Goal: Task Accomplishment & Management: Manage account settings

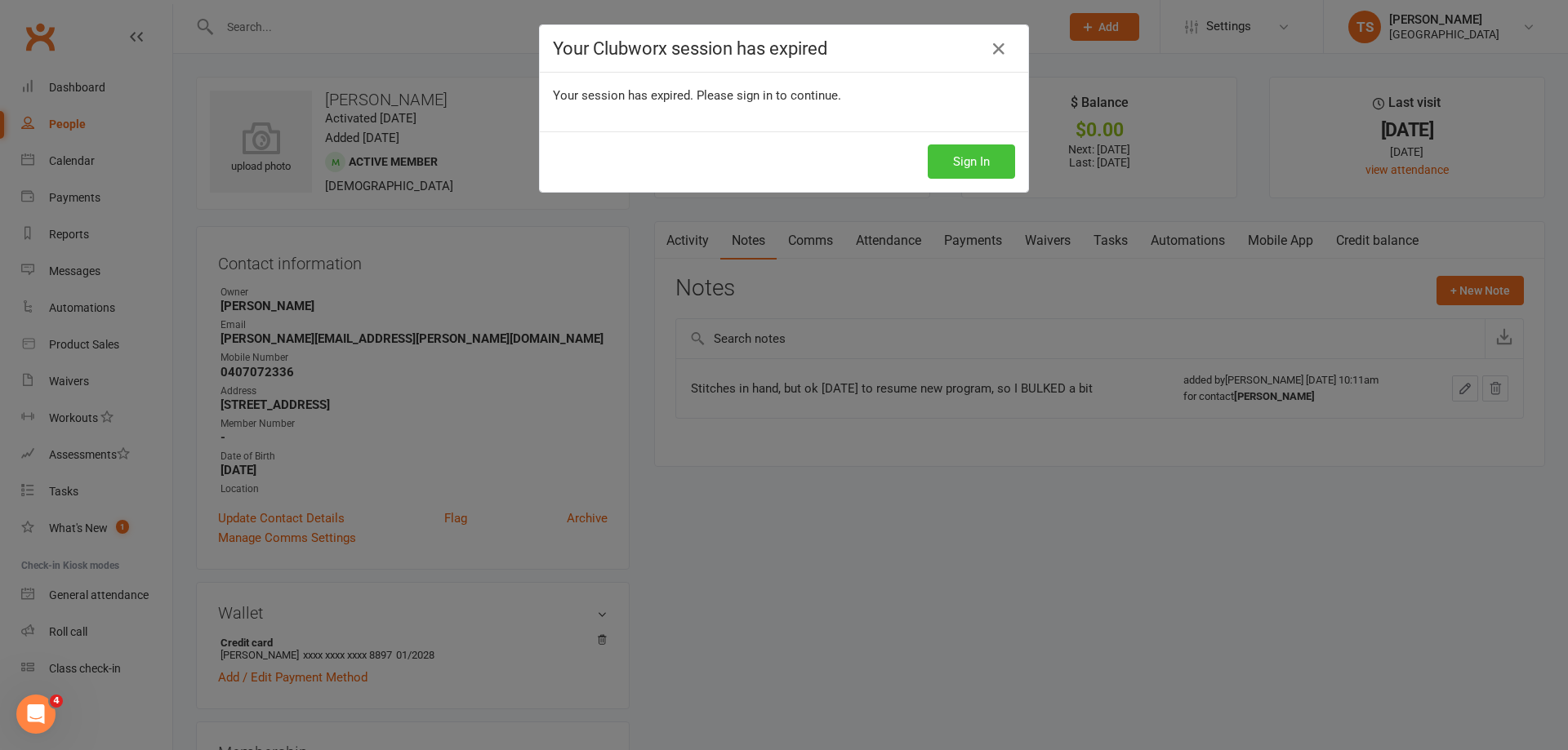
click at [937, 163] on button "Sign In" at bounding box center [971, 162] width 88 height 35
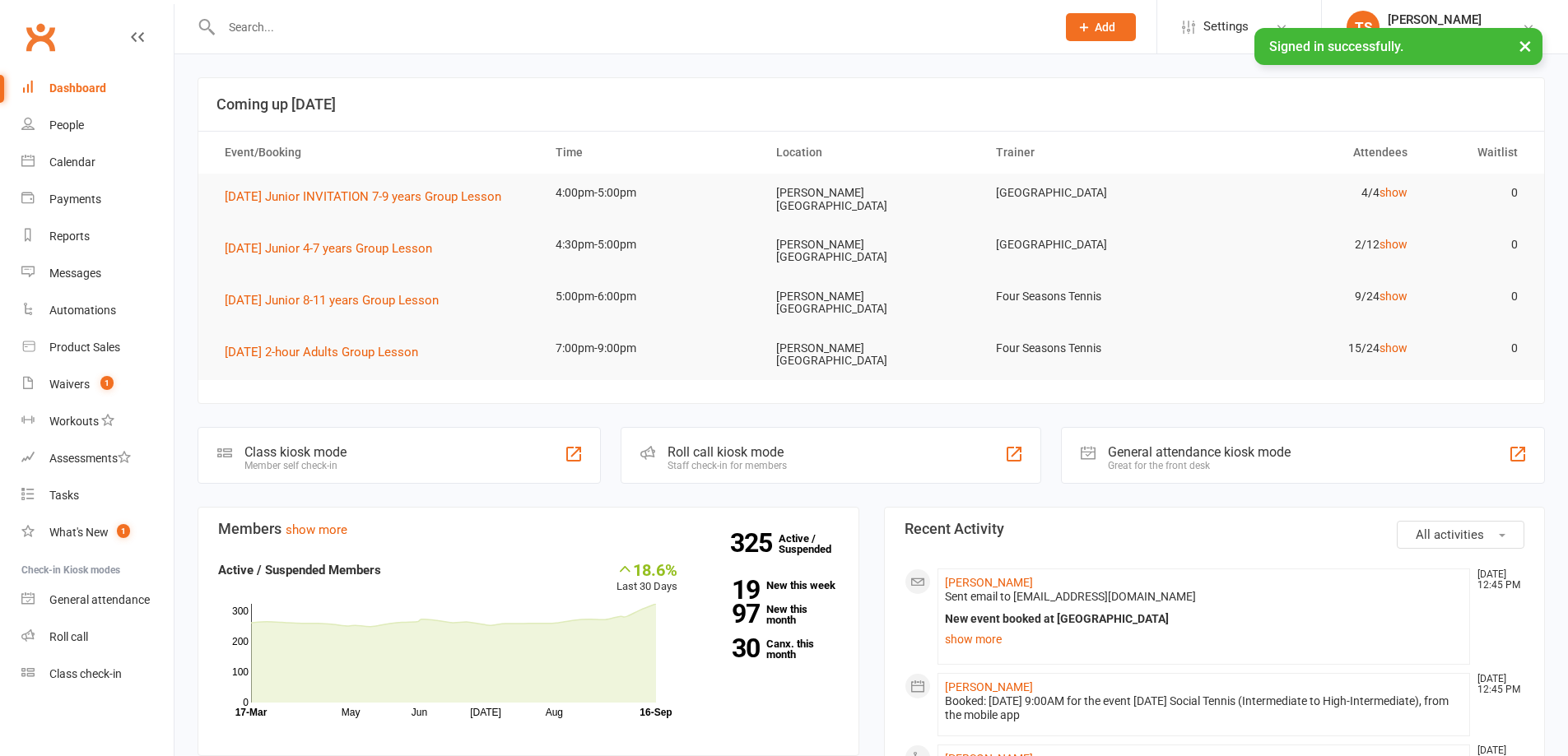
click at [275, 21] on input "text" at bounding box center [630, 27] width 828 height 23
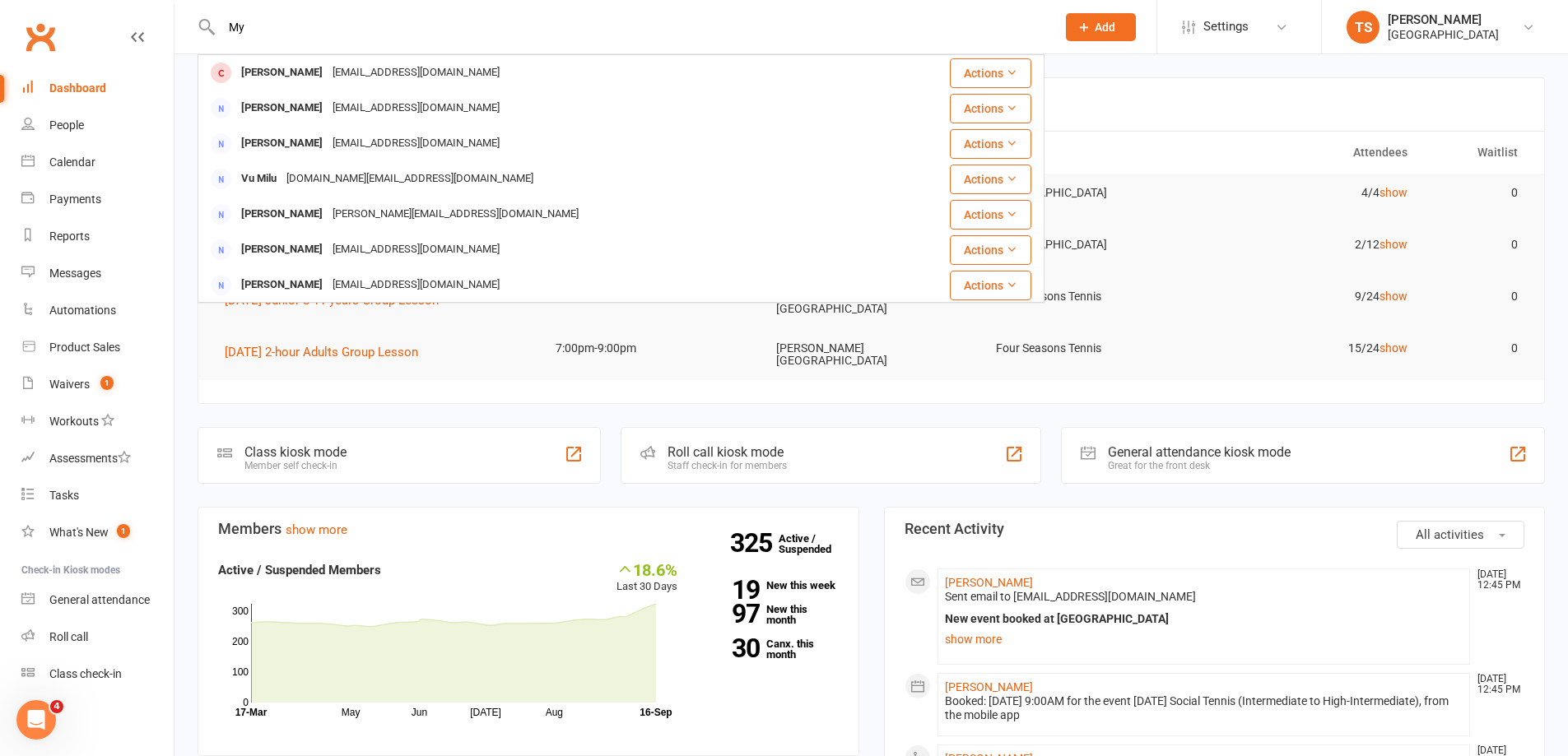
type input "M"
drag, startPoint x: 258, startPoint y: 29, endPoint x: 214, endPoint y: 26, distance: 44.1
click at [214, 26] on div "[PERSON_NAME] [PERSON_NAME] [EMAIL_ADDRESS][DOMAIN_NAME] Actions [PERSON_NAME] …" at bounding box center [621, 27] width 847 height 53
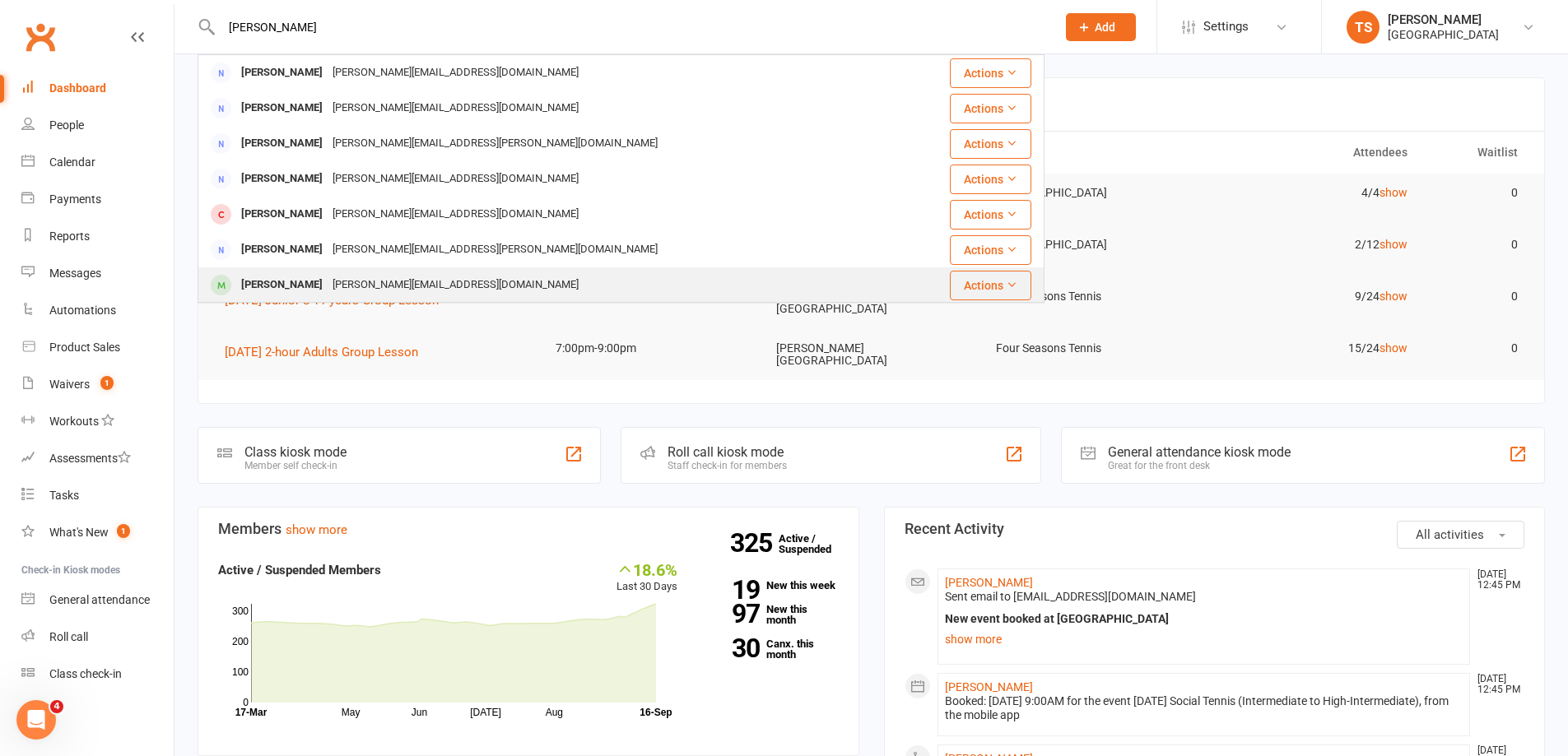
type input "[PERSON_NAME]"
click at [261, 282] on div "[PERSON_NAME]" at bounding box center [282, 285] width 91 height 24
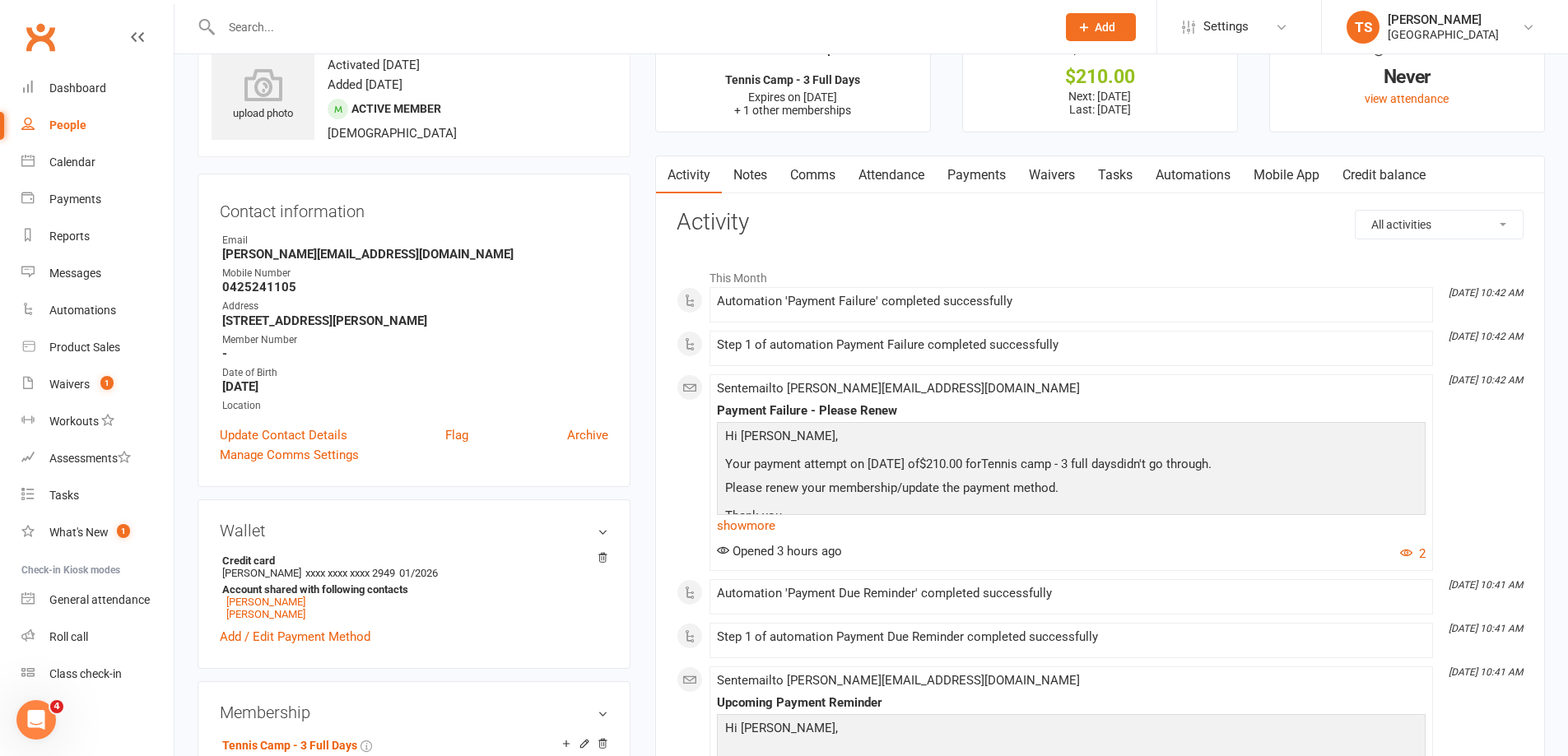
scroll to position [82, 0]
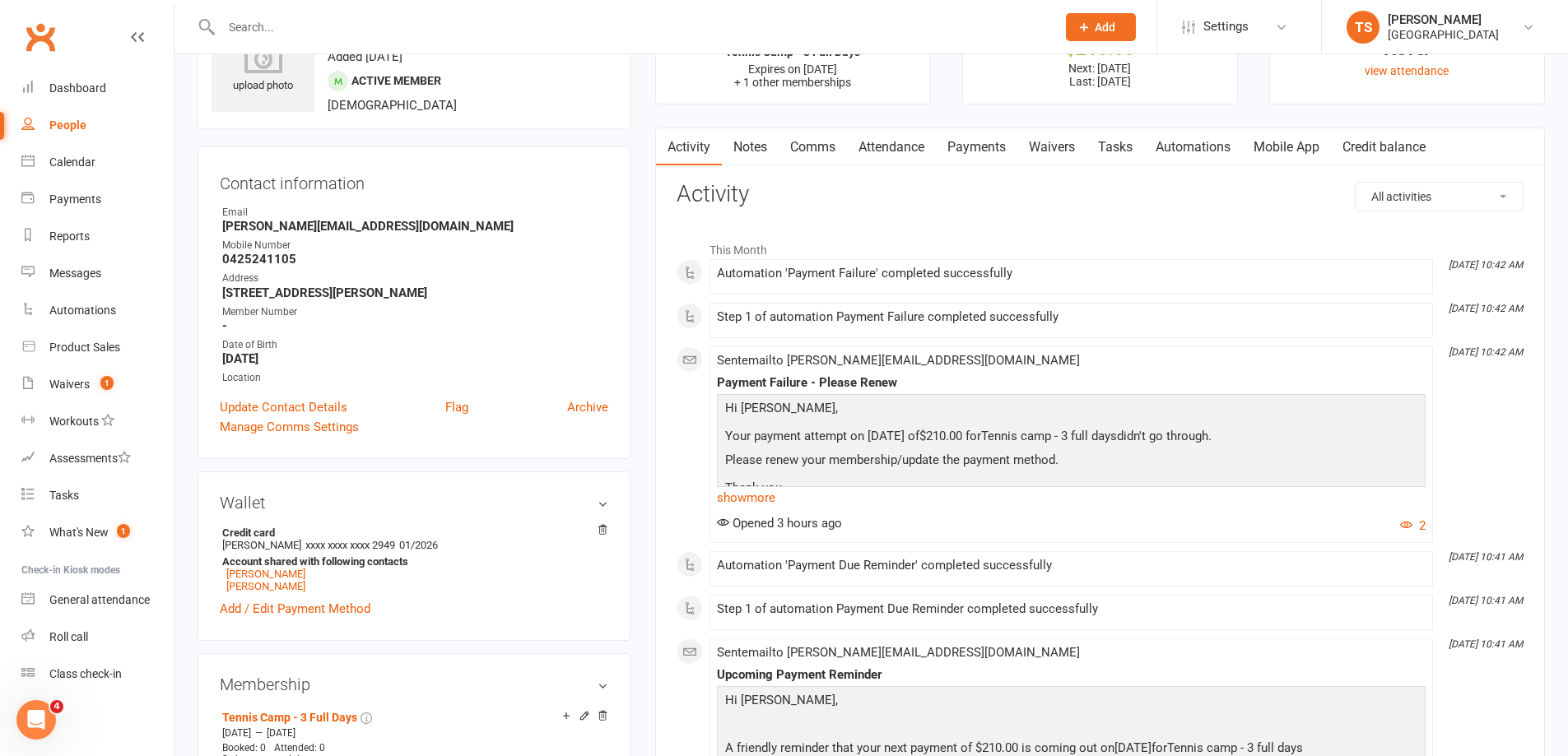
click at [981, 153] on link "Payments" at bounding box center [976, 146] width 81 height 38
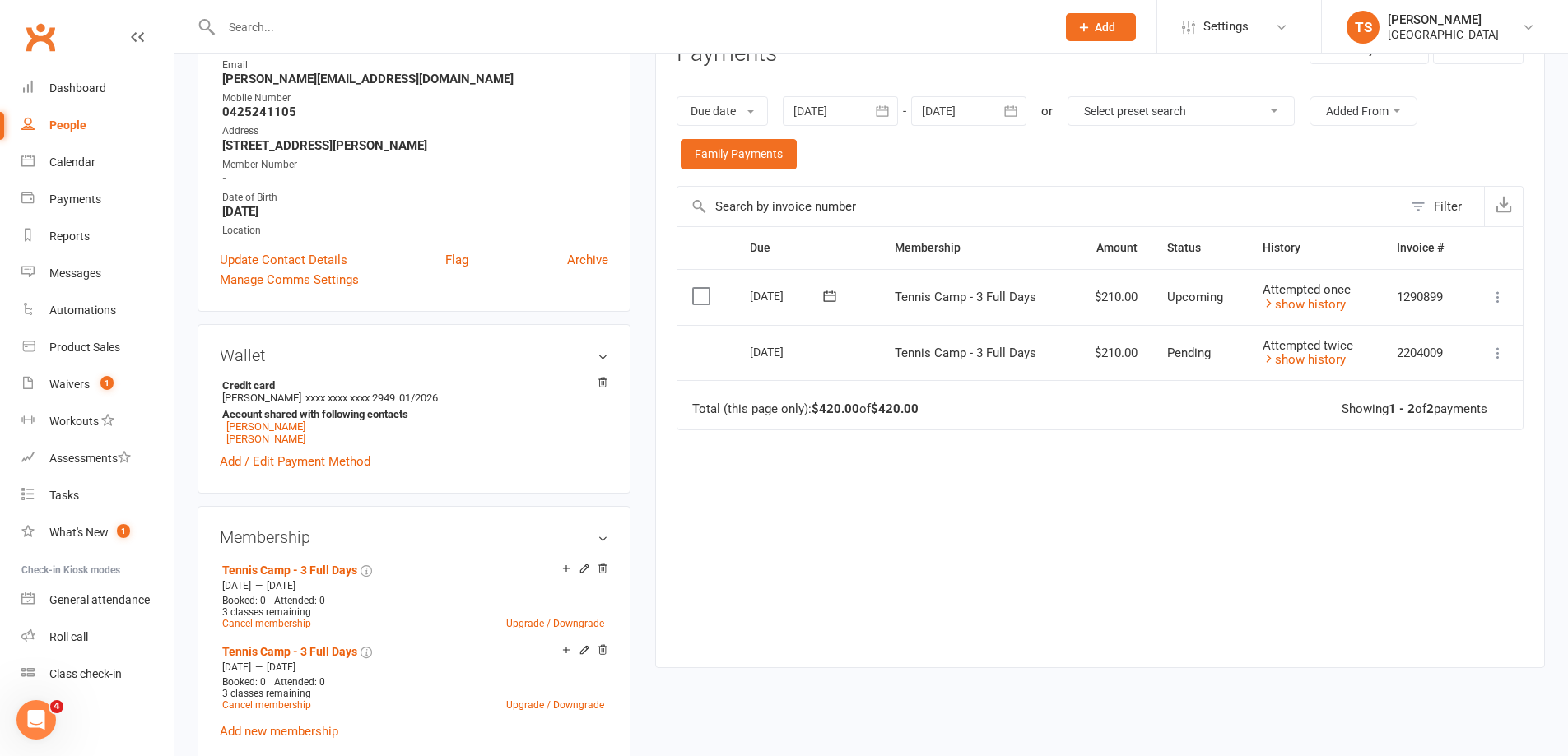
scroll to position [247, 0]
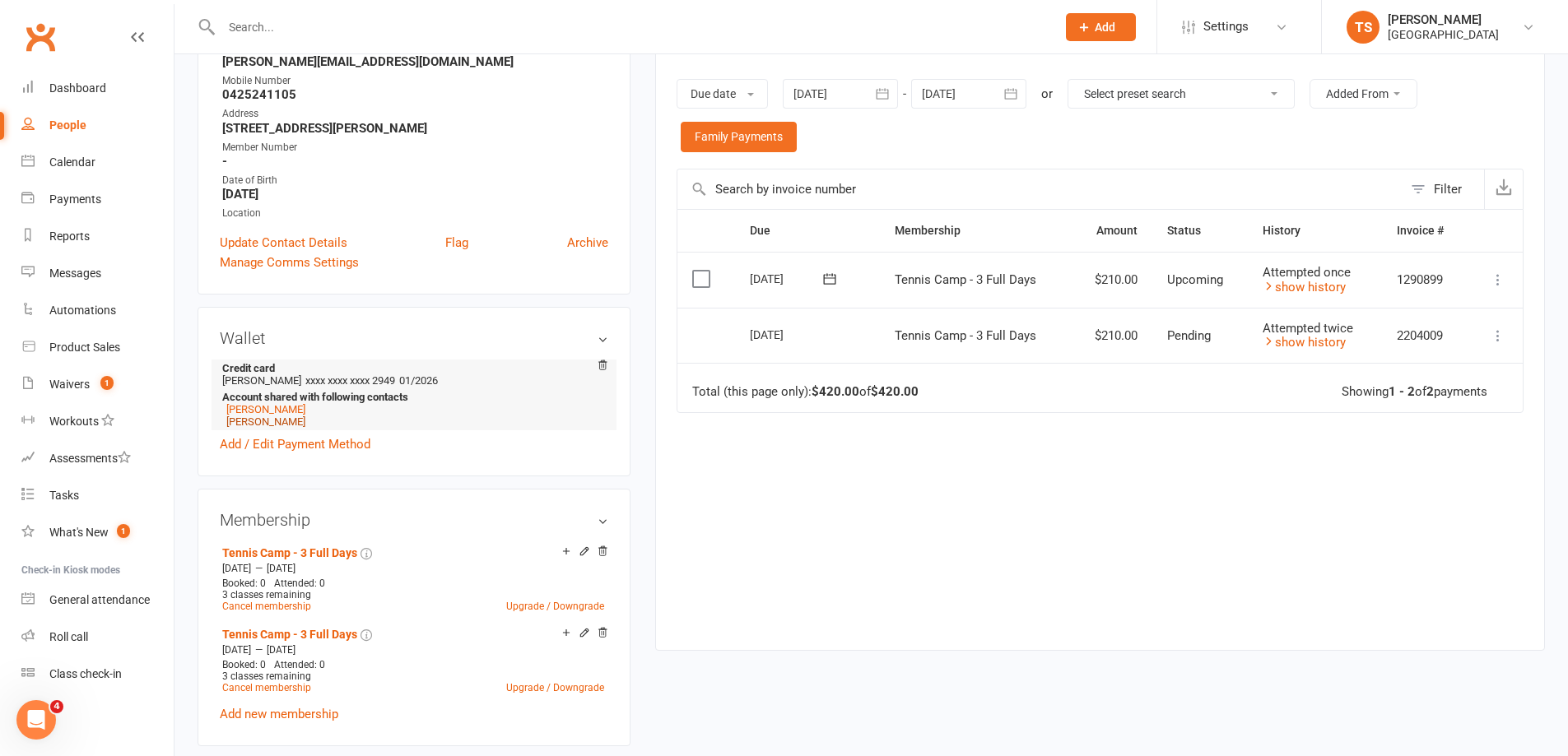
click at [267, 424] on link "[PERSON_NAME]" at bounding box center [266, 421] width 79 height 12
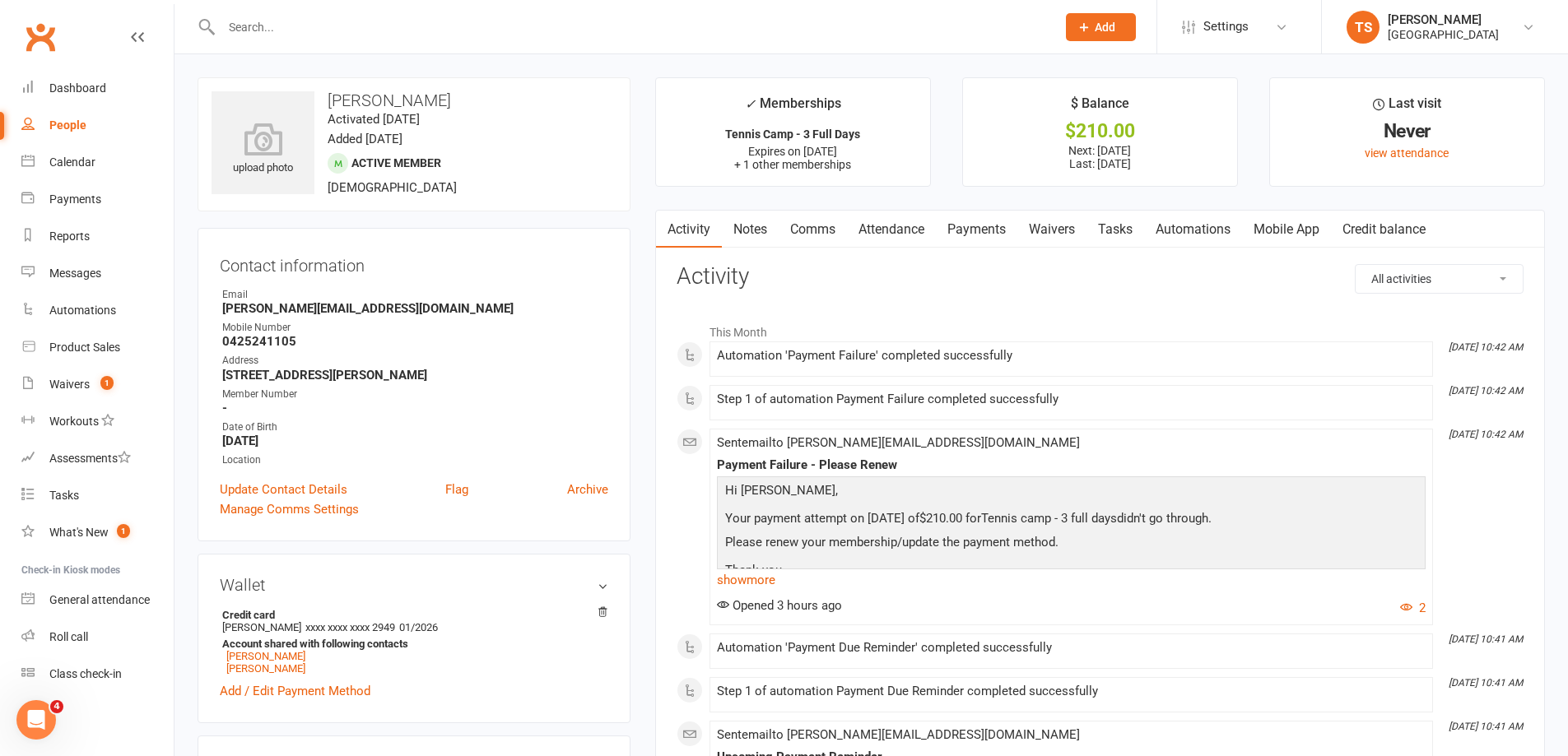
click at [992, 228] on link "Payments" at bounding box center [976, 229] width 81 height 38
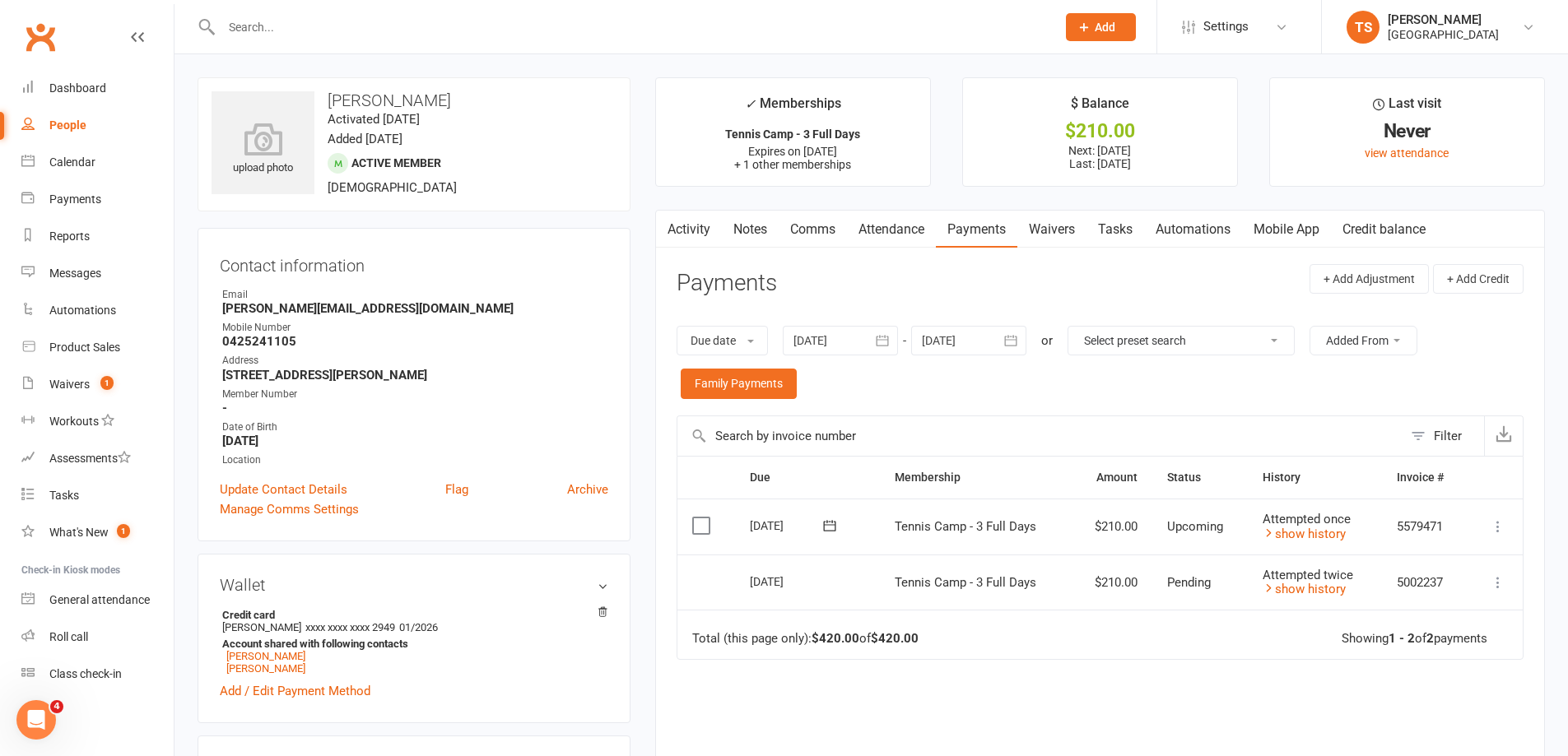
click at [1498, 527] on icon at bounding box center [1498, 527] width 17 height 17
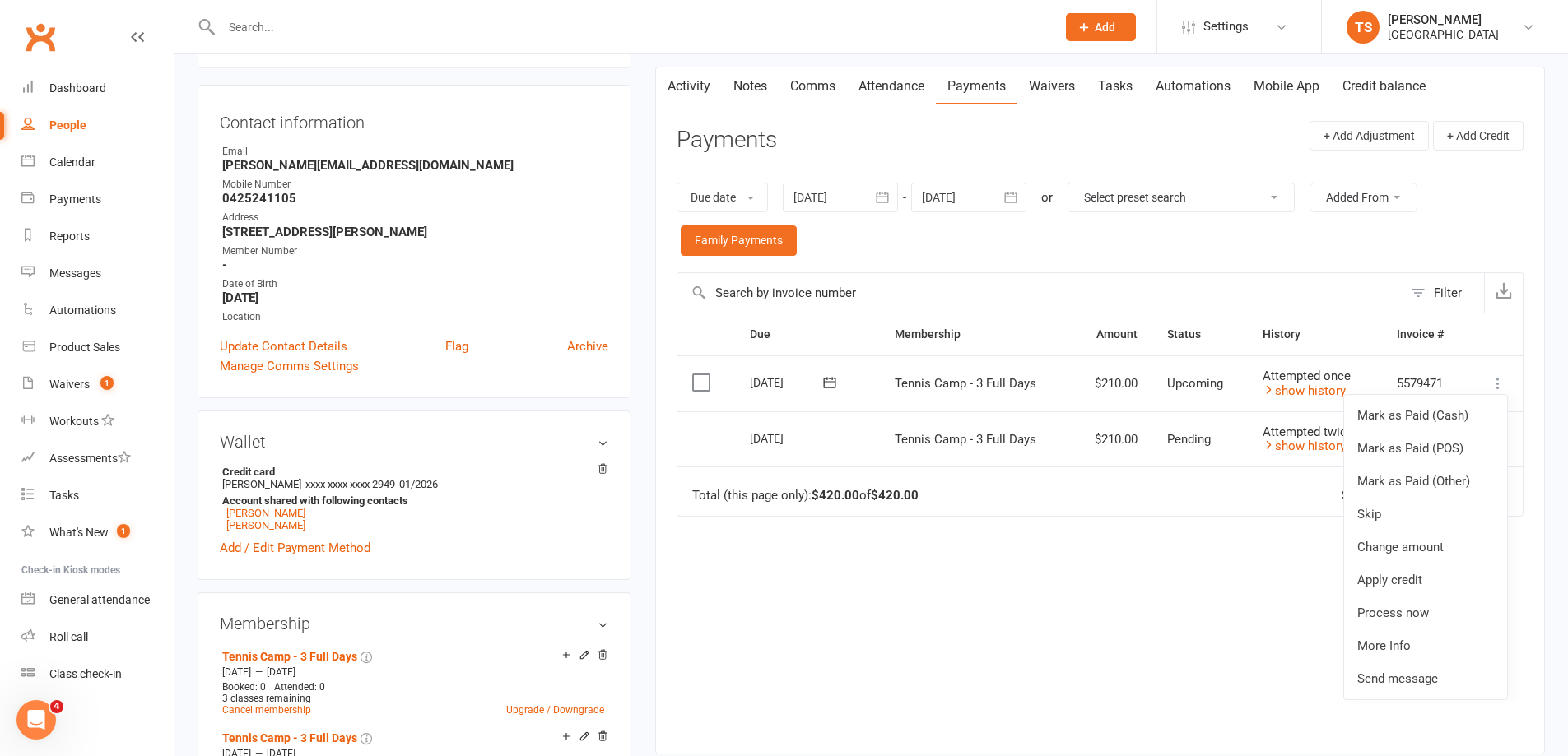
scroll to position [165, 0]
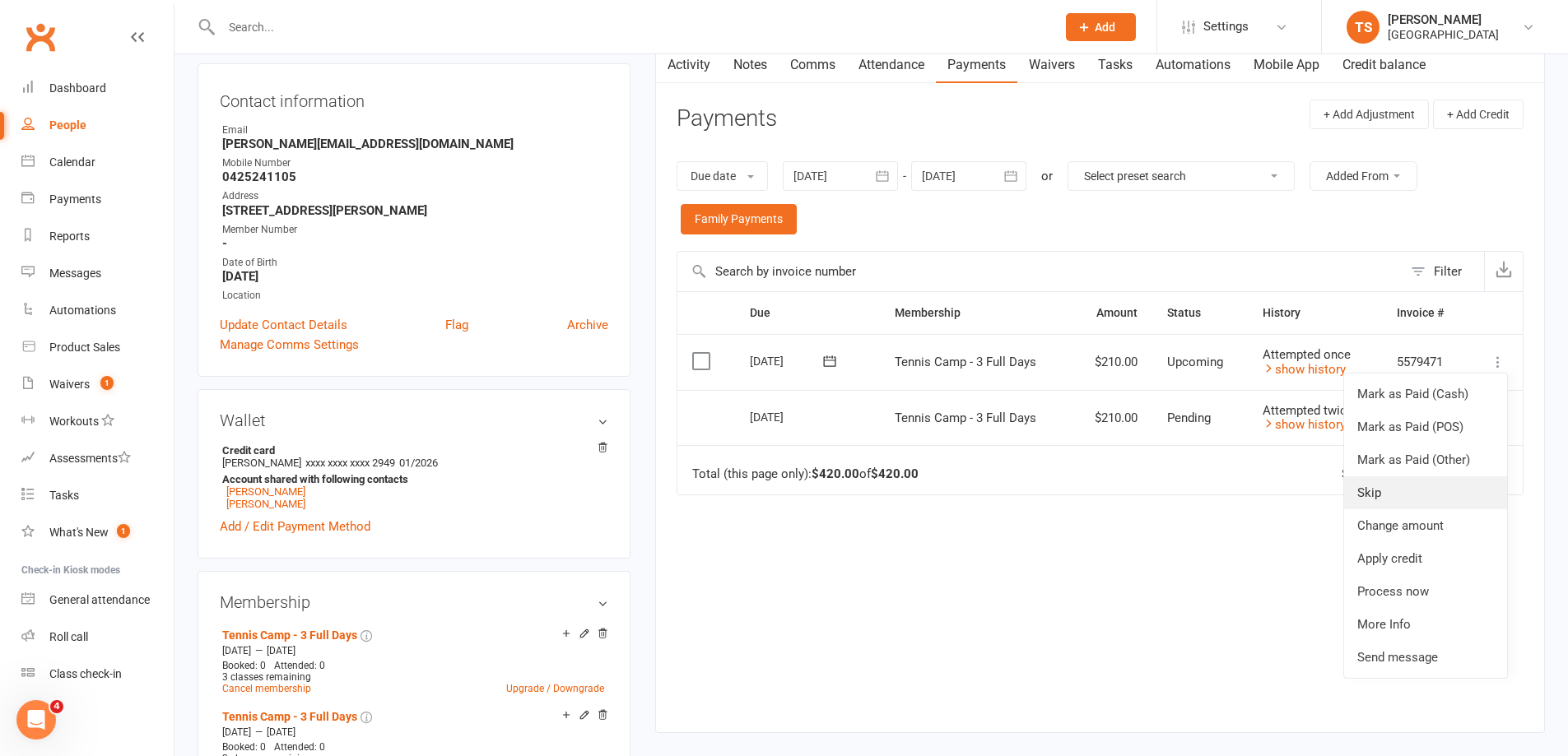
click at [1366, 492] on link "Skip" at bounding box center [1424, 493] width 163 height 33
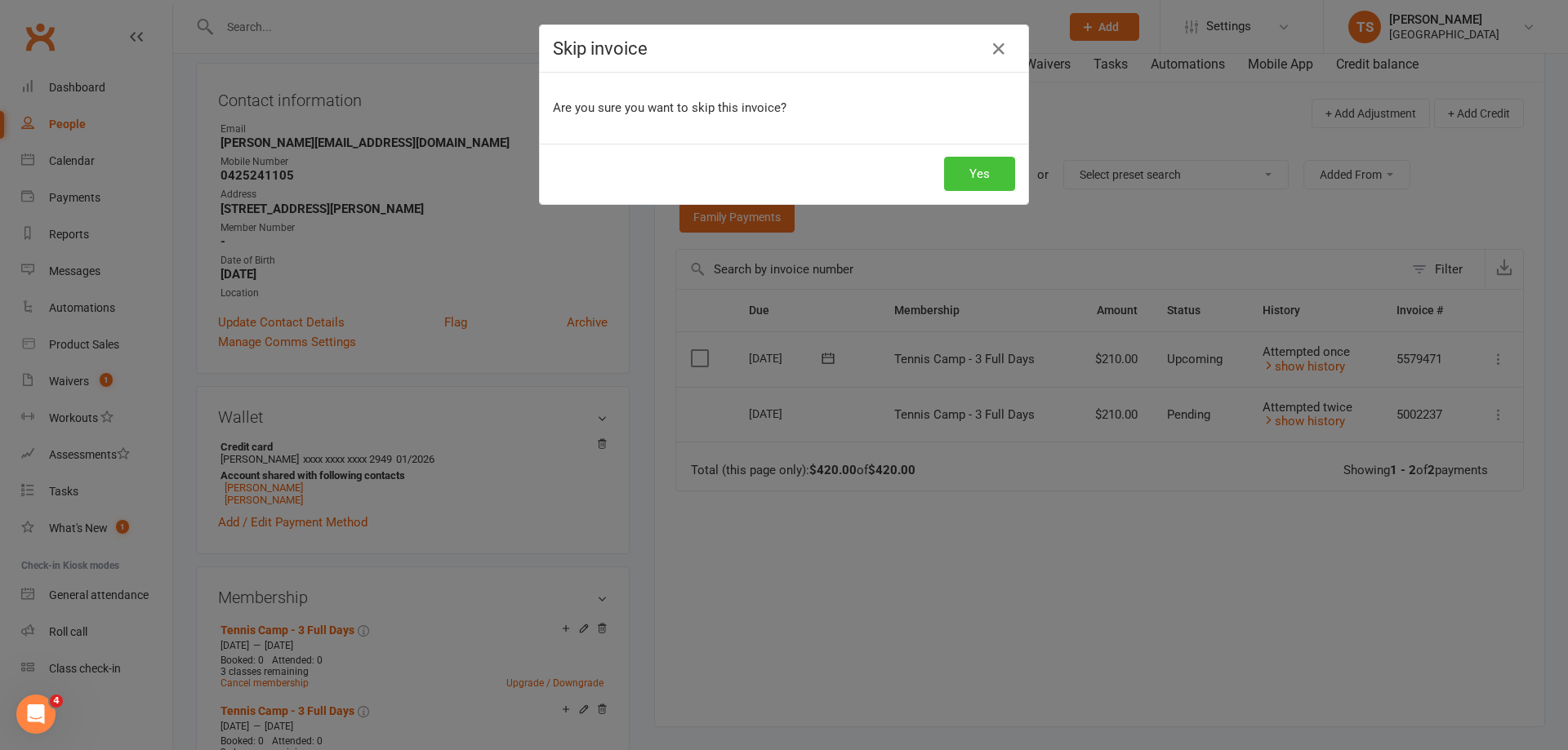
click at [982, 168] on button "Yes" at bounding box center [980, 174] width 71 height 35
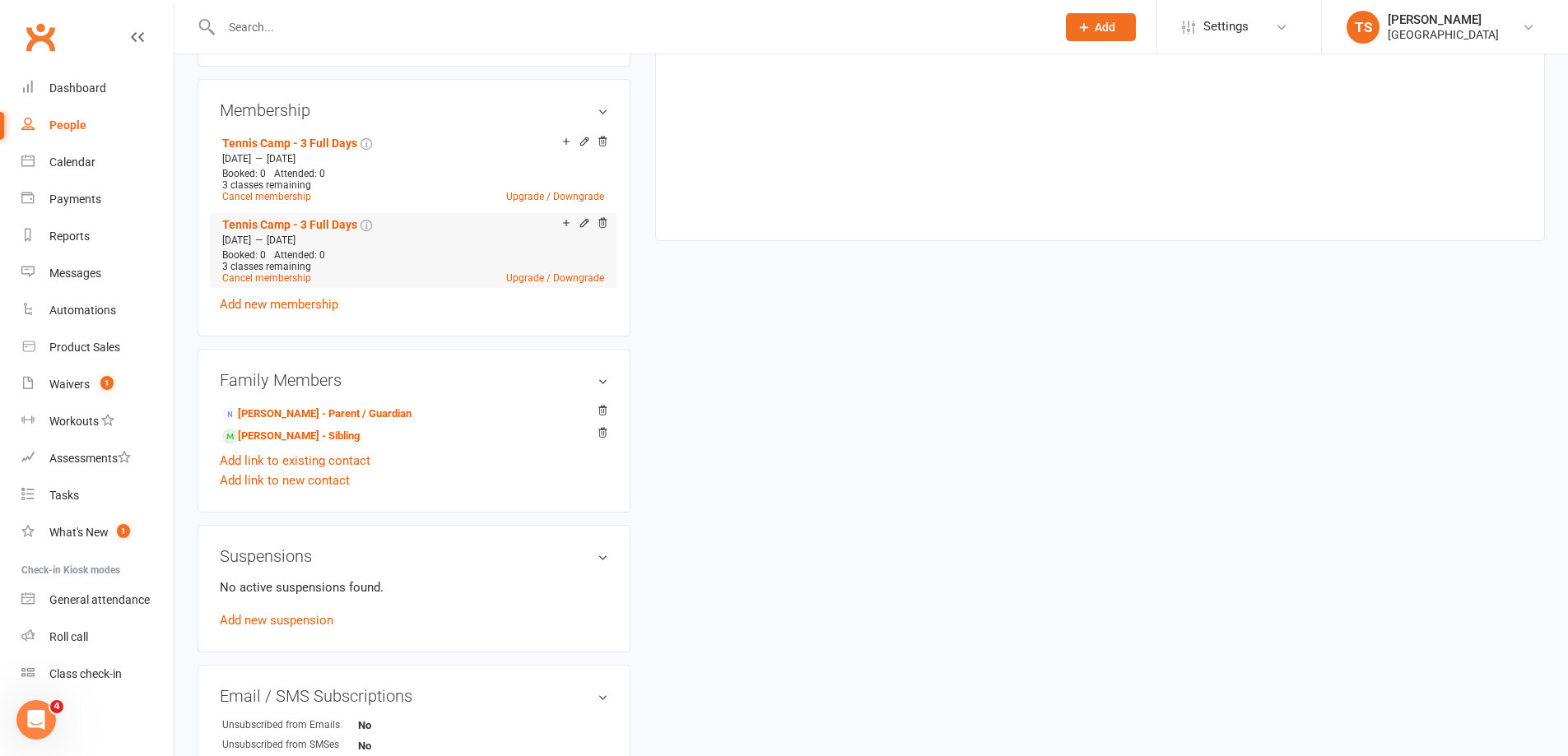
scroll to position [658, 0]
click at [252, 436] on link "[PERSON_NAME] - Sibling" at bounding box center [290, 435] width 137 height 17
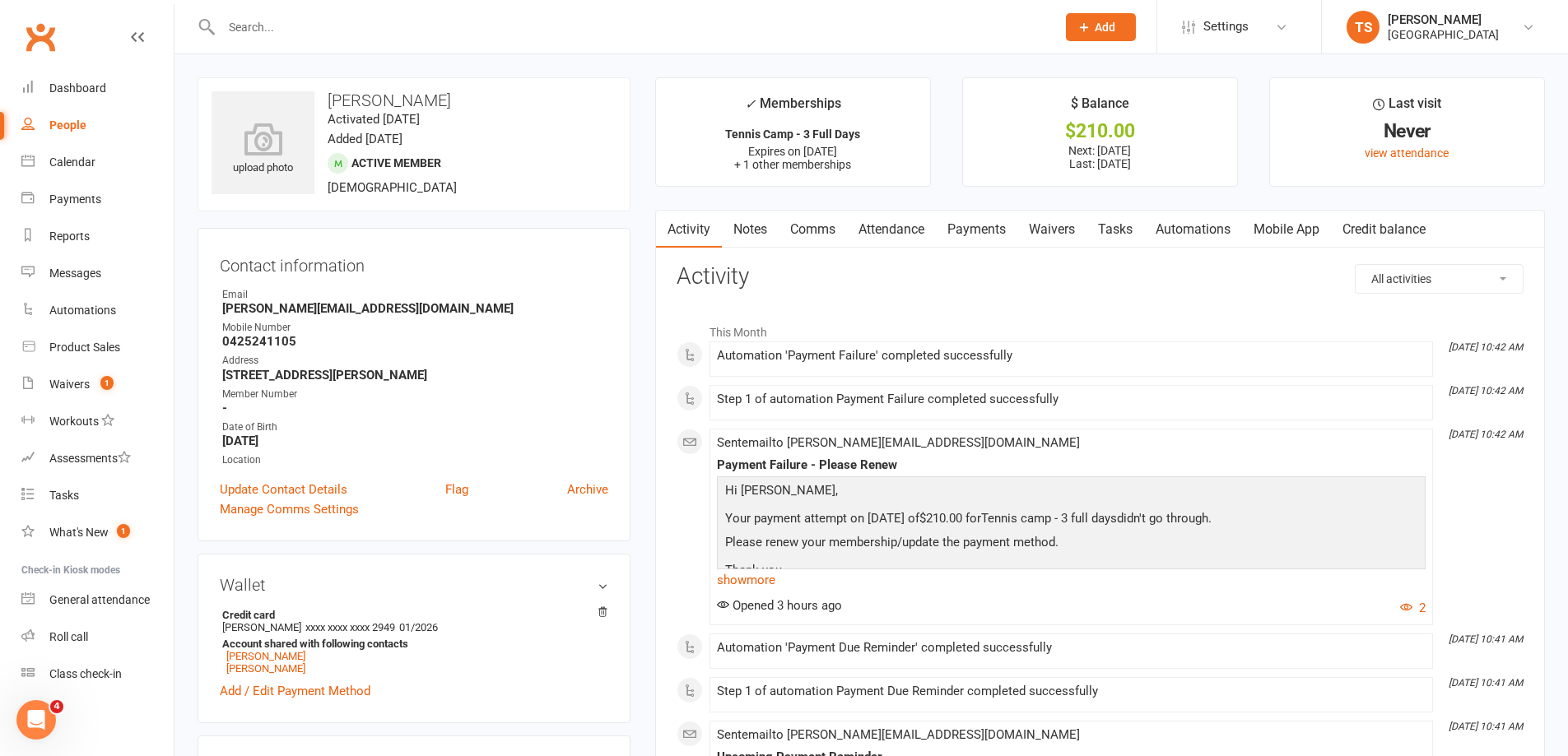
click at [990, 228] on link "Payments" at bounding box center [976, 229] width 81 height 38
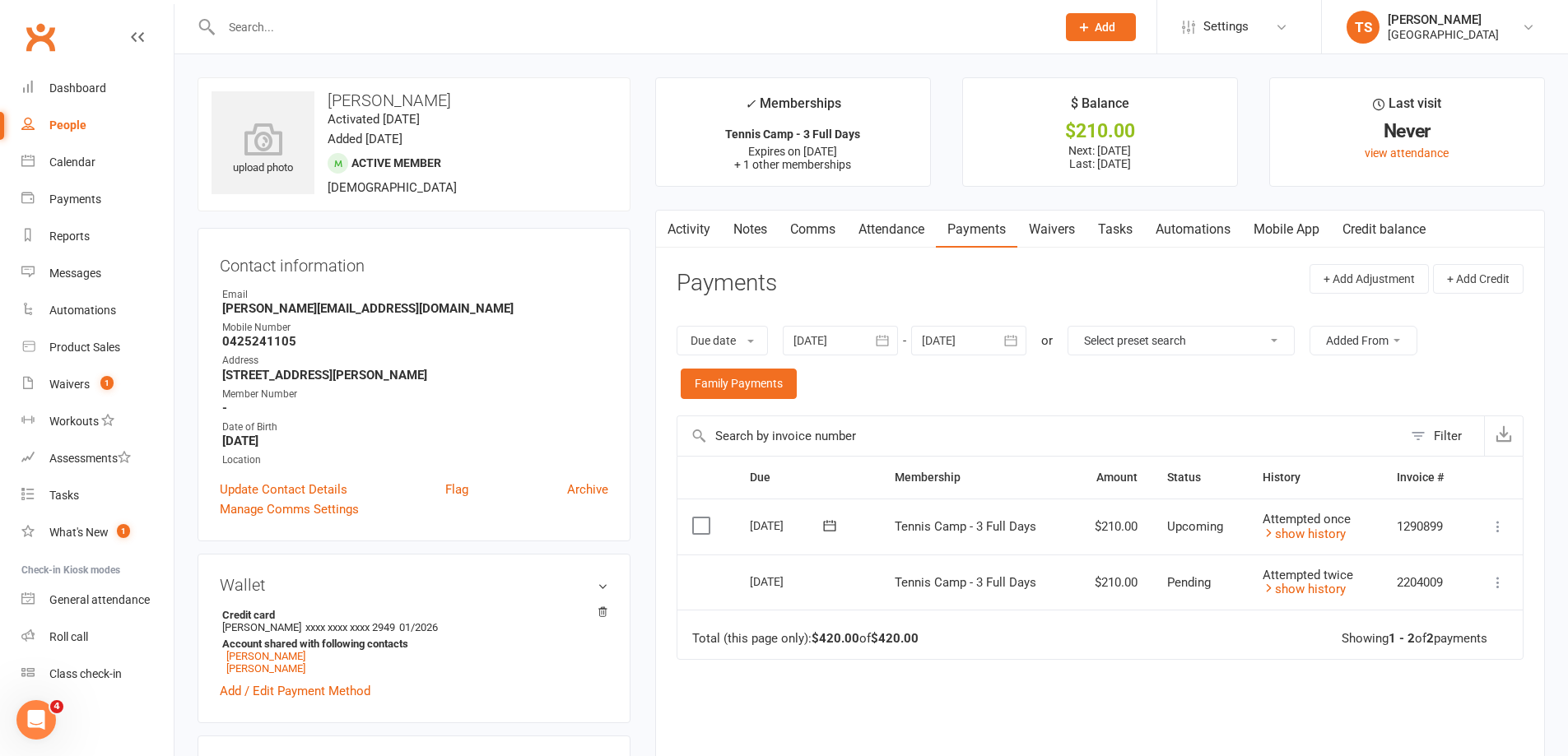
click at [1492, 520] on icon at bounding box center [1498, 527] width 17 height 17
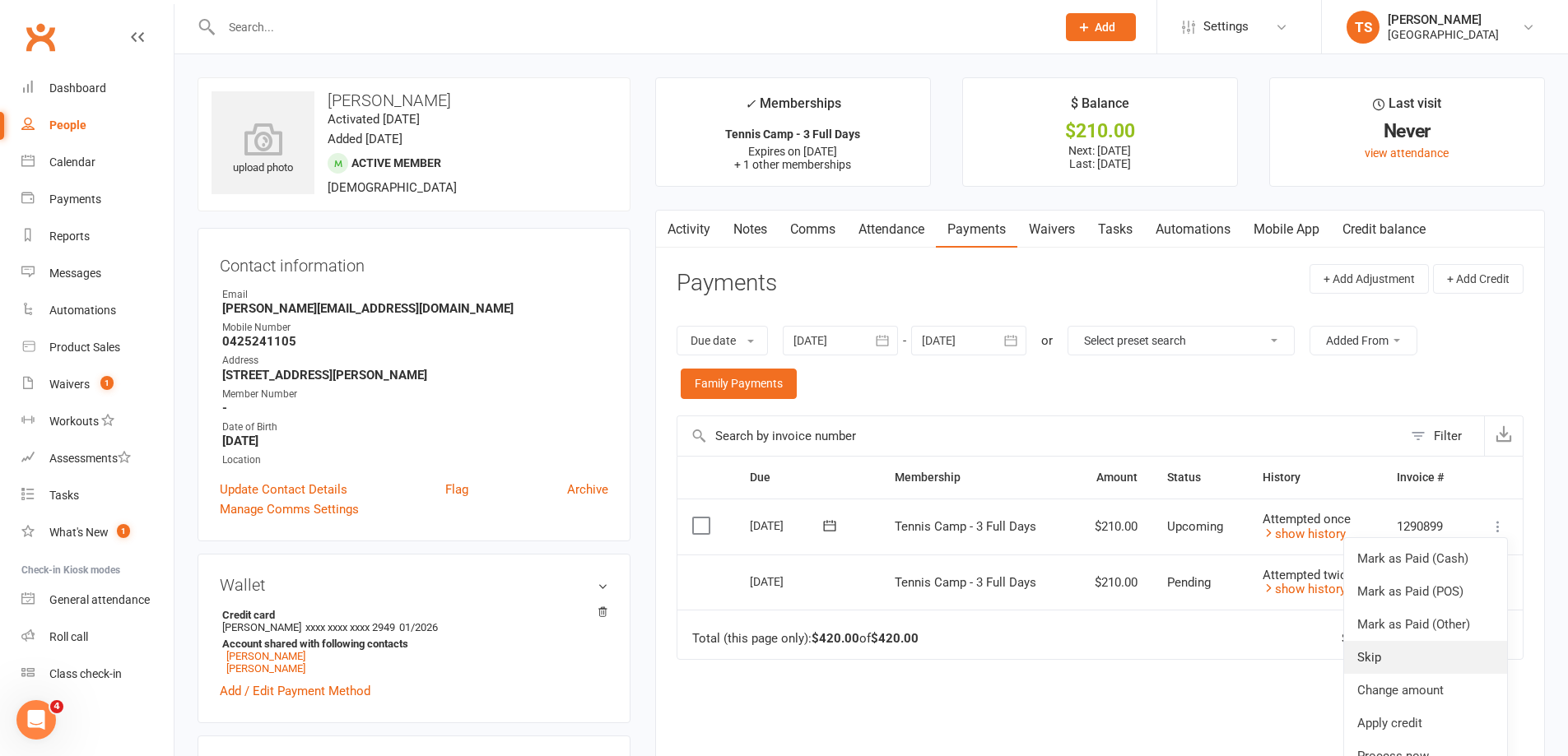
click at [1365, 655] on link "Skip" at bounding box center [1424, 657] width 163 height 33
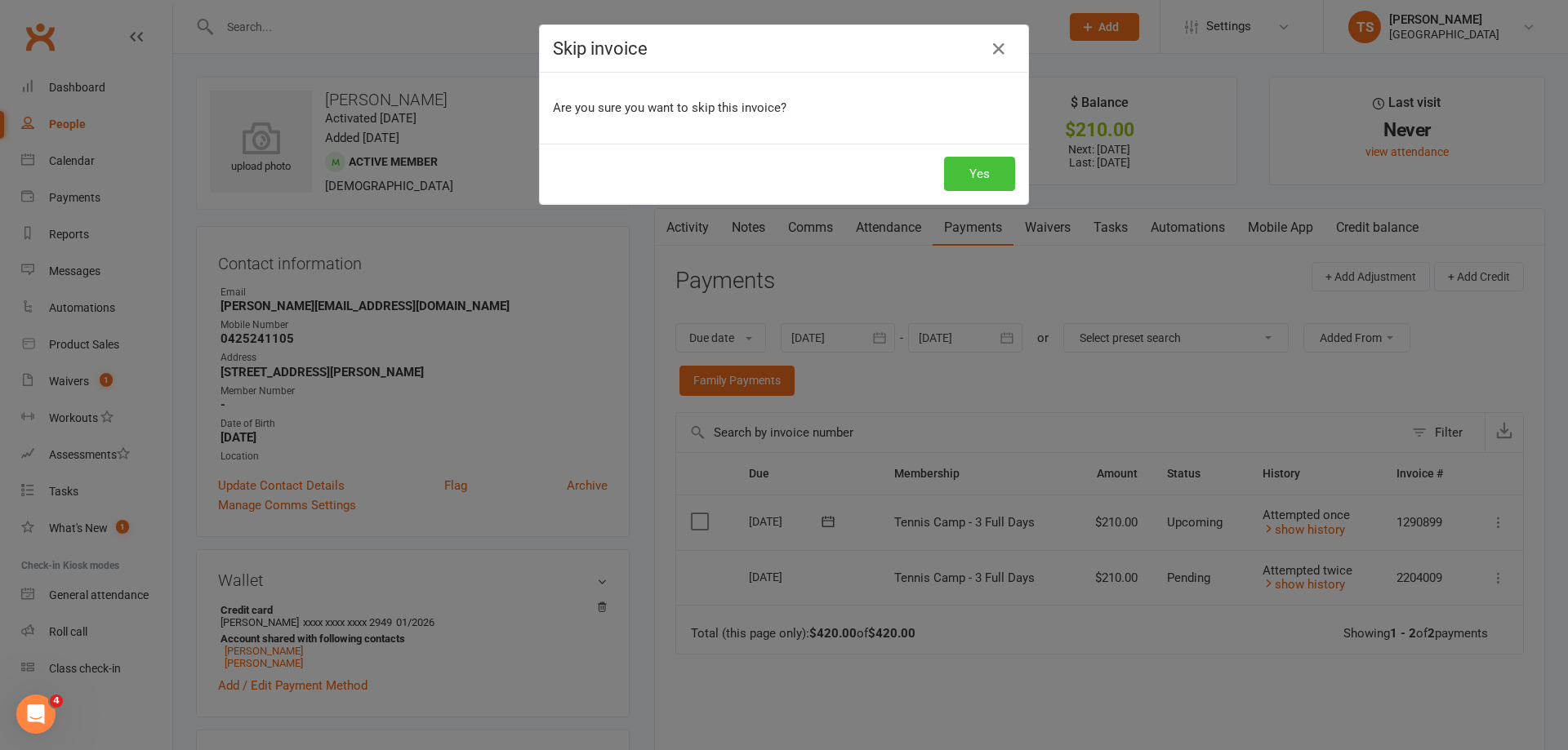
click at [975, 167] on button "Yes" at bounding box center [980, 174] width 71 height 35
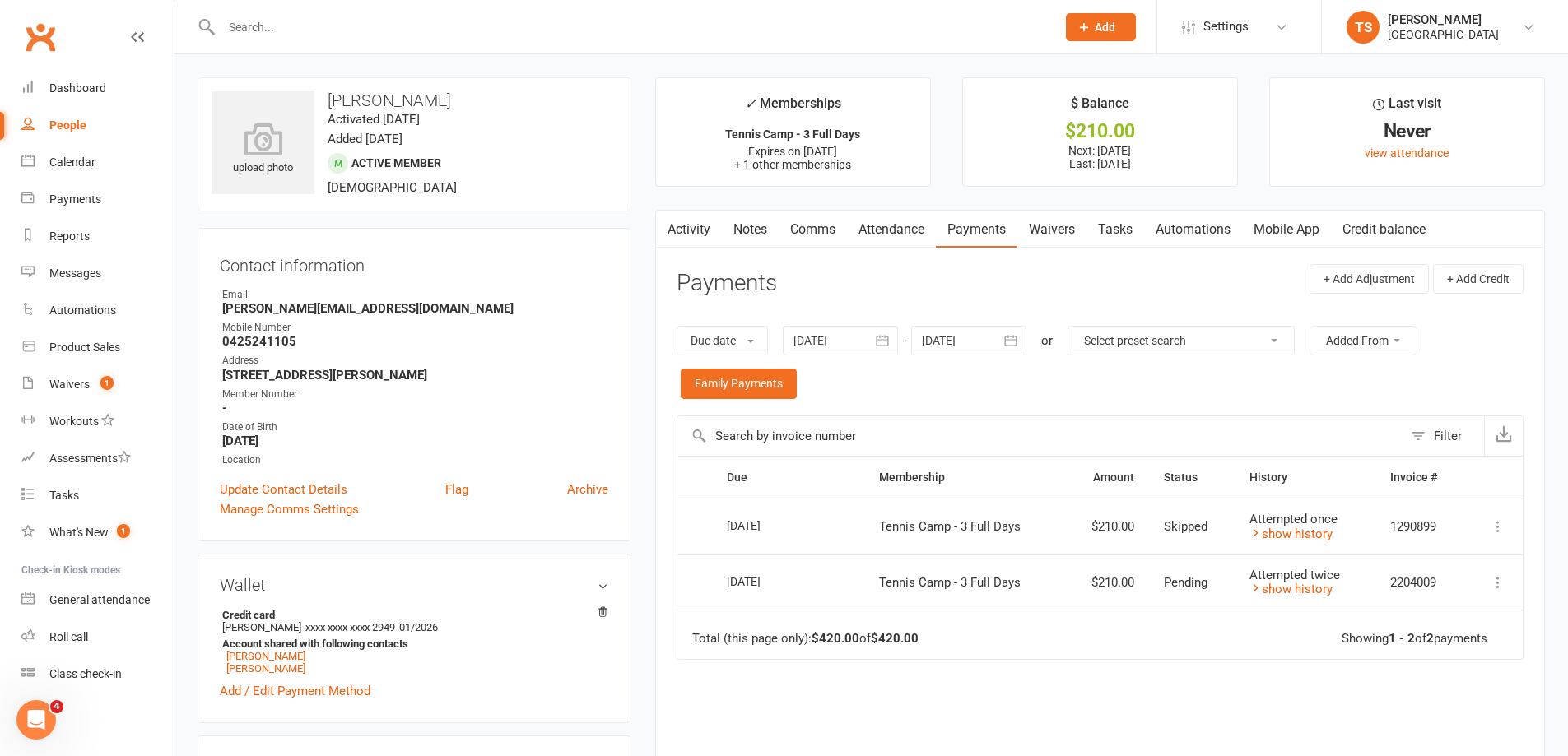
drag, startPoint x: 273, startPoint y: 35, endPoint x: 265, endPoint y: 41, distance: 10.0
click at [268, 37] on input "text" at bounding box center [630, 27] width 828 height 23
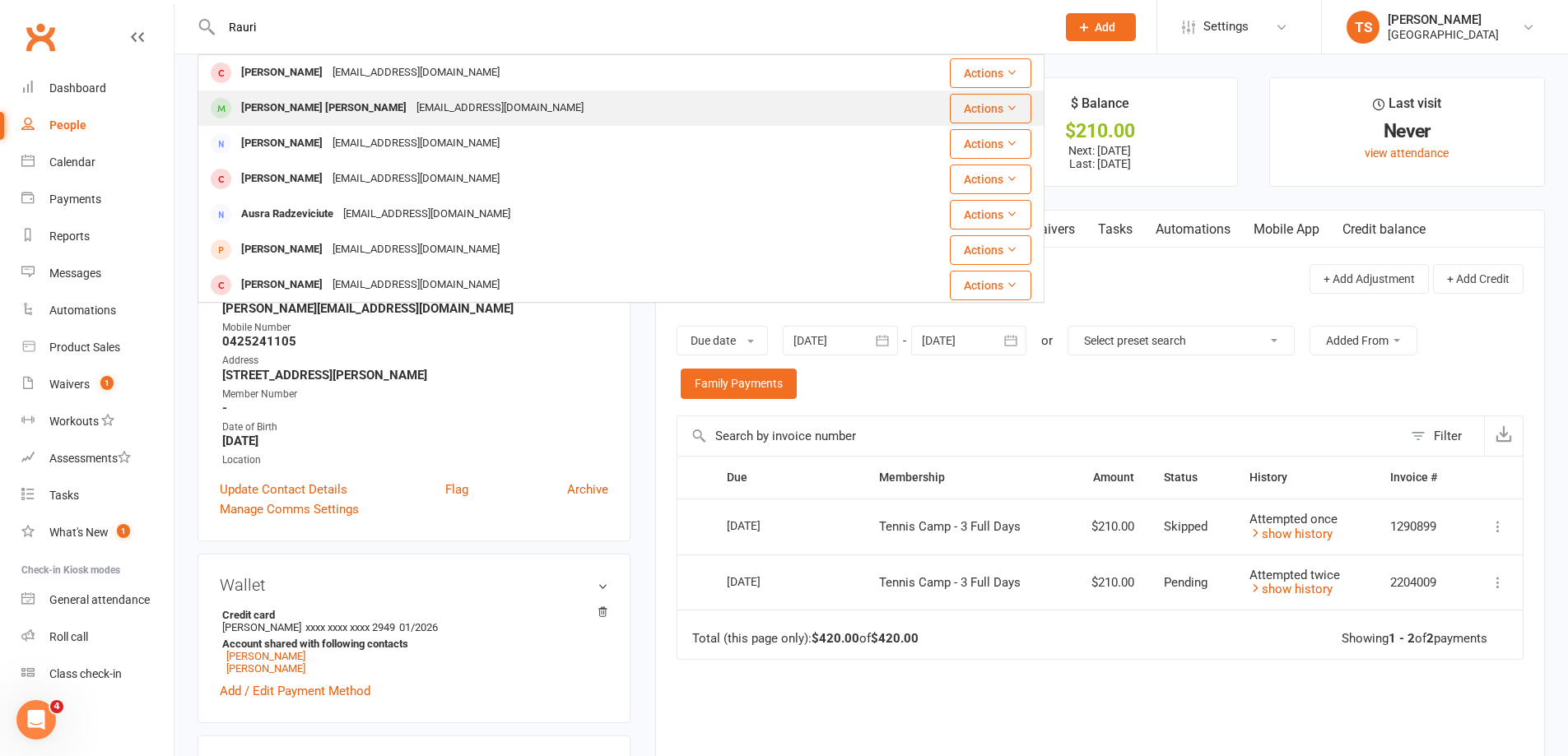
type input "Rauri"
click at [313, 101] on div "[PERSON_NAME] [PERSON_NAME]" at bounding box center [324, 109] width 175 height 24
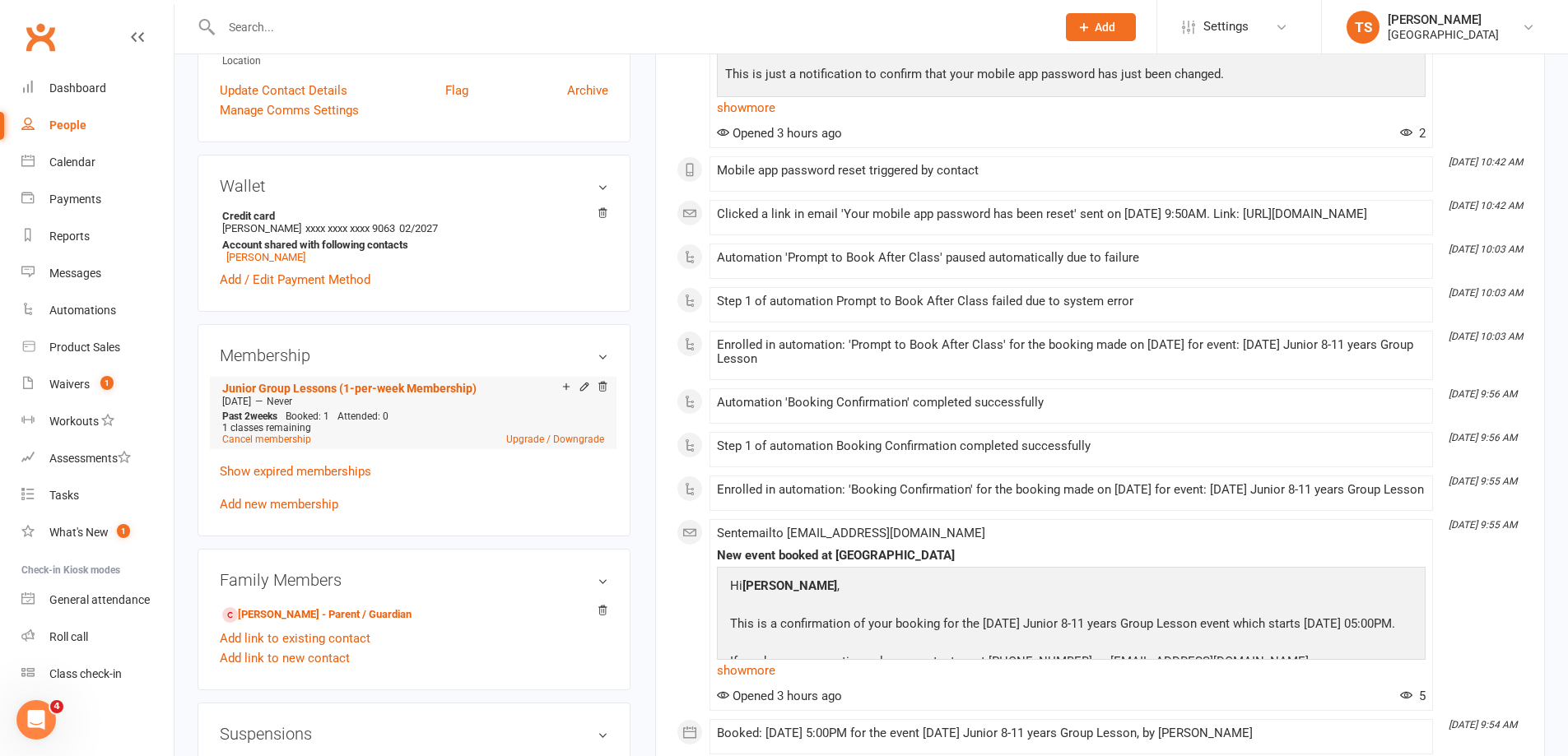
scroll to position [412, 0]
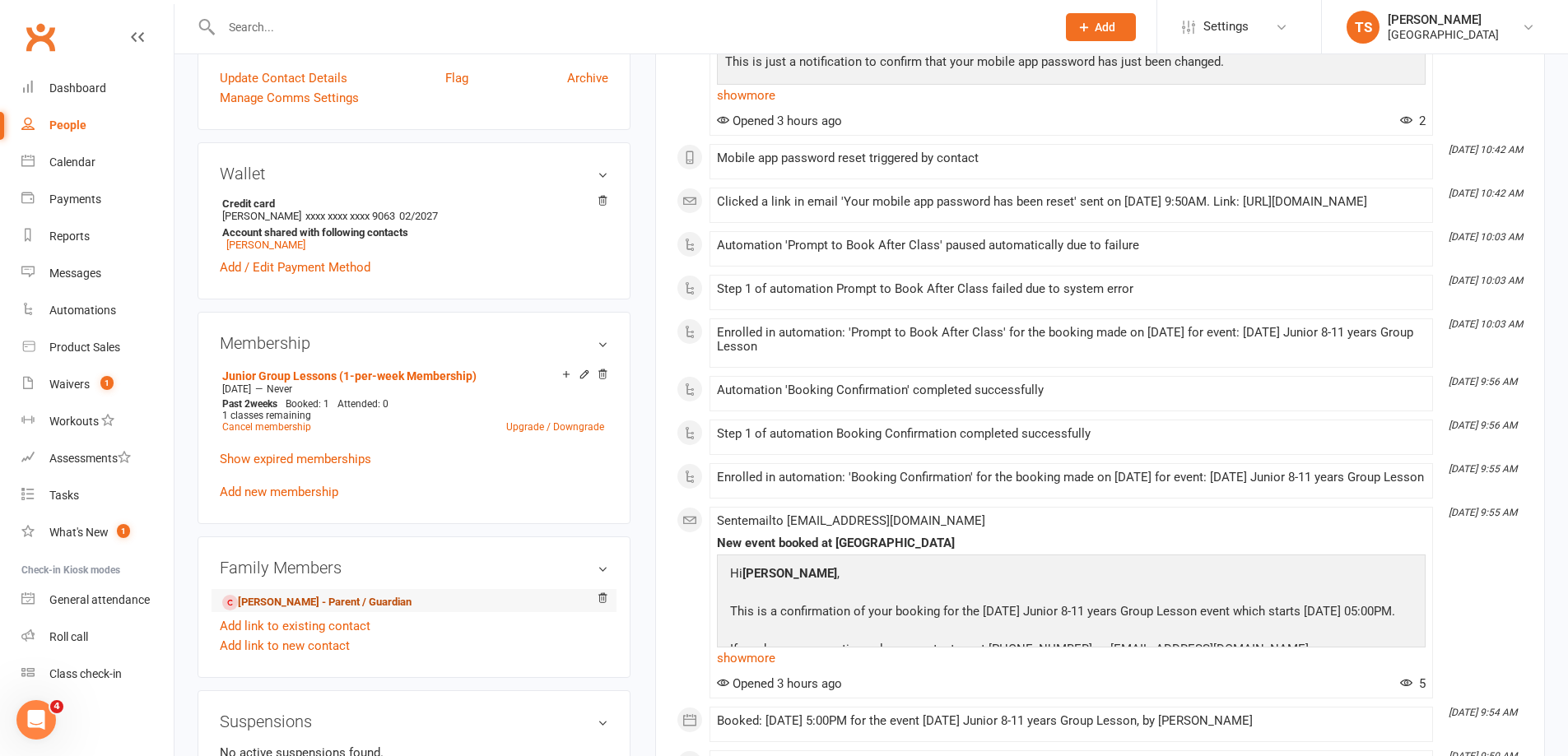
click at [283, 600] on link "[PERSON_NAME] - Parent / Guardian" at bounding box center [317, 602] width 190 height 17
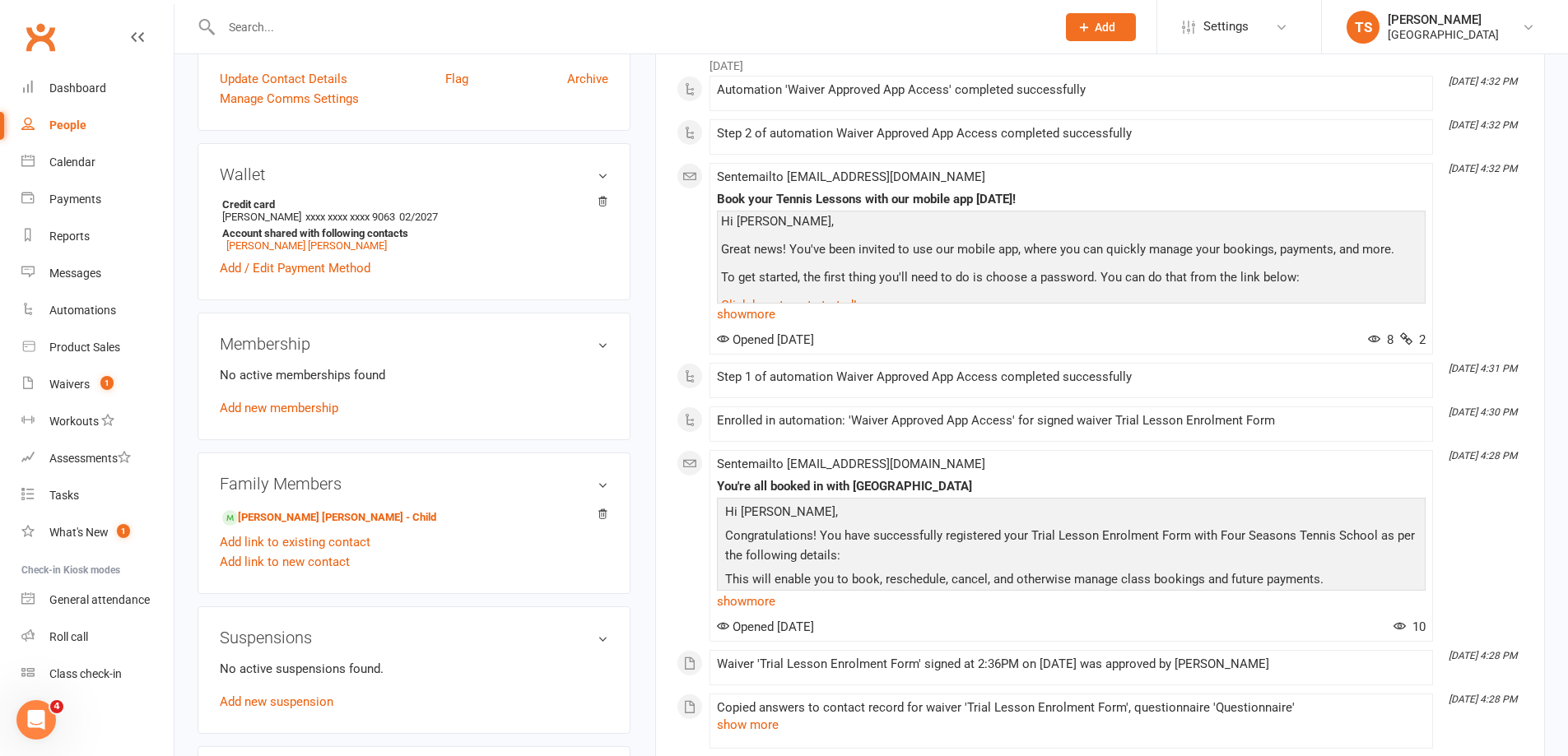
scroll to position [412, 0]
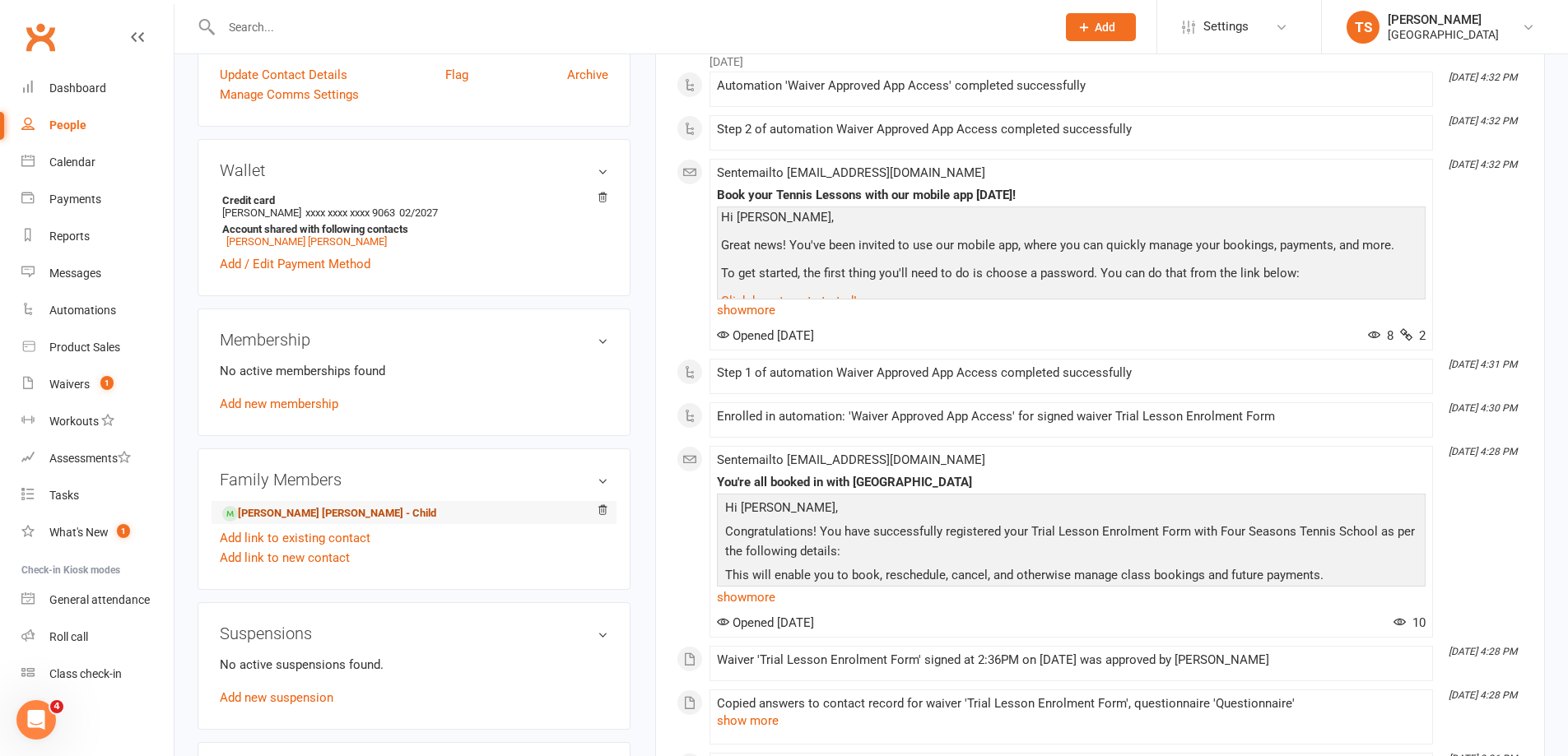
click at [280, 517] on link "[PERSON_NAME] [PERSON_NAME] - Child" at bounding box center [329, 514] width 214 height 17
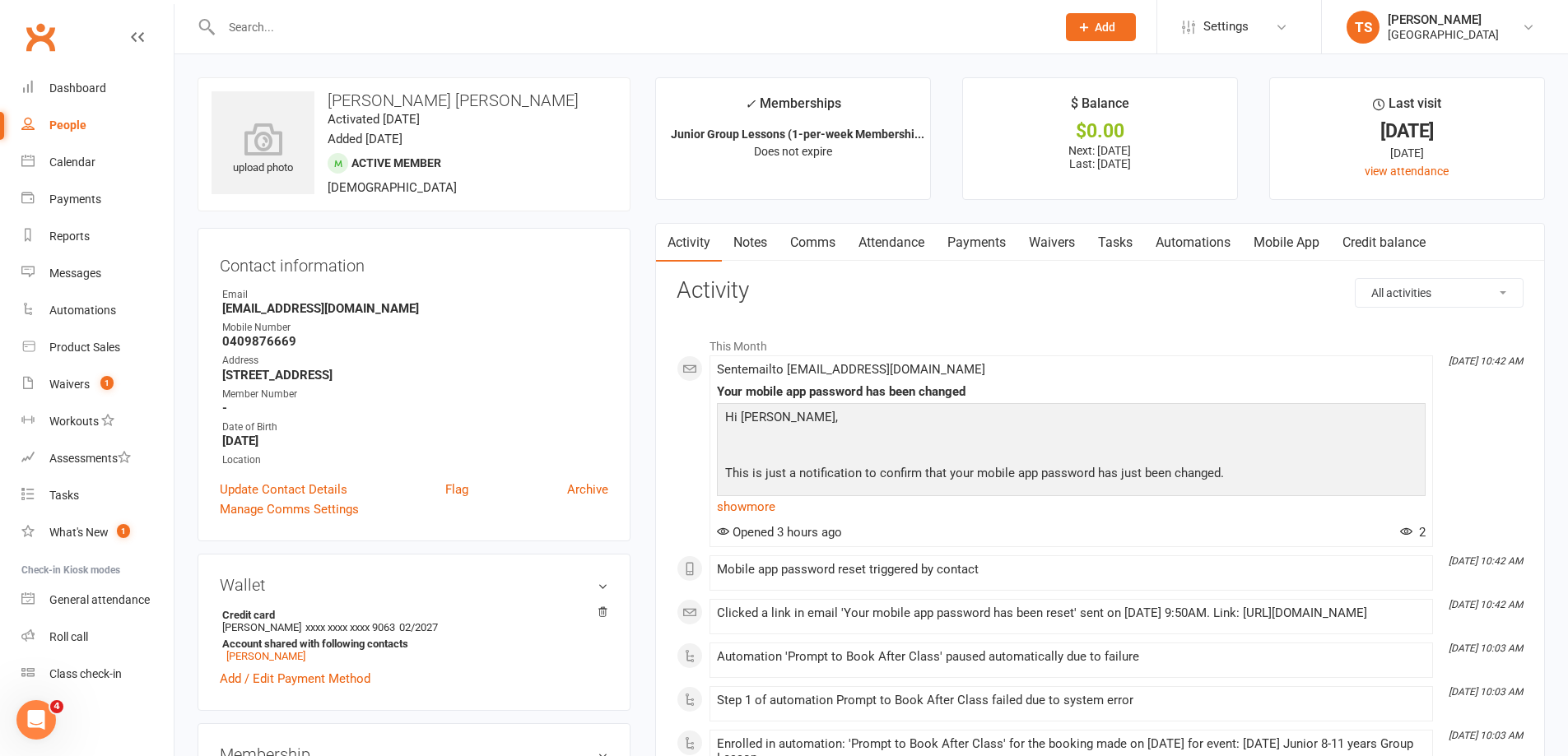
click at [1291, 238] on link "Mobile App" at bounding box center [1286, 242] width 89 height 38
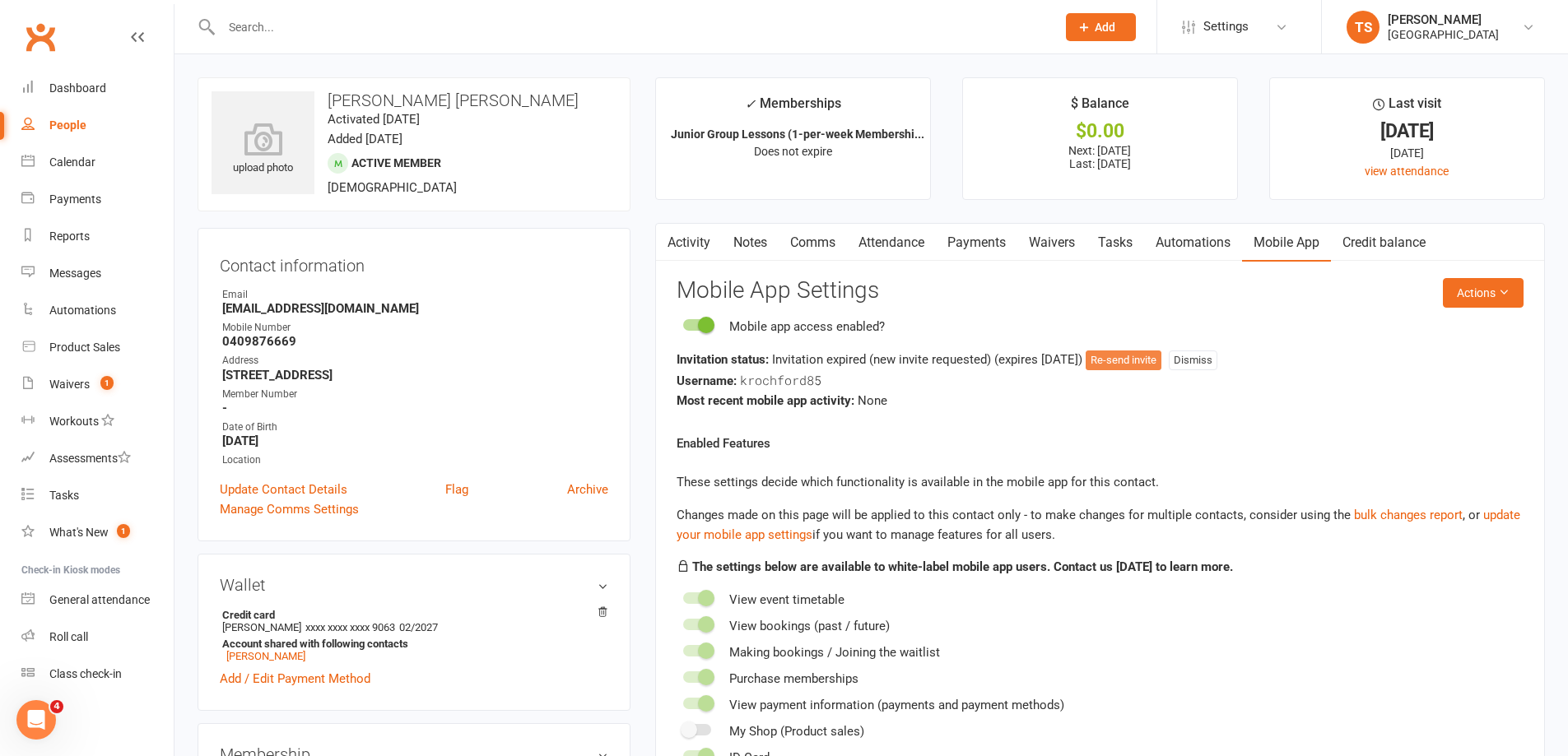
click at [1161, 362] on button "Re-send invite" at bounding box center [1123, 360] width 75 height 19
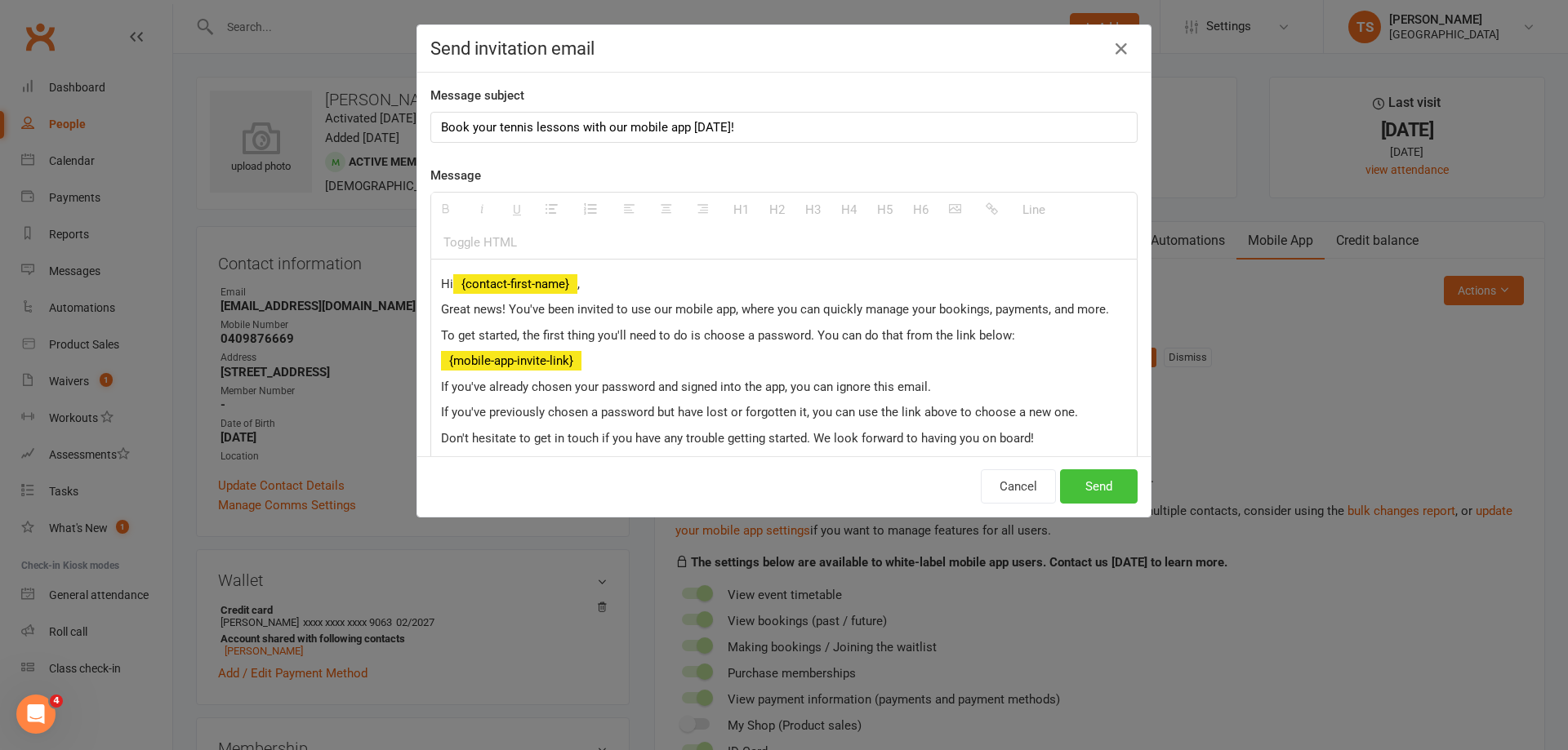
click at [1094, 475] on button "Send" at bounding box center [1098, 487] width 78 height 35
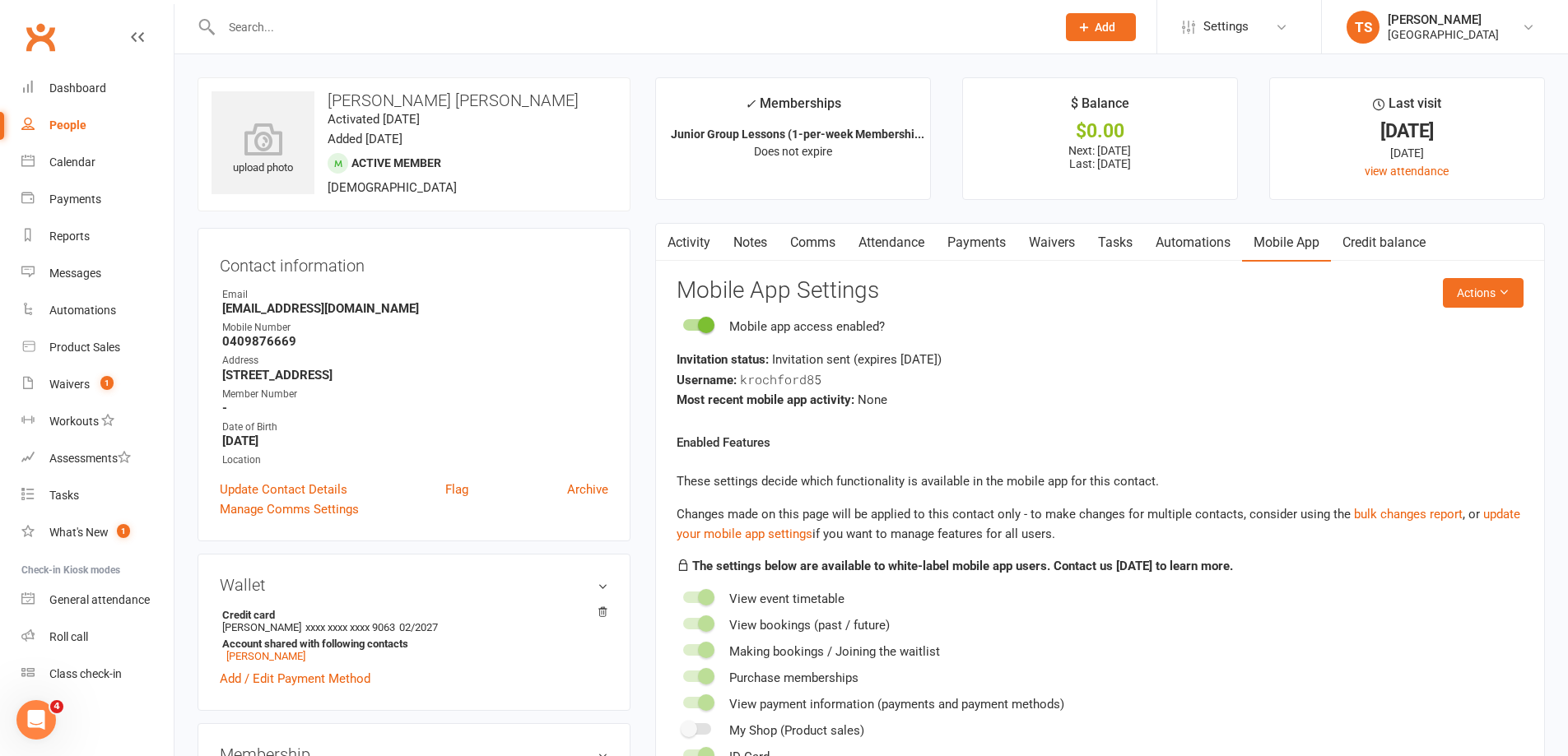
click at [238, 21] on input "text" at bounding box center [630, 27] width 828 height 23
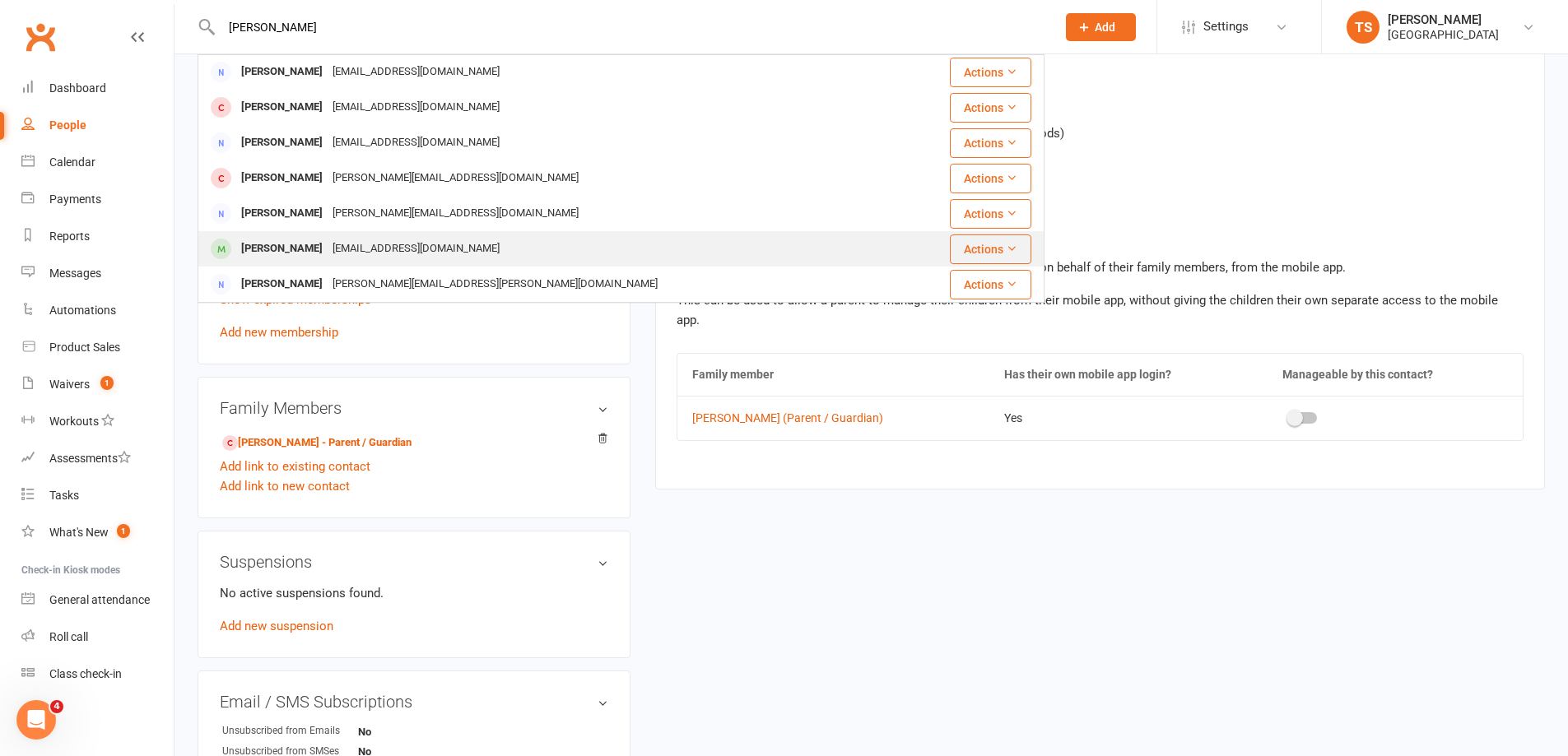
scroll to position [576, 0]
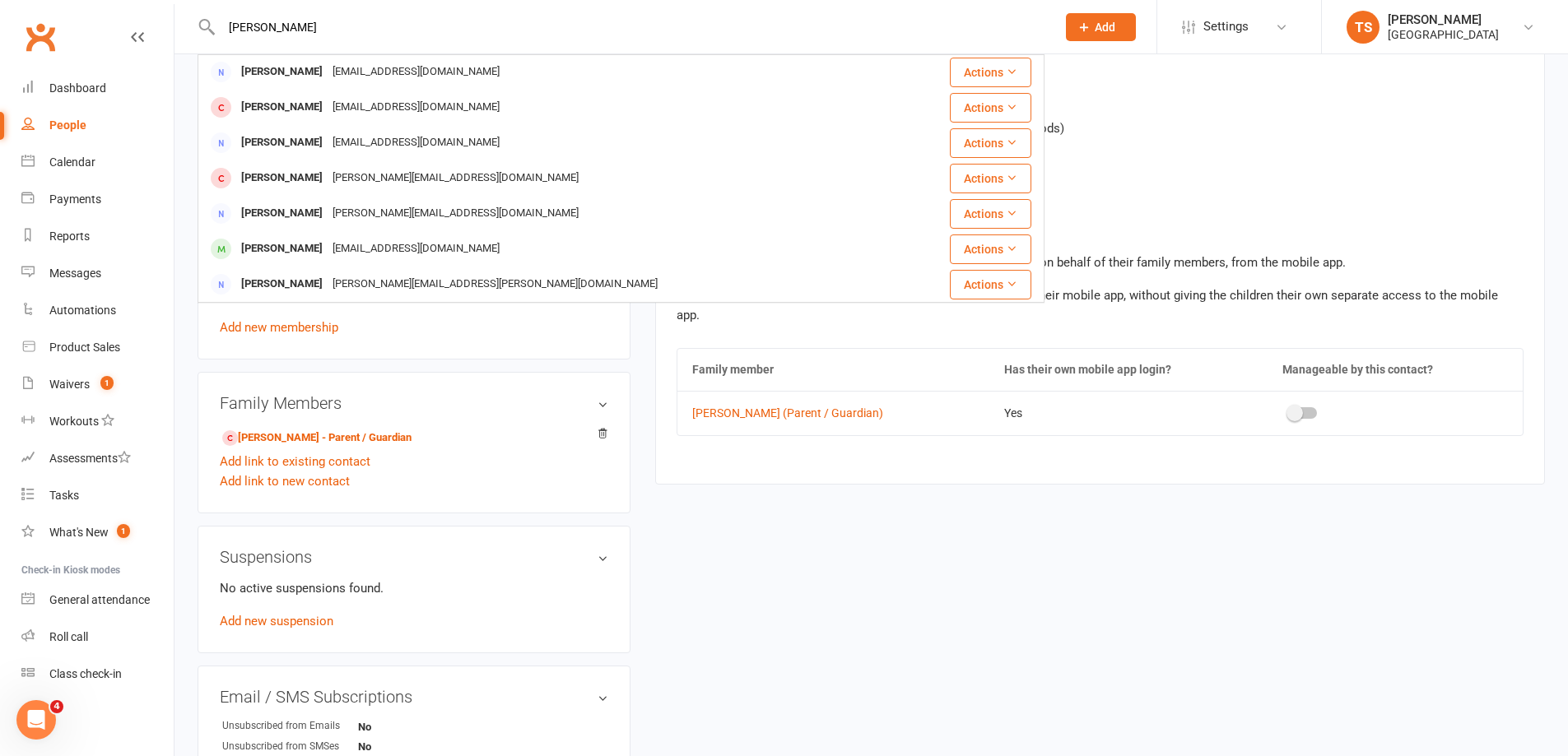
drag, startPoint x: 286, startPoint y: 30, endPoint x: 218, endPoint y: 21, distance: 68.6
click at [218, 21] on input "[PERSON_NAME]" at bounding box center [630, 27] width 828 height 23
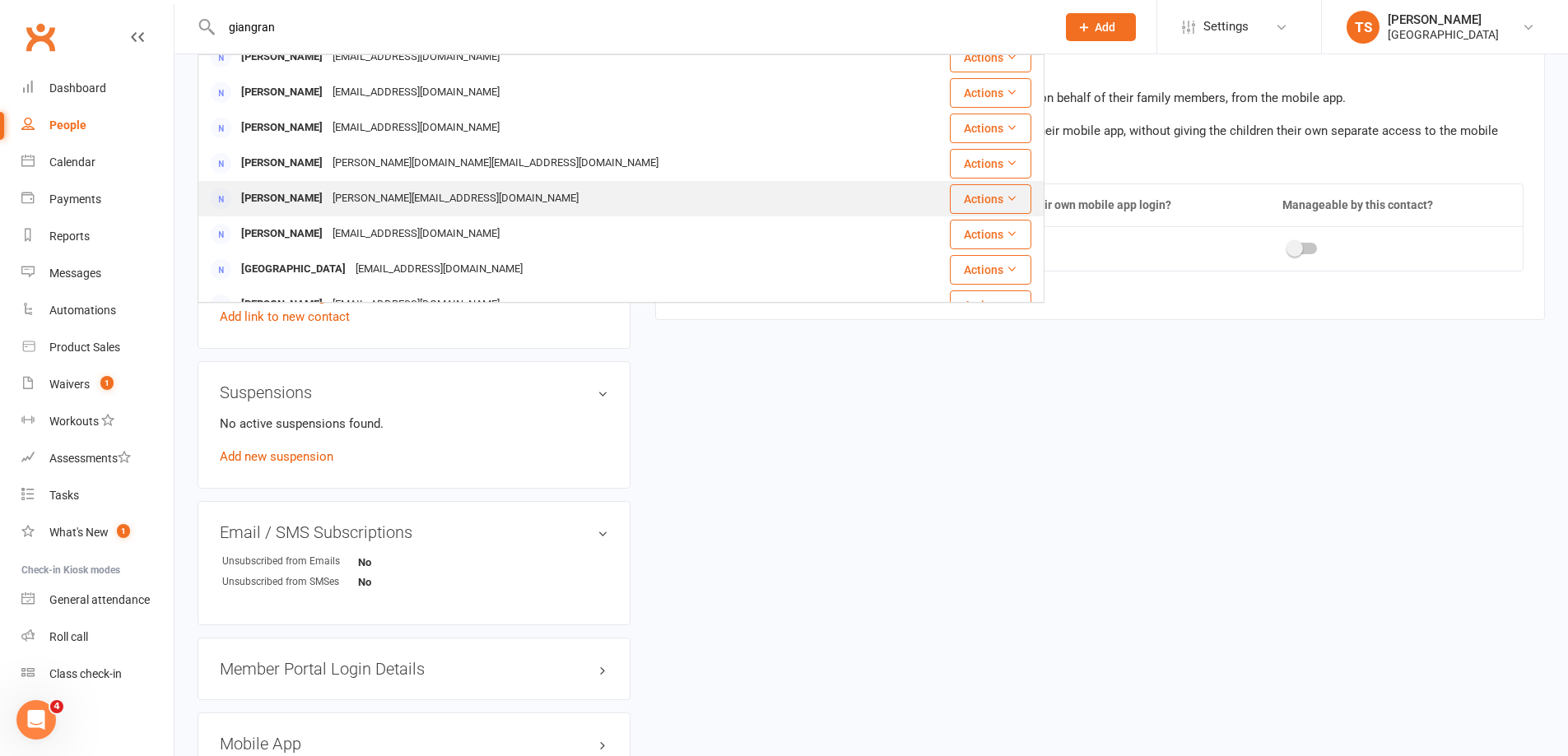
scroll to position [0, 0]
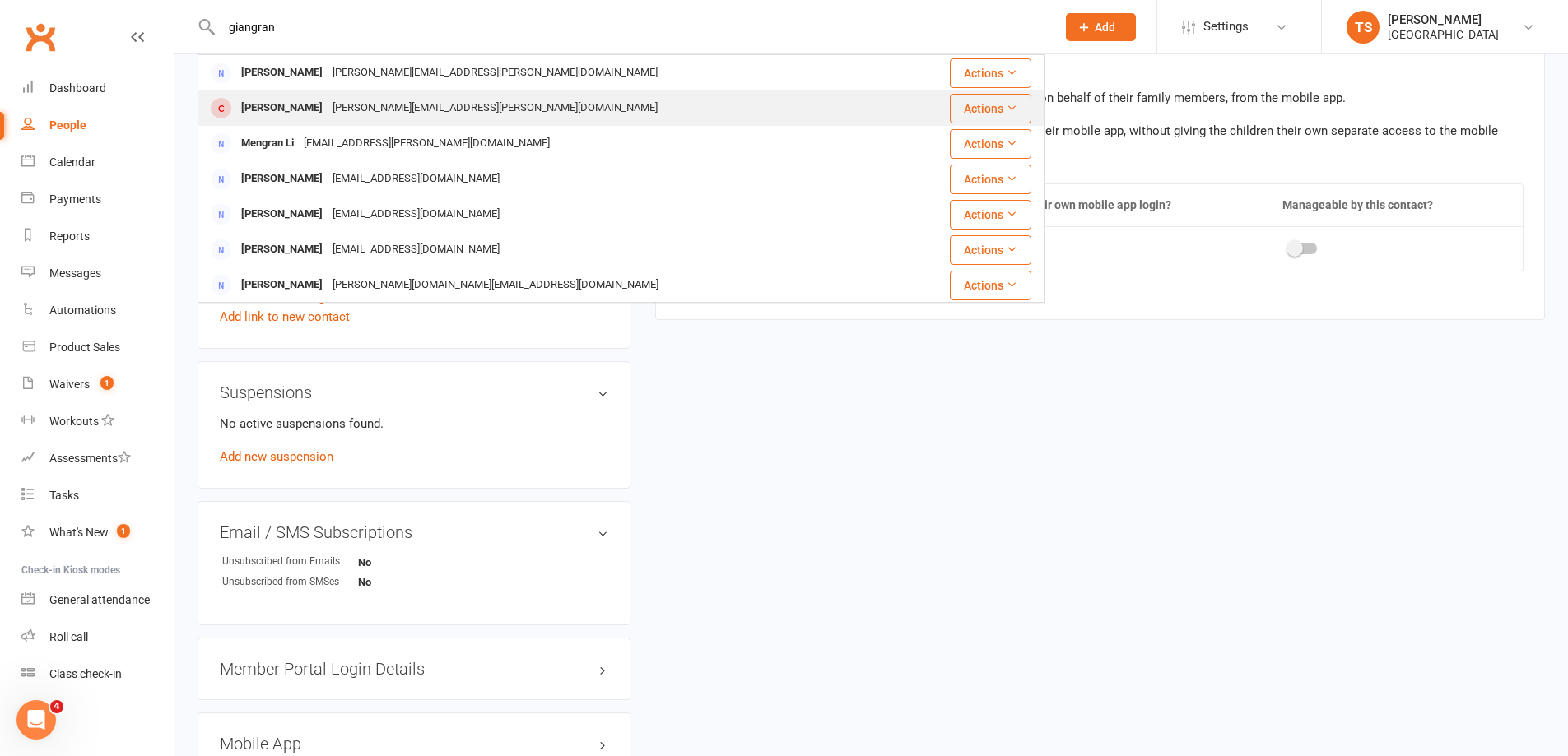
type input "giangran"
click at [313, 110] on div "[PERSON_NAME]" at bounding box center [282, 109] width 91 height 24
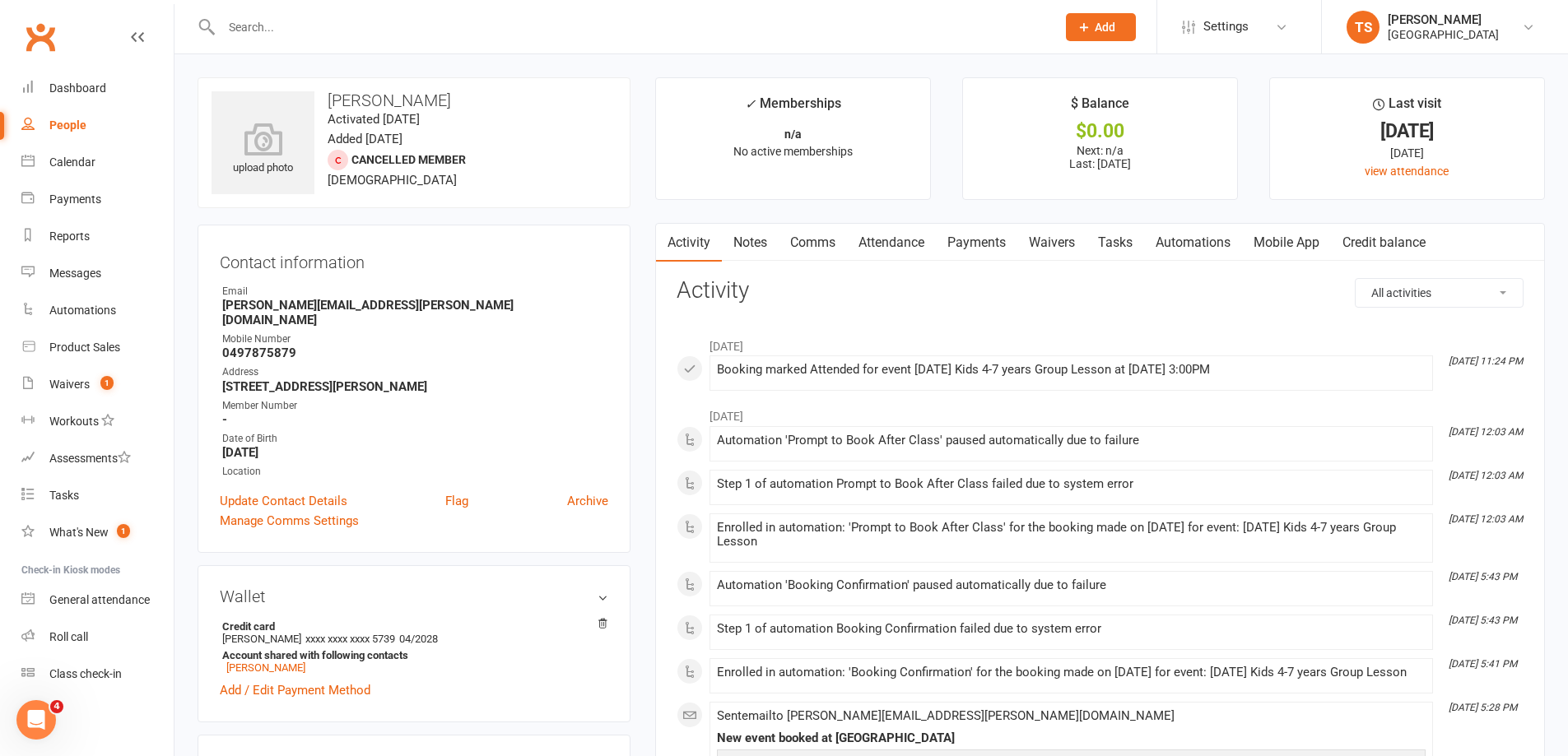
click at [757, 242] on link "Notes" at bounding box center [750, 242] width 57 height 38
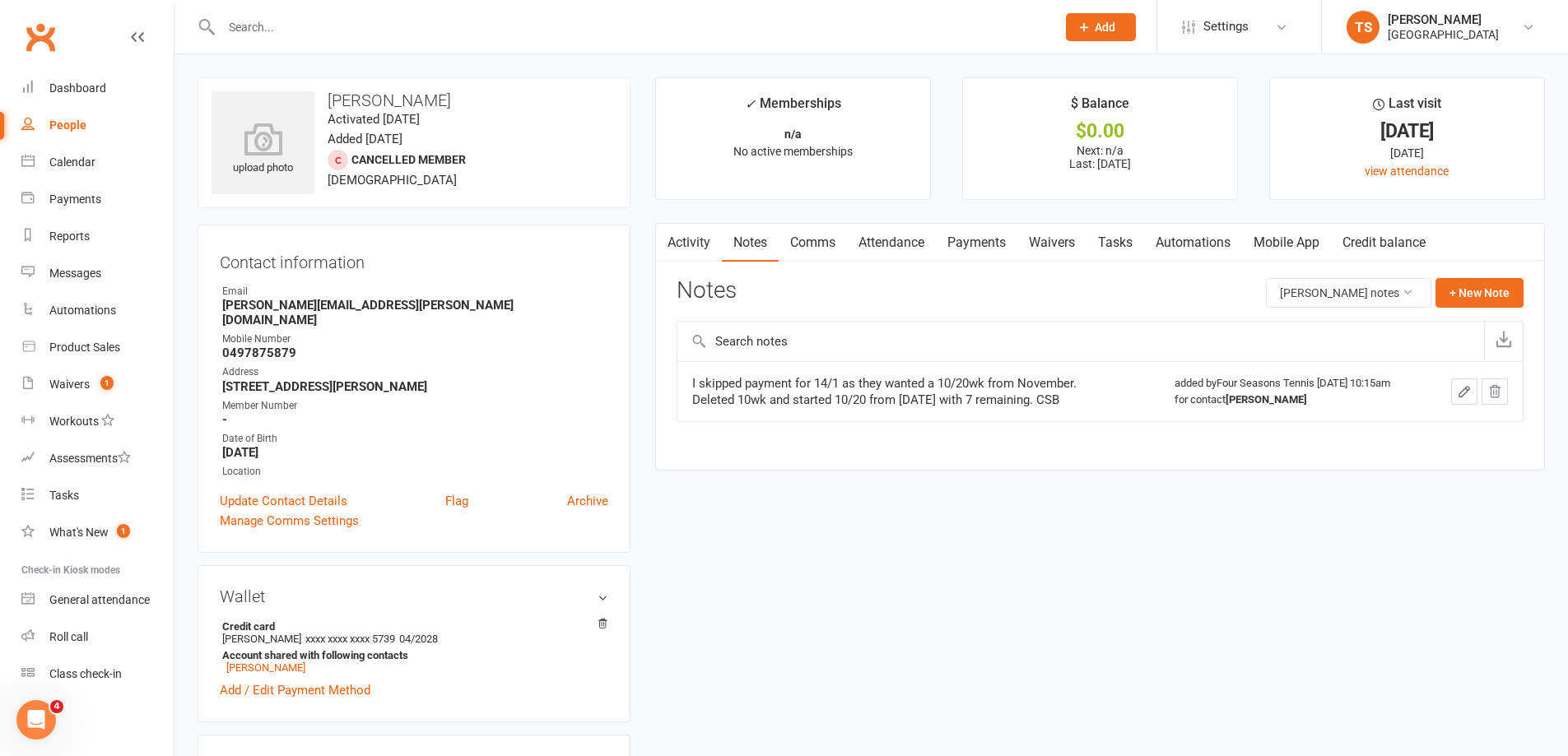
click at [985, 244] on link "Payments" at bounding box center [976, 242] width 81 height 38
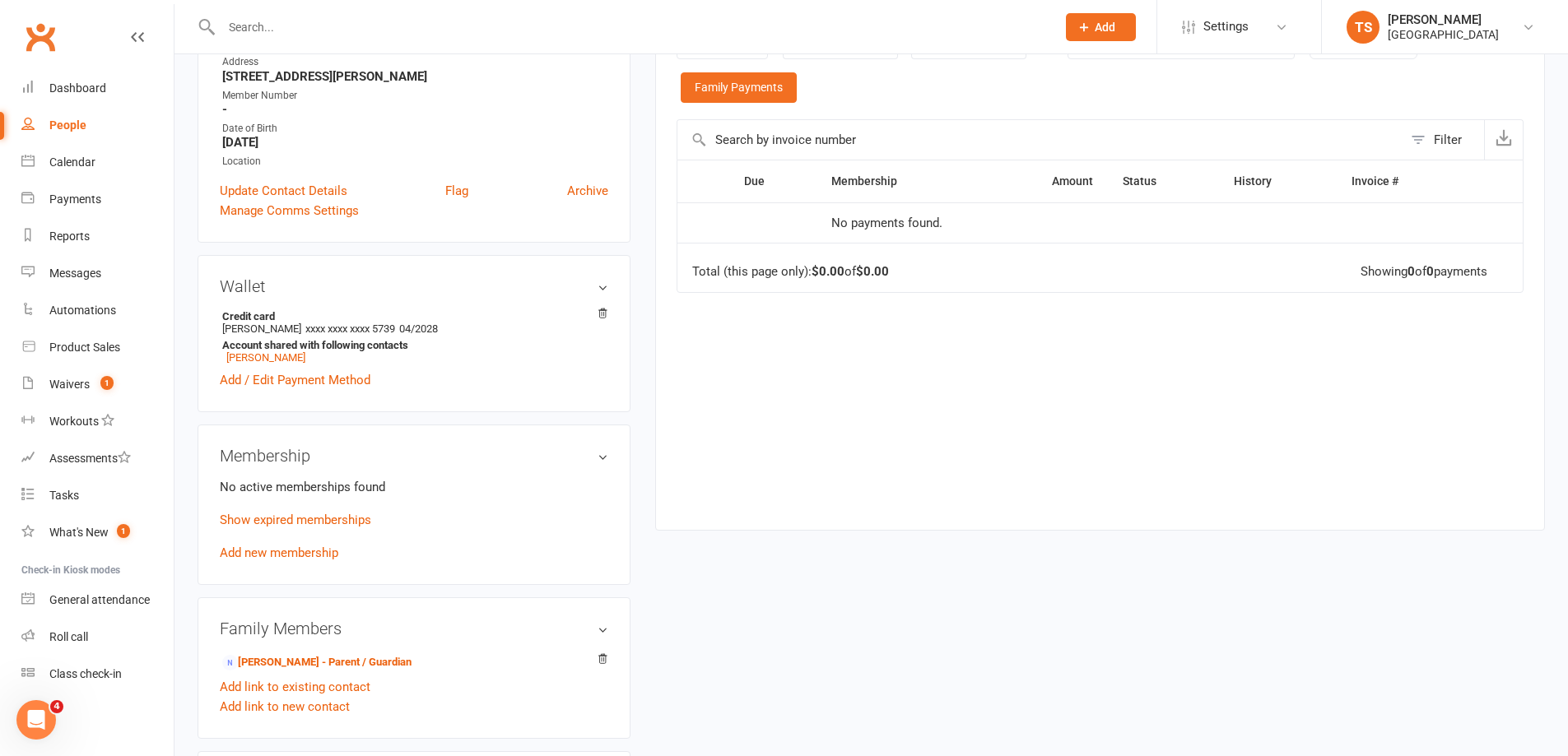
scroll to position [329, 0]
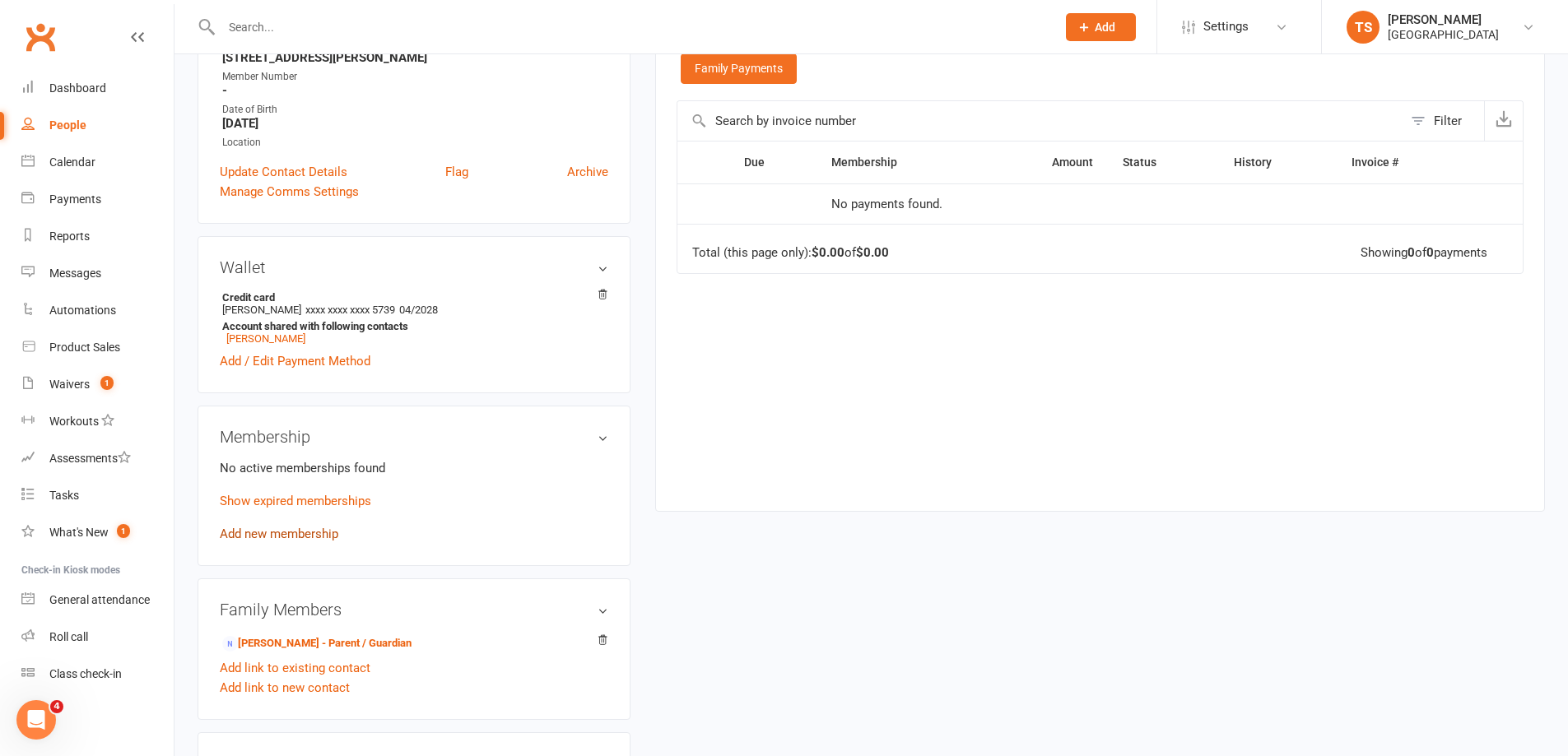
click at [256, 527] on link "Add new membership" at bounding box center [279, 534] width 119 height 15
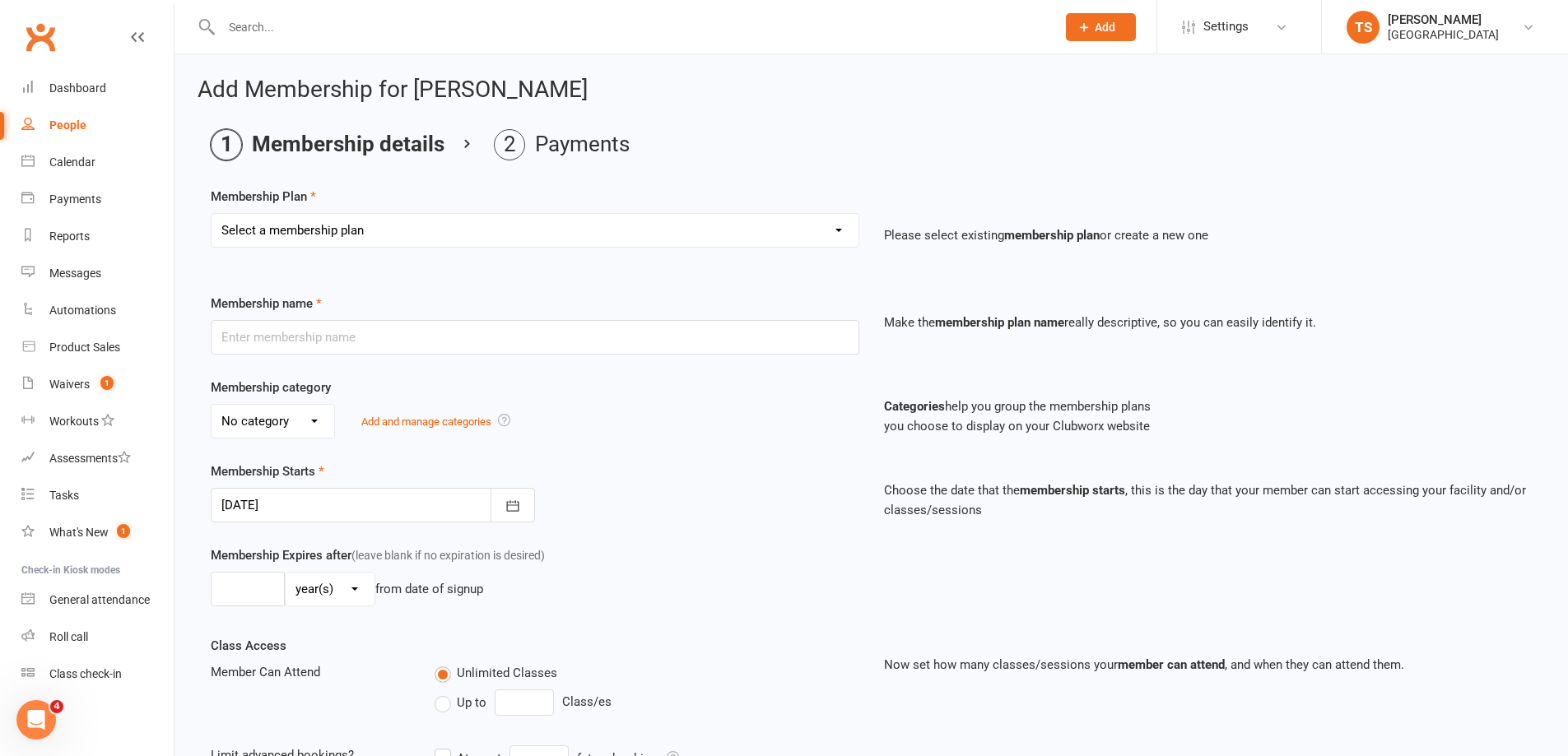
click at [842, 226] on select "Select a membership plan Create new Membership Plan Trial Junior Group Lesson (…" at bounding box center [535, 230] width 646 height 33
select select "20"
click at [212, 214] on select "Select a membership plan Create new Membership Plan Trial Junior Group Lesson (…" at bounding box center [535, 230] width 646 height 33
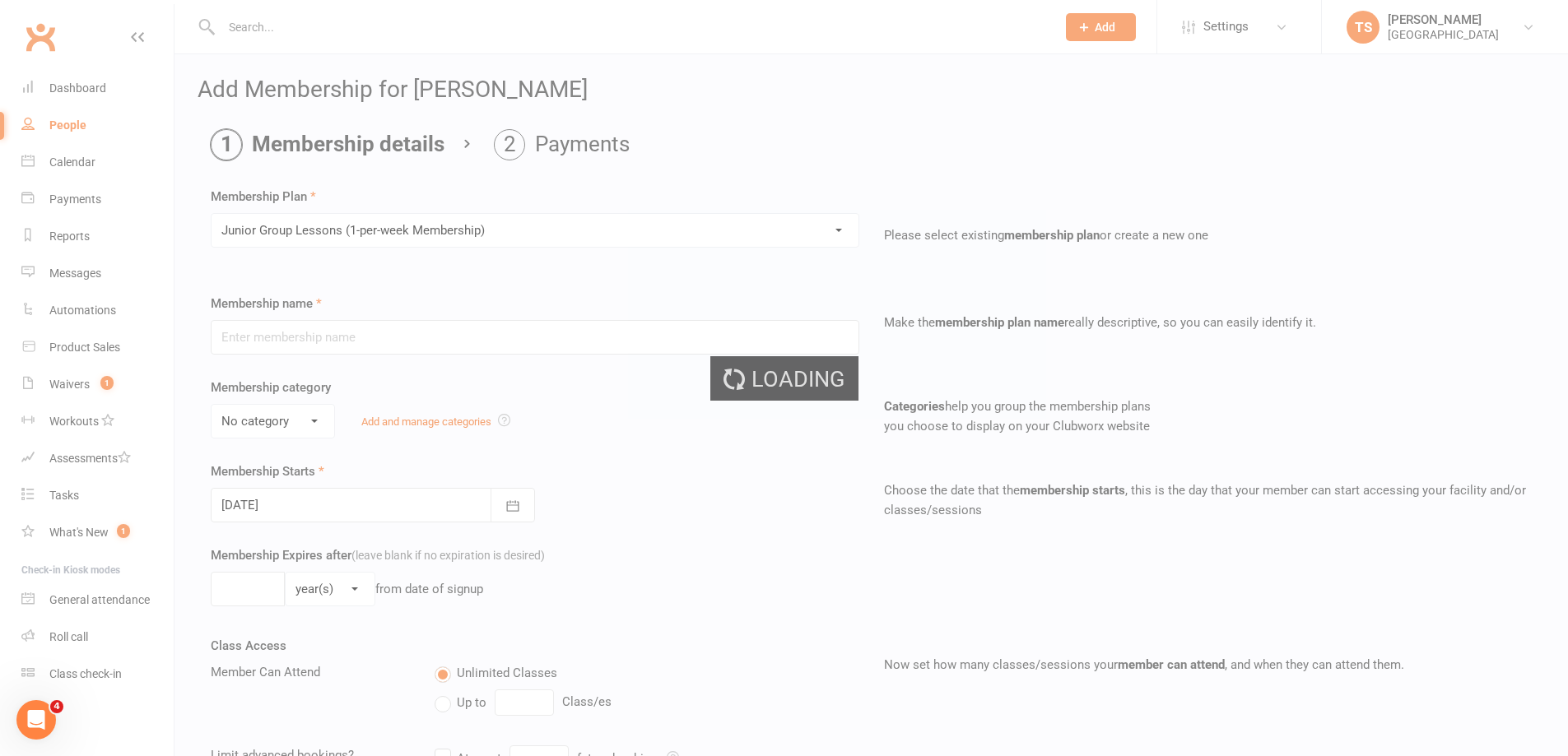
type input "Junior Group Lessons (1-per-week Membership)"
select select "4"
type input "0"
select select "1"
type input "2"
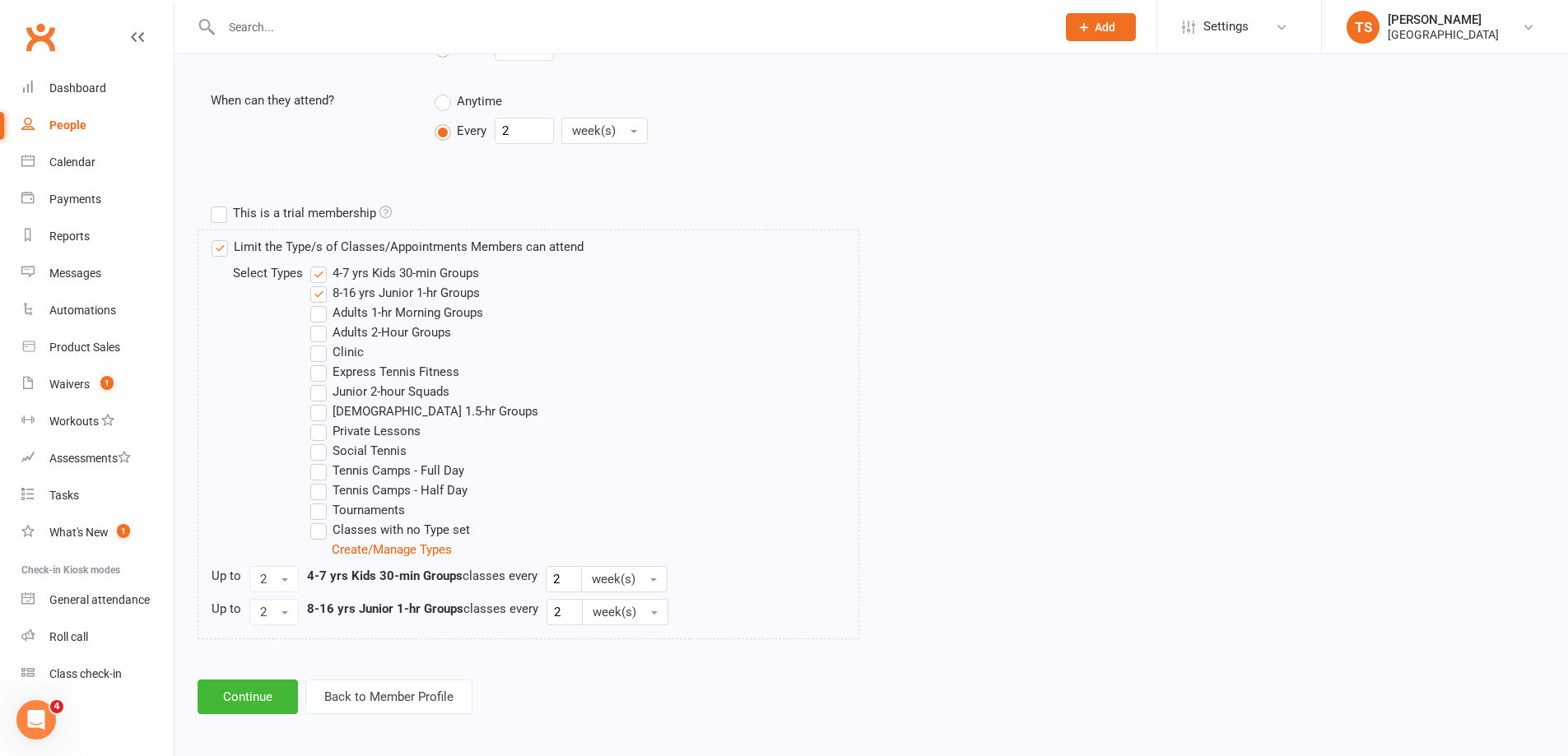
scroll to position [660, 0]
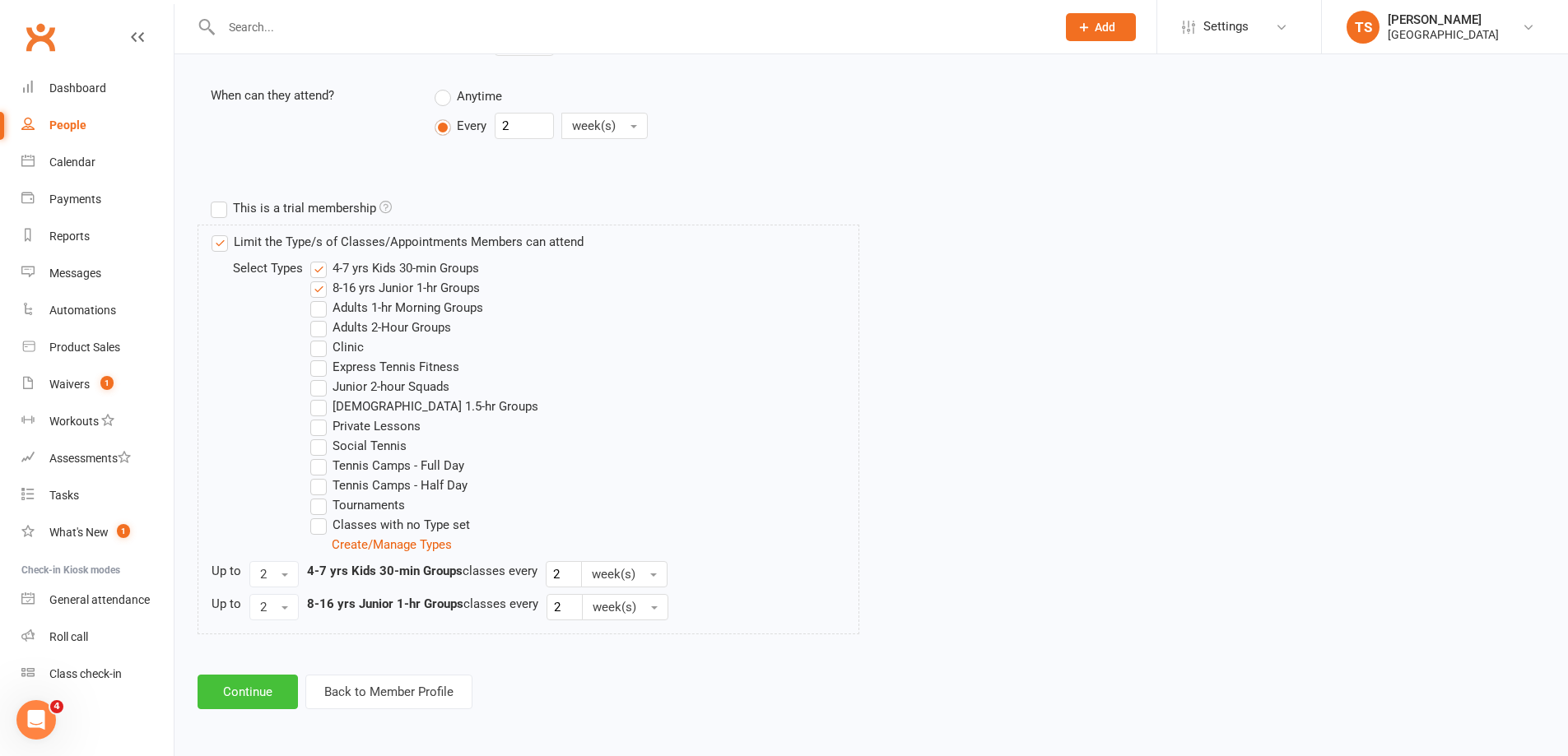
click at [255, 685] on button "Continue" at bounding box center [247, 692] width 100 height 35
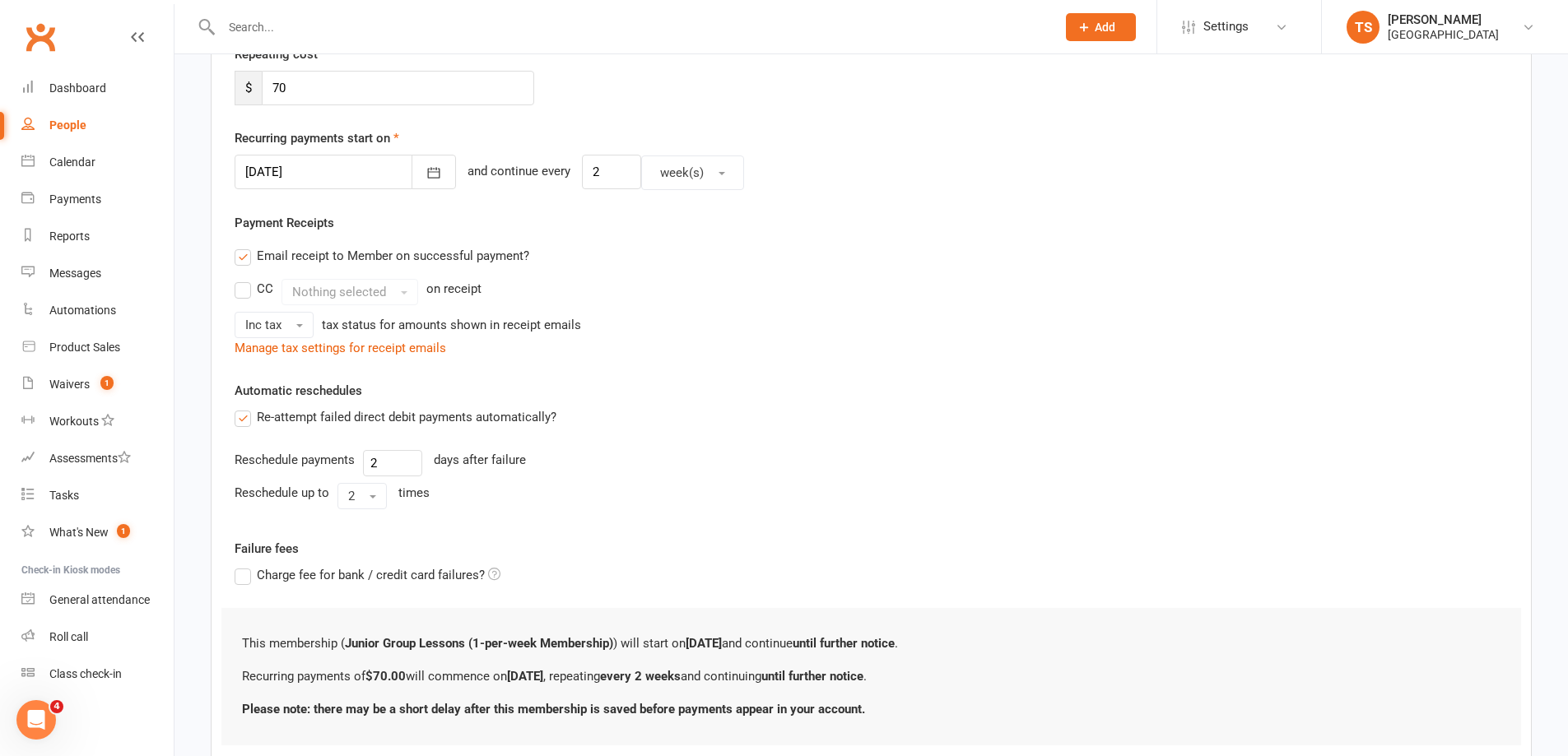
scroll to position [440, 0]
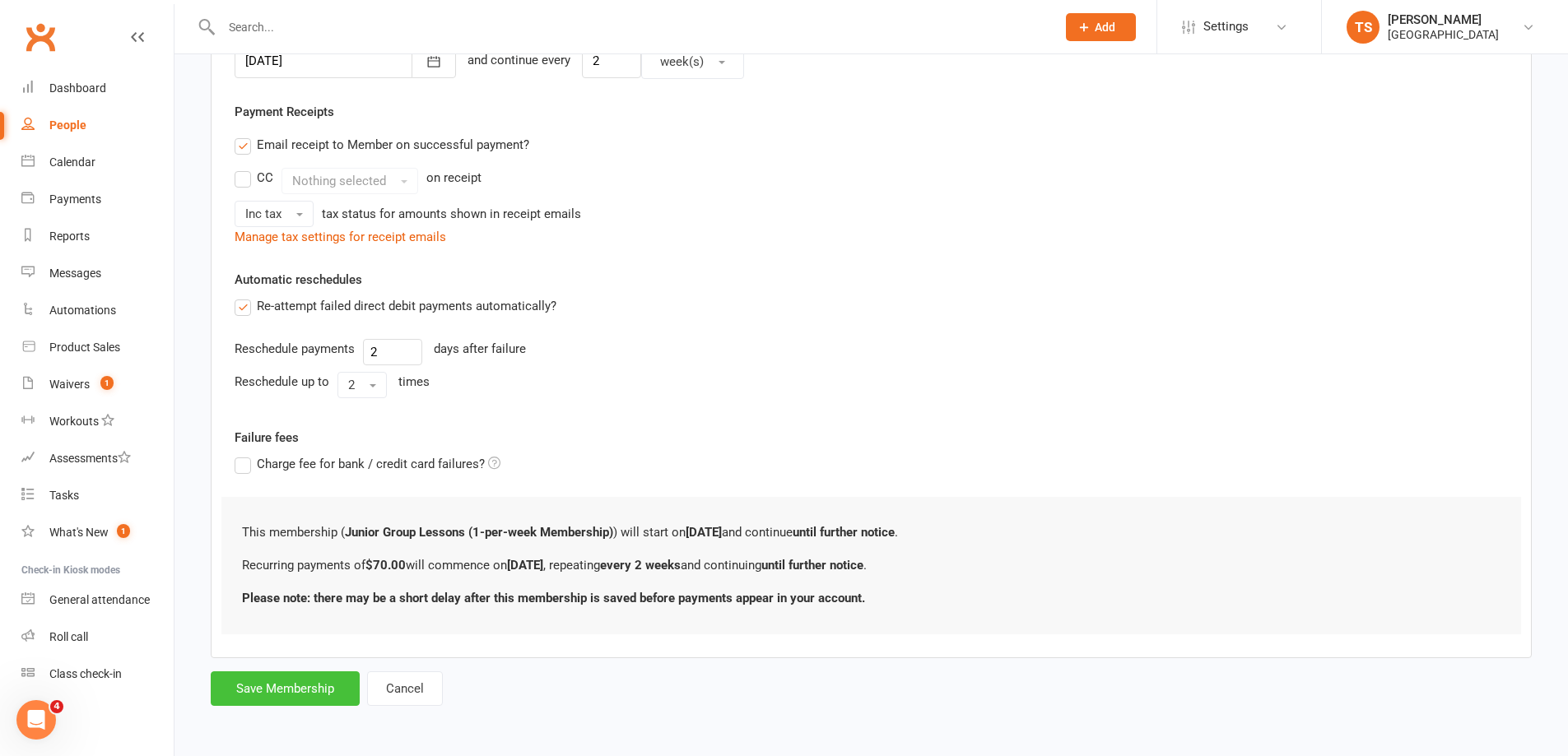
click at [300, 684] on button "Save Membership" at bounding box center [285, 689] width 149 height 35
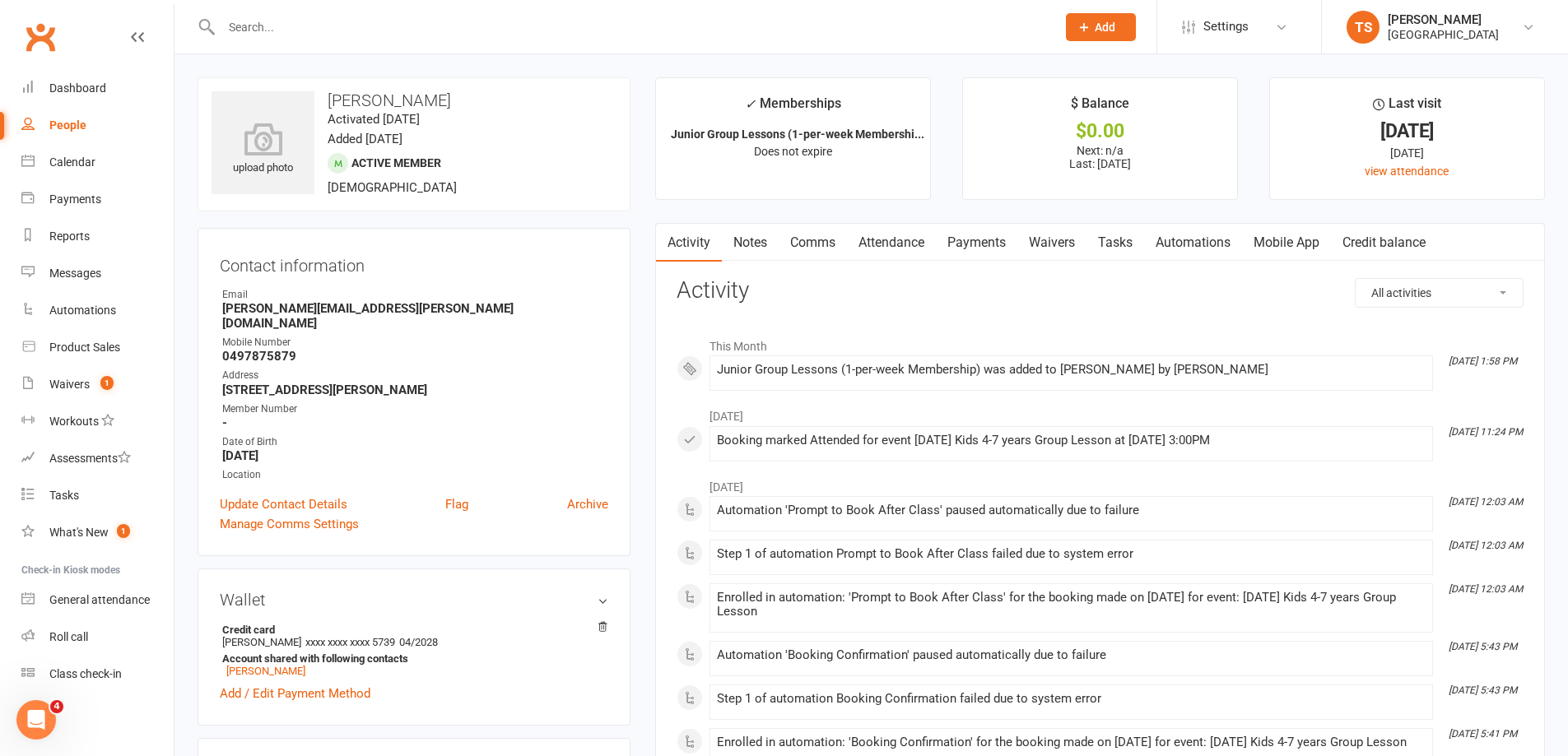
click at [1291, 241] on link "Mobile App" at bounding box center [1286, 242] width 89 height 38
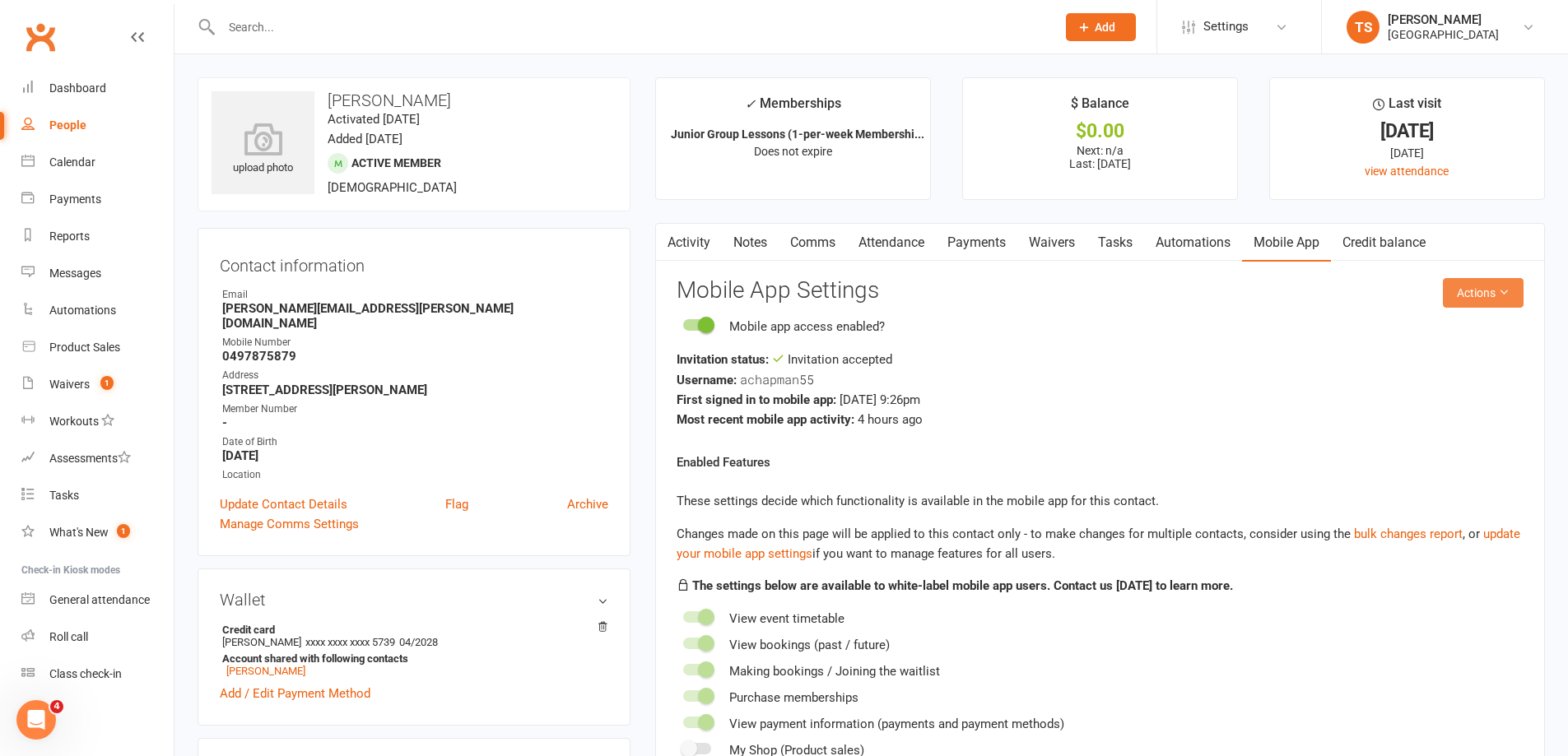
click at [1474, 288] on button "Actions" at bounding box center [1483, 293] width 81 height 29
click at [1400, 403] on link "Reset password" at bounding box center [1428, 396] width 163 height 33
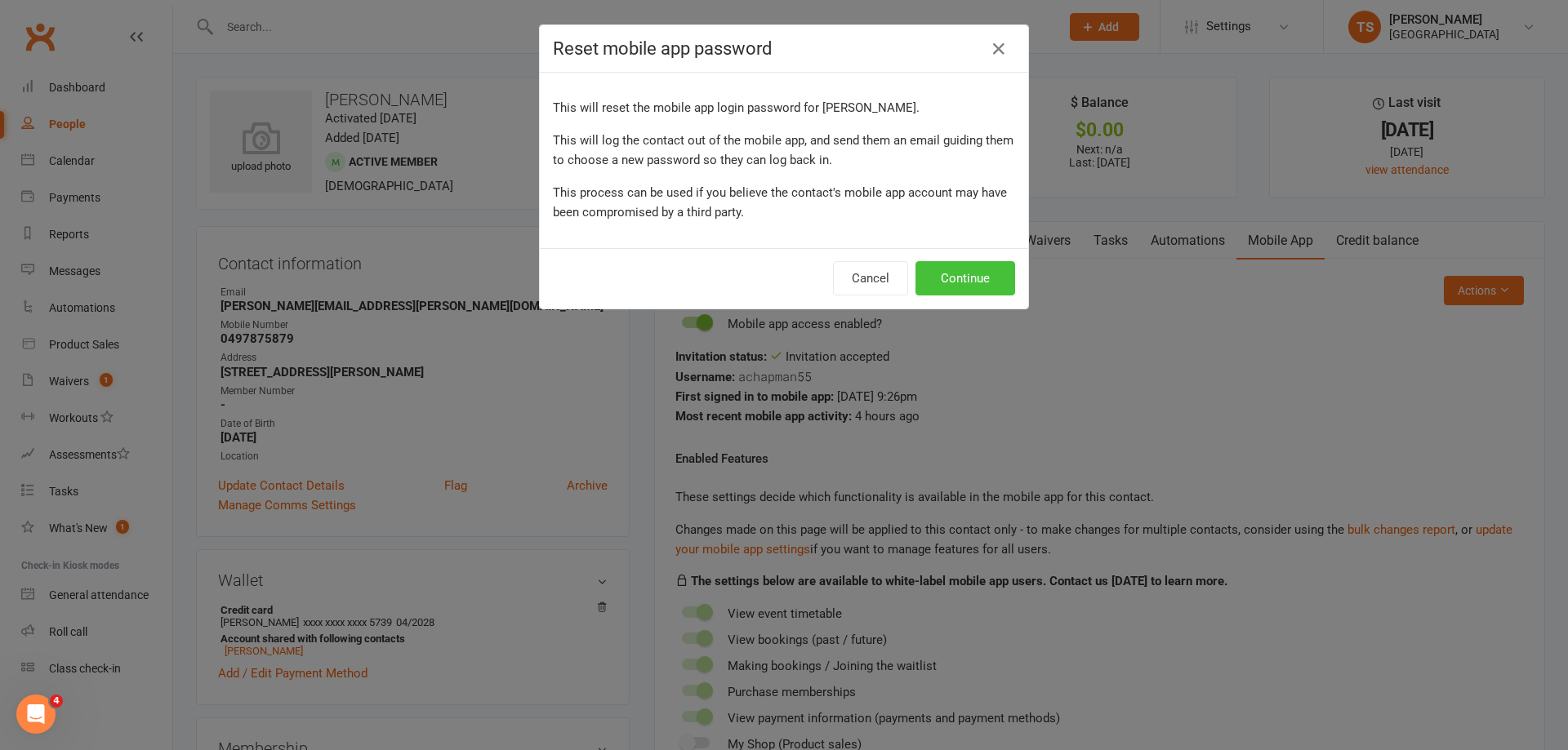
click at [966, 278] on button "Continue" at bounding box center [965, 279] width 100 height 35
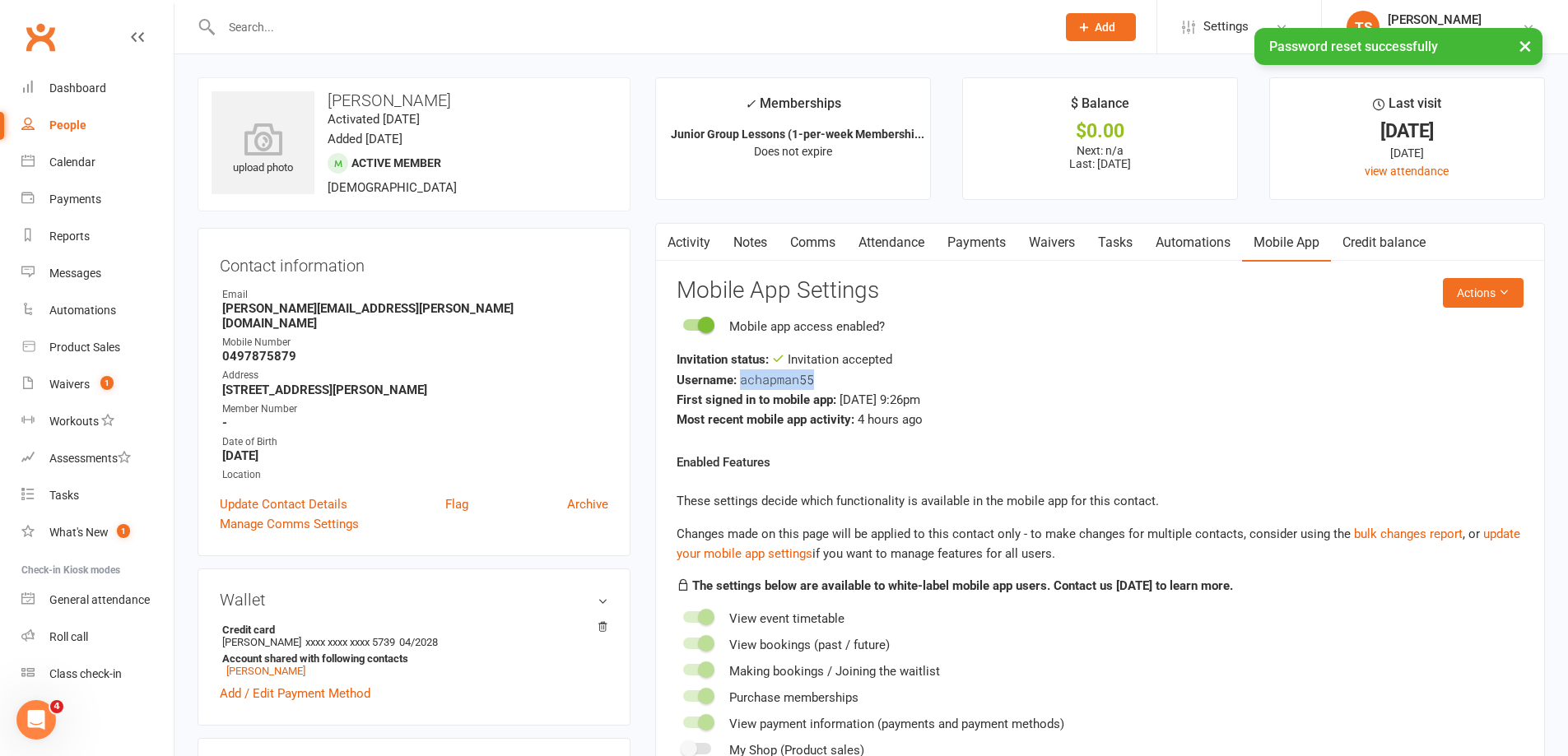
drag, startPoint x: 818, startPoint y: 377, endPoint x: 739, endPoint y: 383, distance: 79.2
click at [739, 383] on div "Username: achapman55" at bounding box center [1100, 379] width 847 height 20
copy span "achapman55"
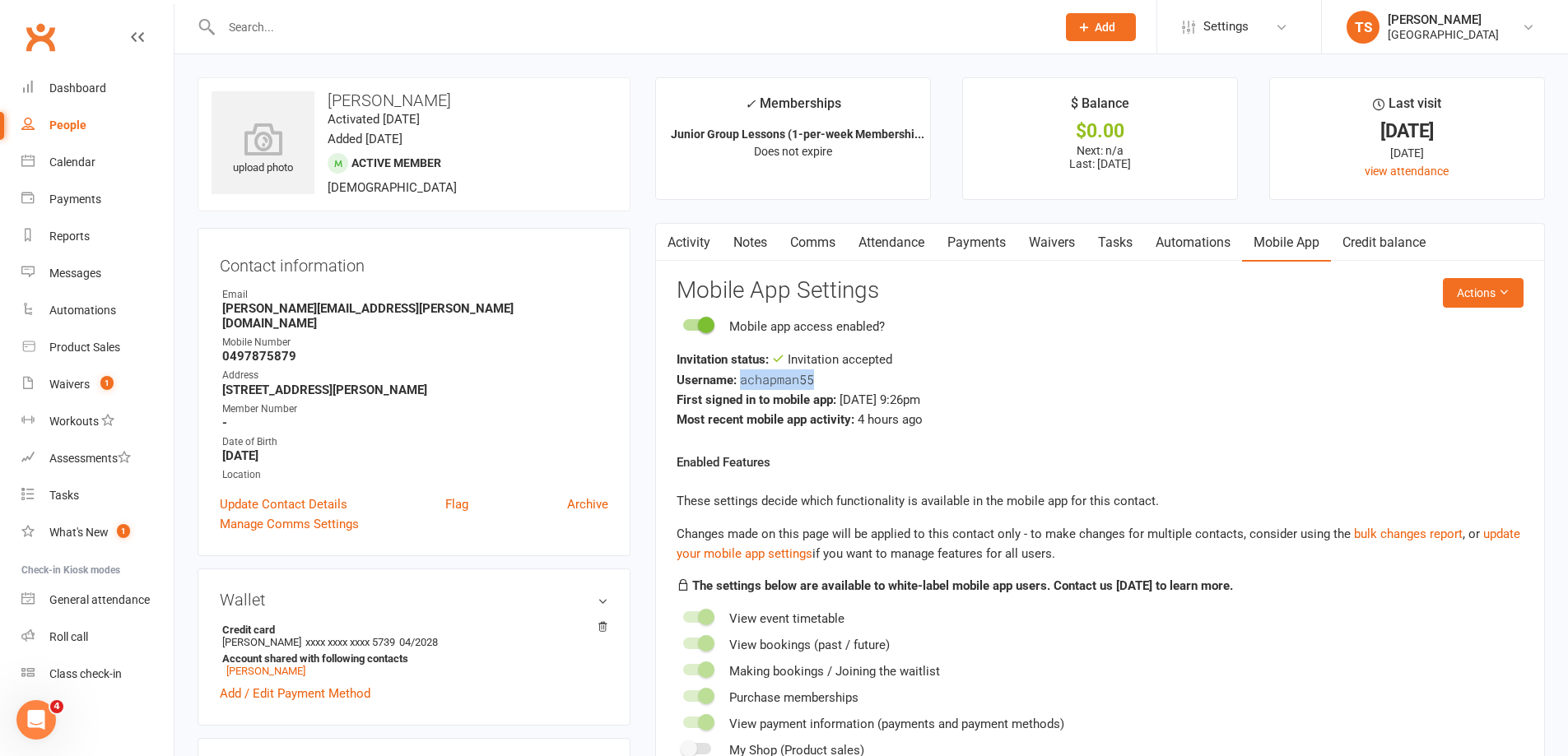
click at [987, 244] on link "Payments" at bounding box center [976, 242] width 81 height 38
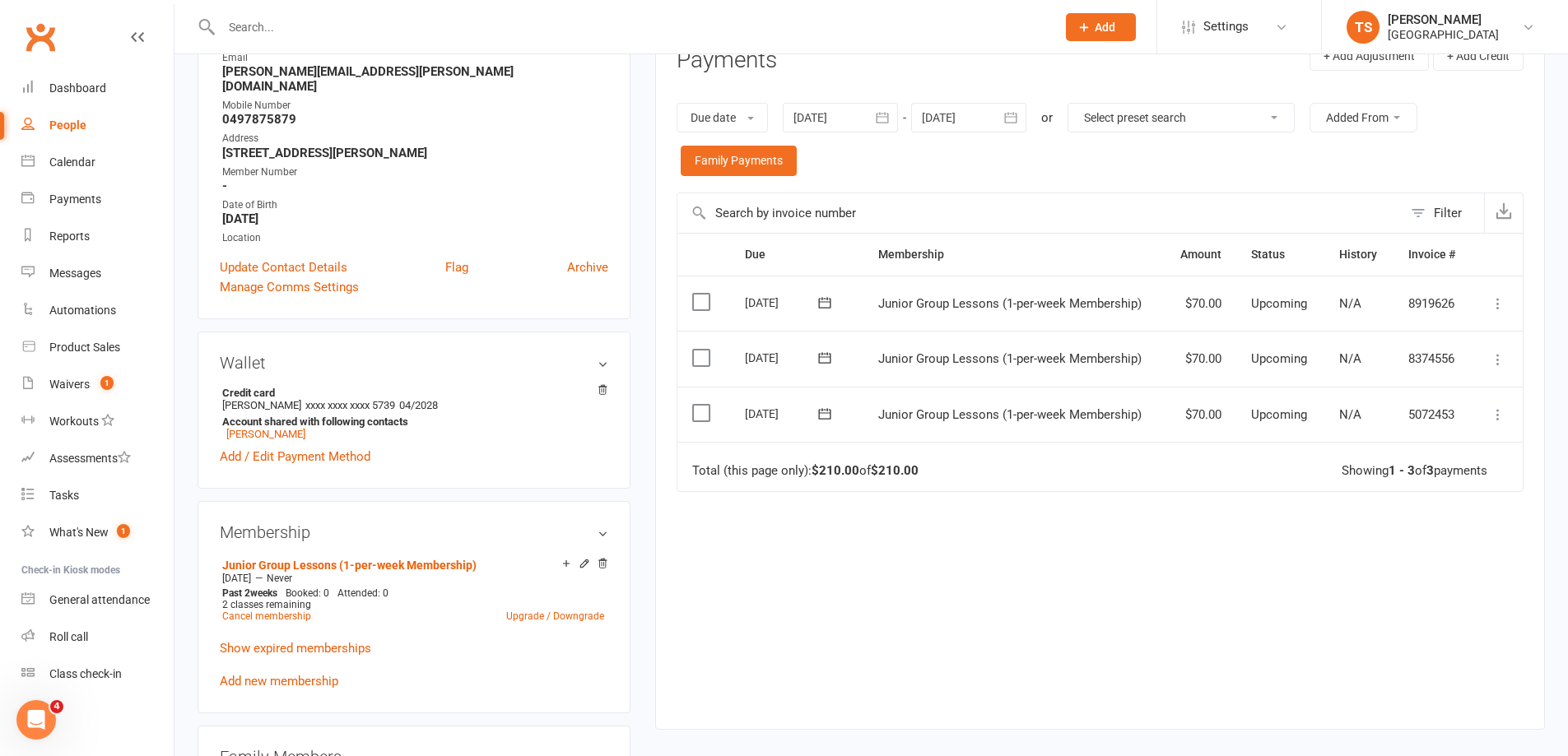
scroll to position [247, 0]
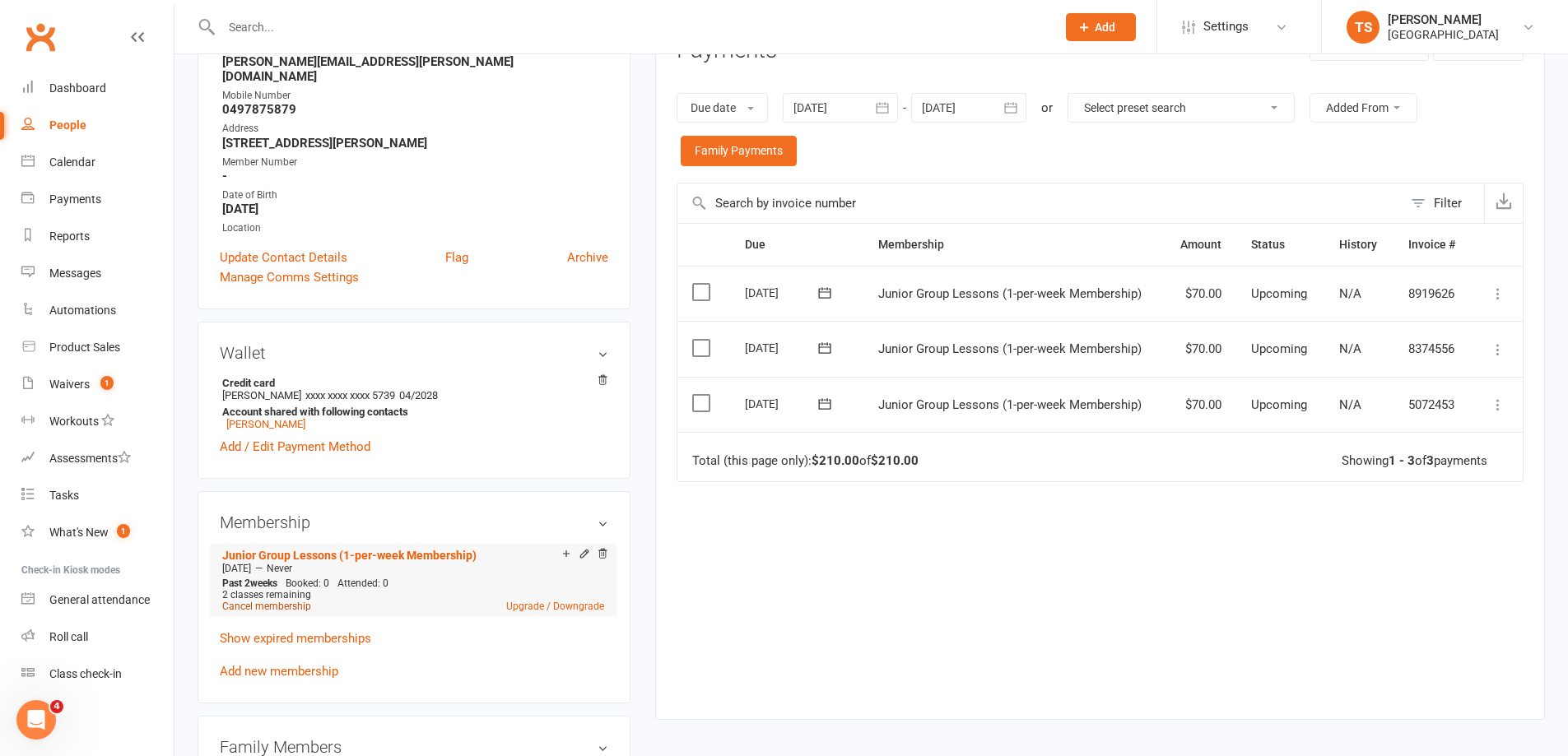
click at [261, 600] on link "Cancel membership" at bounding box center [266, 606] width 89 height 12
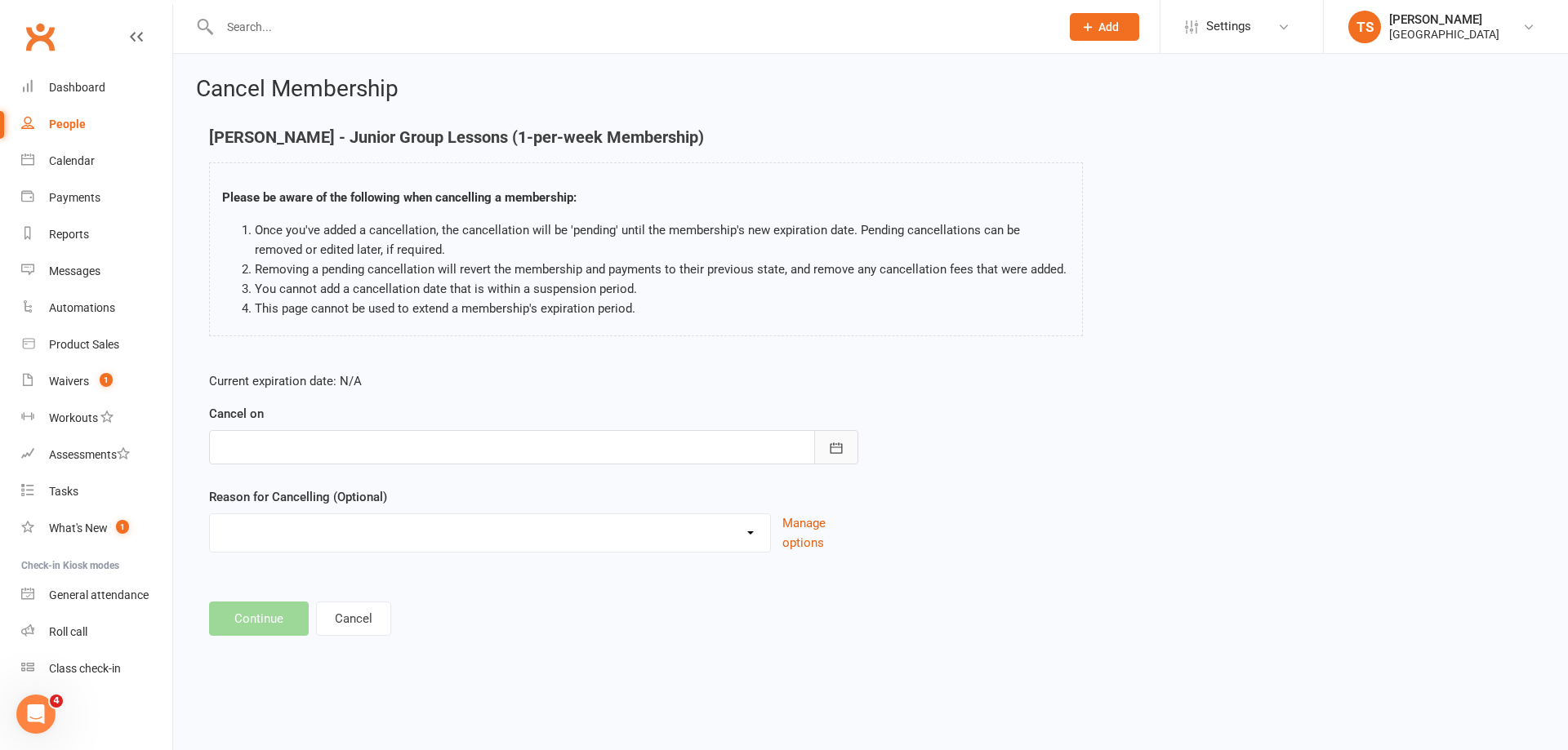
click at [842, 451] on icon "button" at bounding box center [836, 449] width 16 height 16
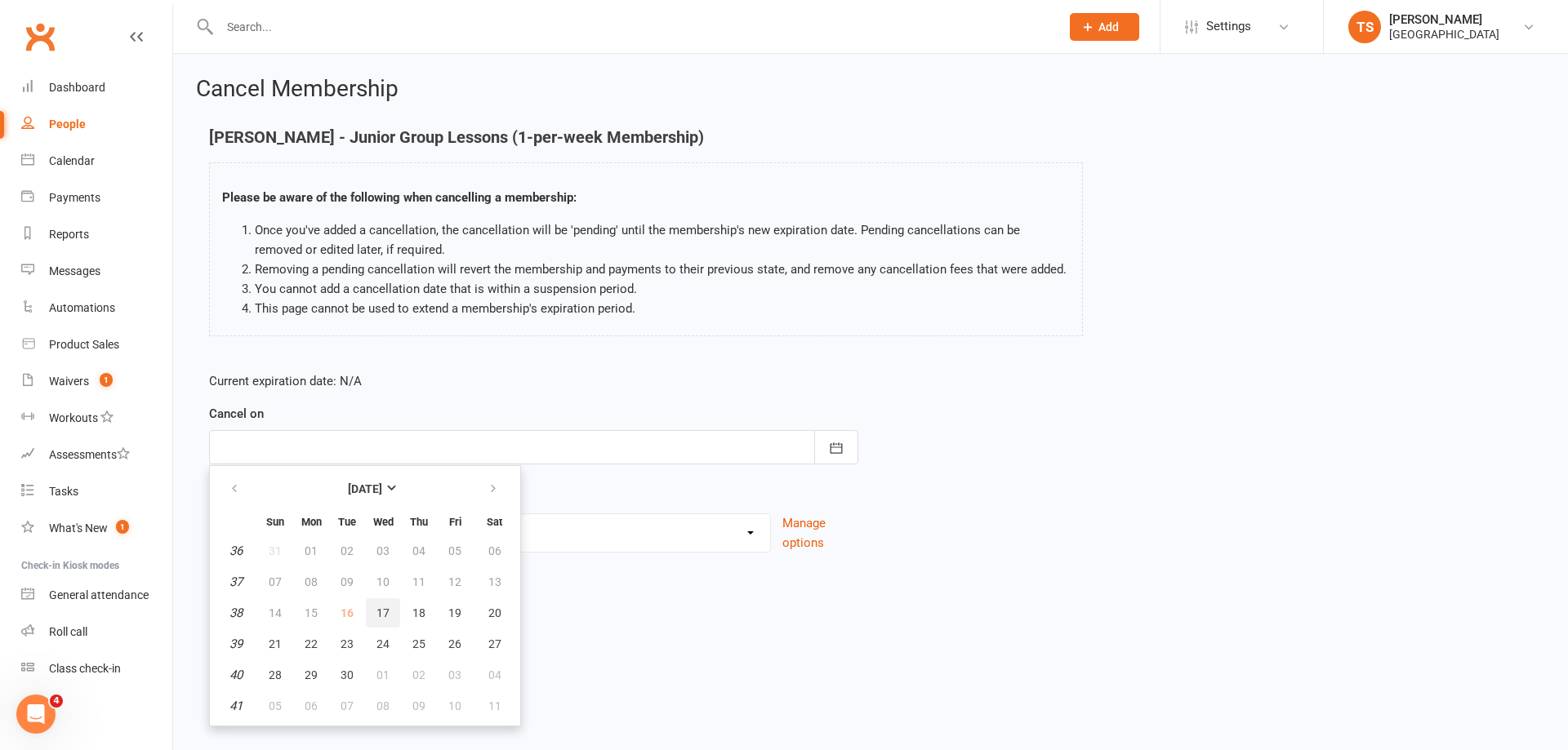
click at [381, 607] on span "17" at bounding box center [383, 613] width 13 height 13
type input "[DATE]"
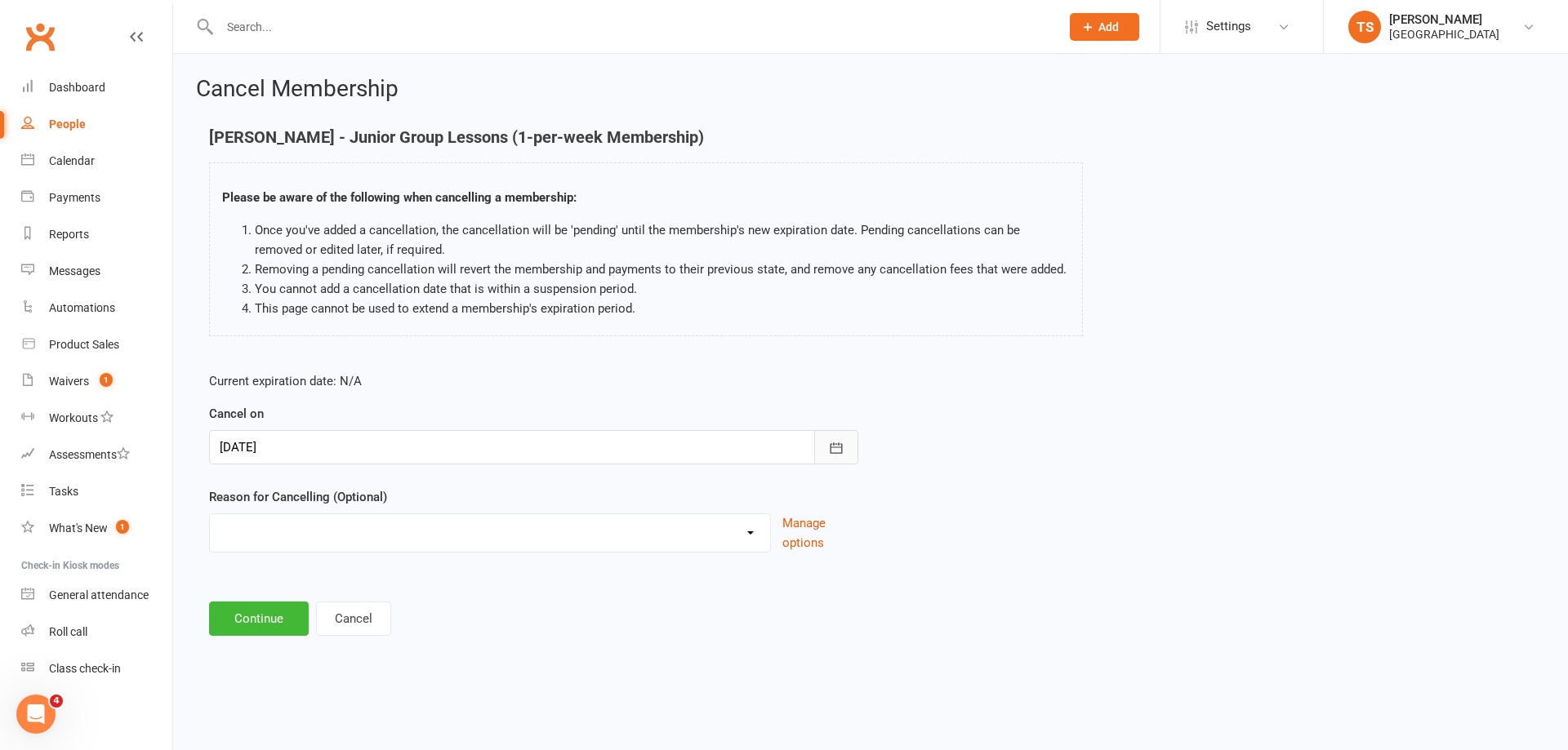
click at [833, 452] on icon "button" at bounding box center [836, 449] width 16 height 16
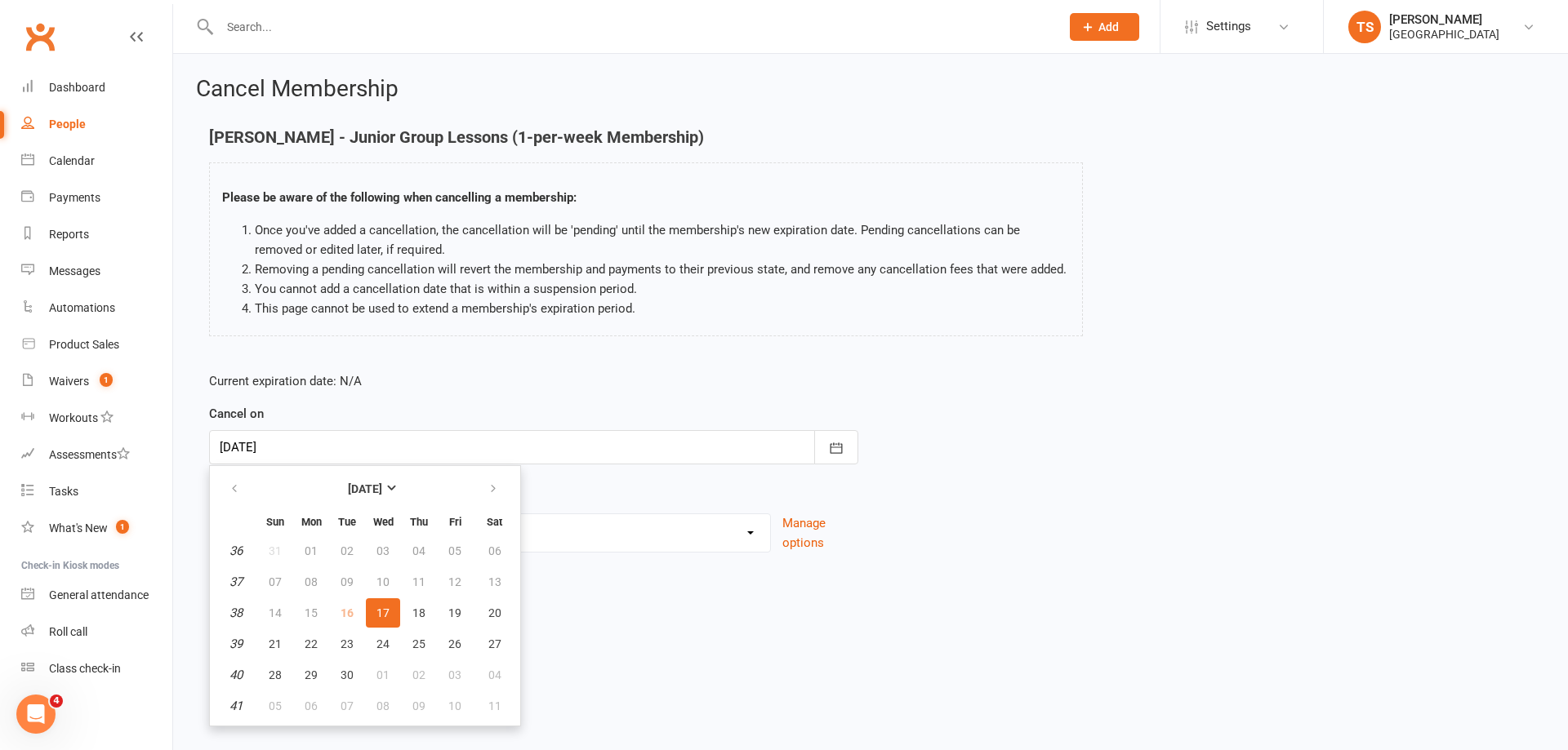
click at [345, 615] on td "16" at bounding box center [347, 613] width 35 height 29
click at [691, 543] on select "Change to program Holiday Injury New program Not continuing Other reason" at bounding box center [490, 531] width 560 height 33
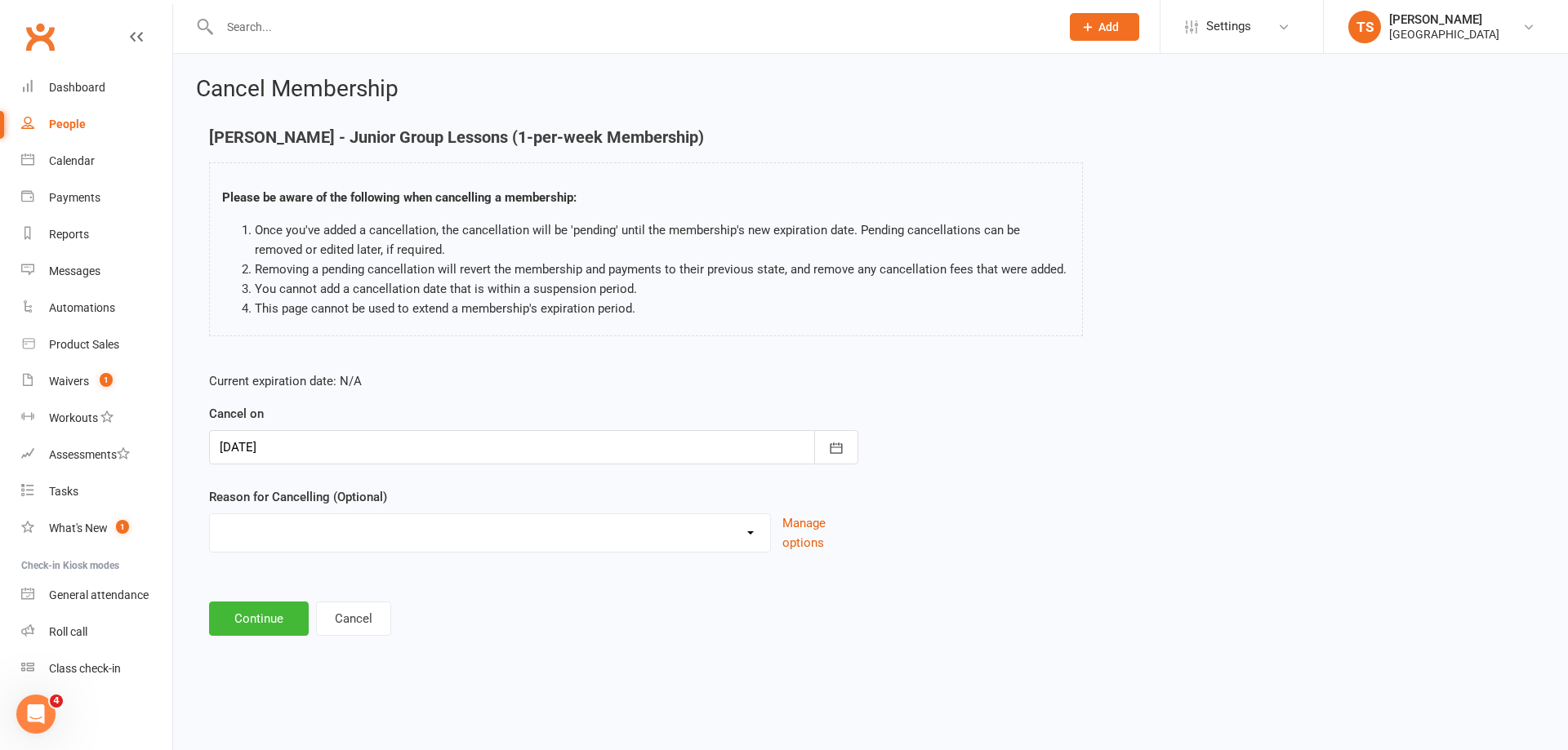
select select "5"
click at [210, 533] on select "Change to program Holiday Injury New program Not continuing Other reason" at bounding box center [490, 531] width 560 height 33
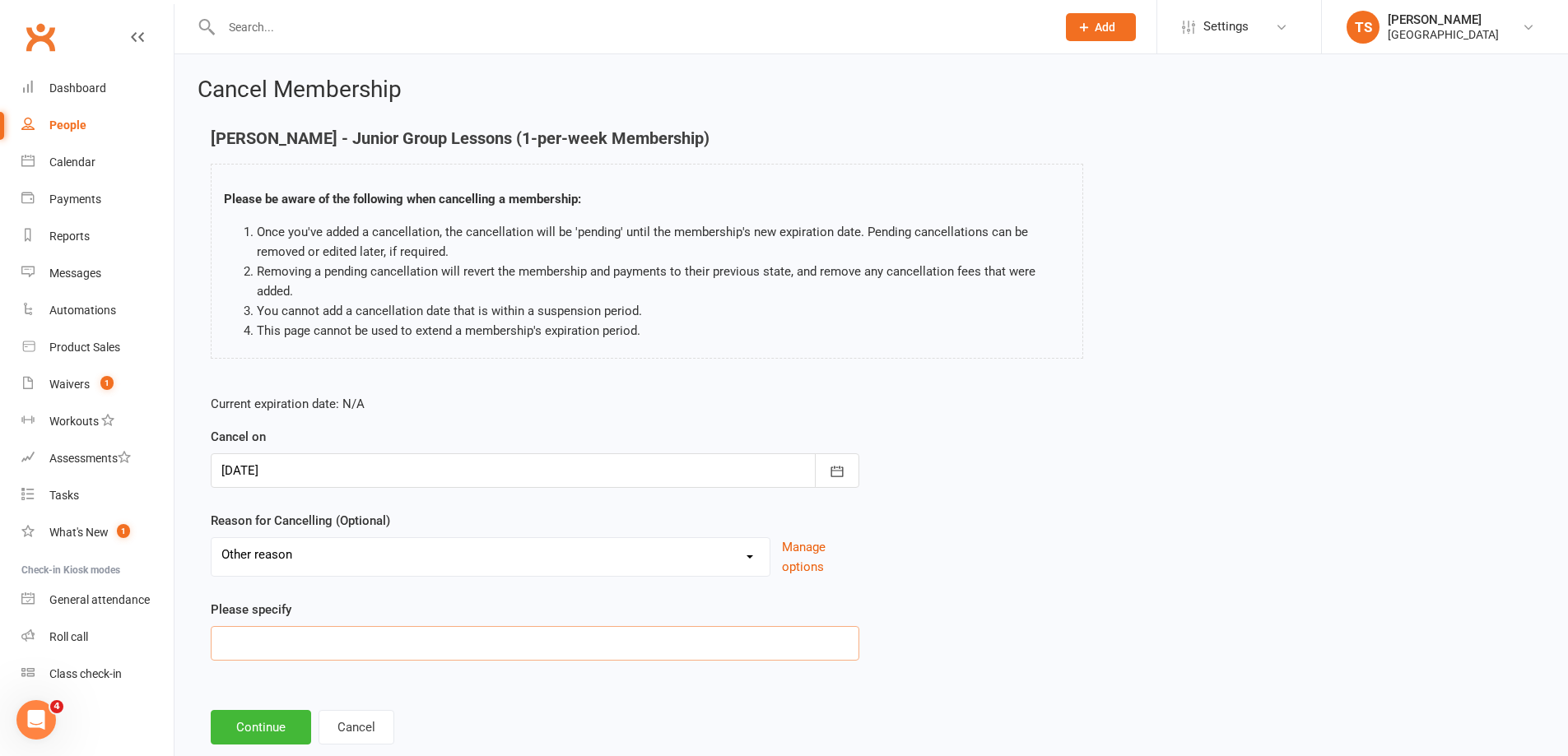
click at [250, 646] on input at bounding box center [535, 644] width 648 height 35
click at [251, 639] on input "Errorl. Wants 10 over 20" at bounding box center [535, 644] width 648 height 35
type input "Error. Wants 10 over 20"
click at [246, 728] on button "Continue" at bounding box center [261, 727] width 100 height 35
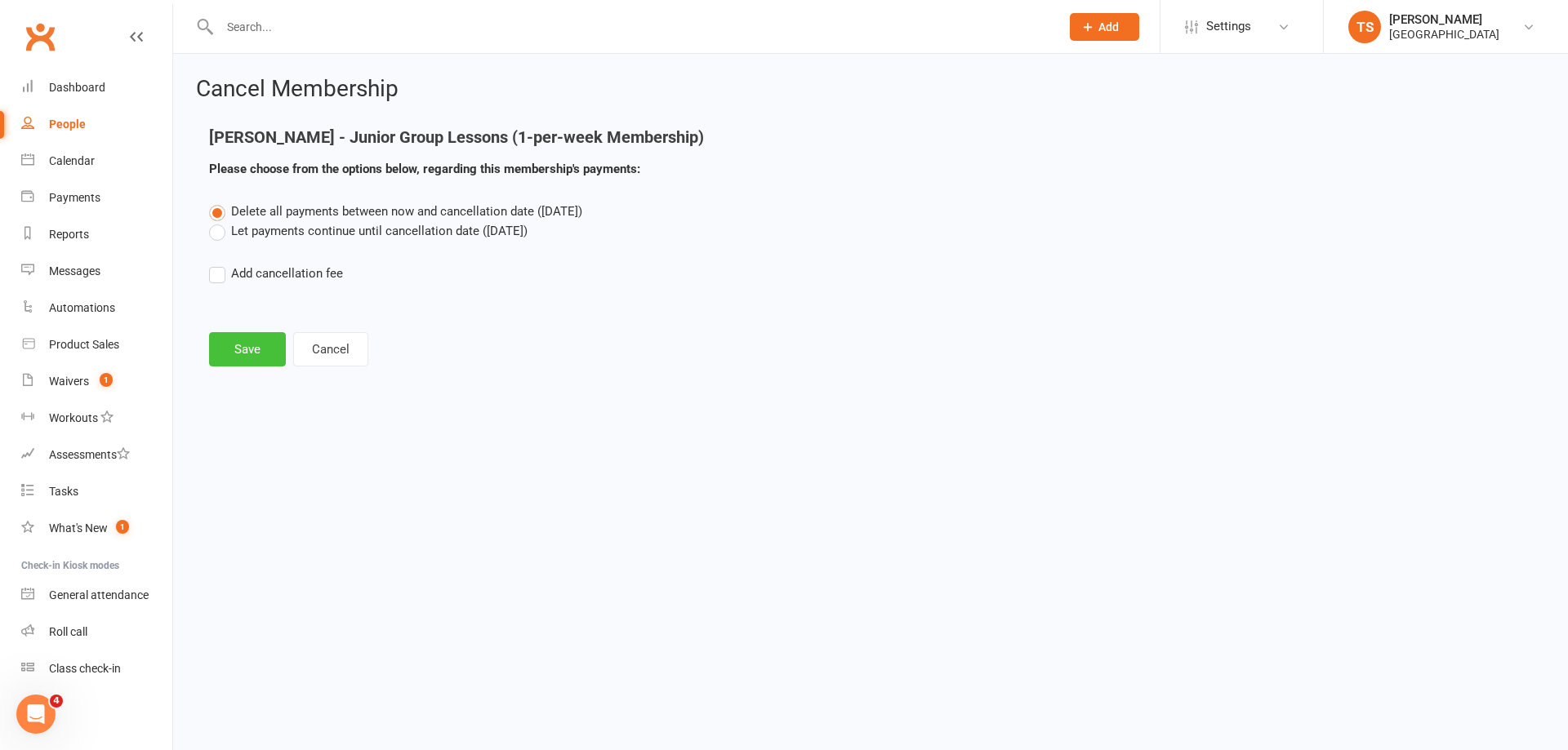
click at [249, 349] on button "Save" at bounding box center [248, 350] width 77 height 35
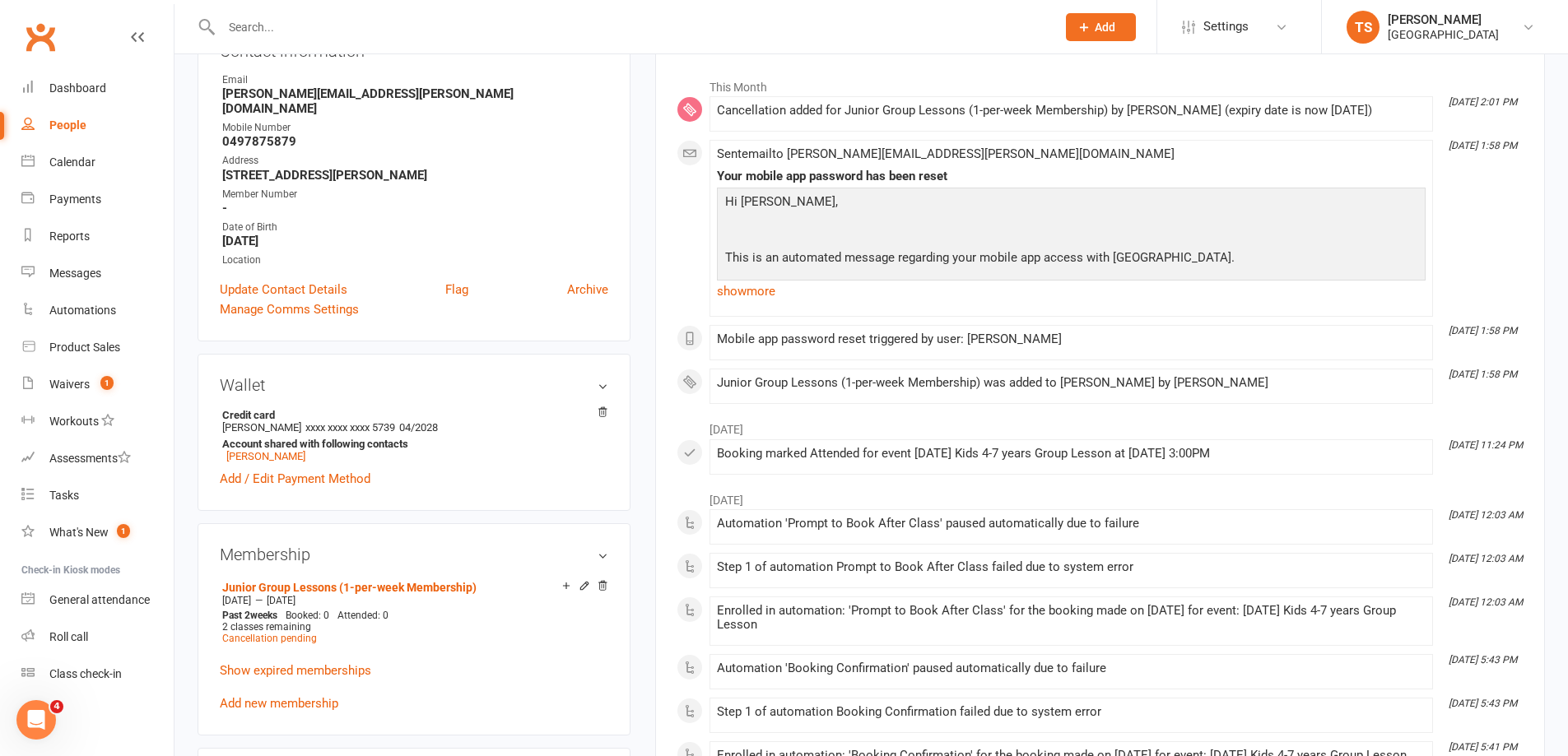
scroll to position [82, 0]
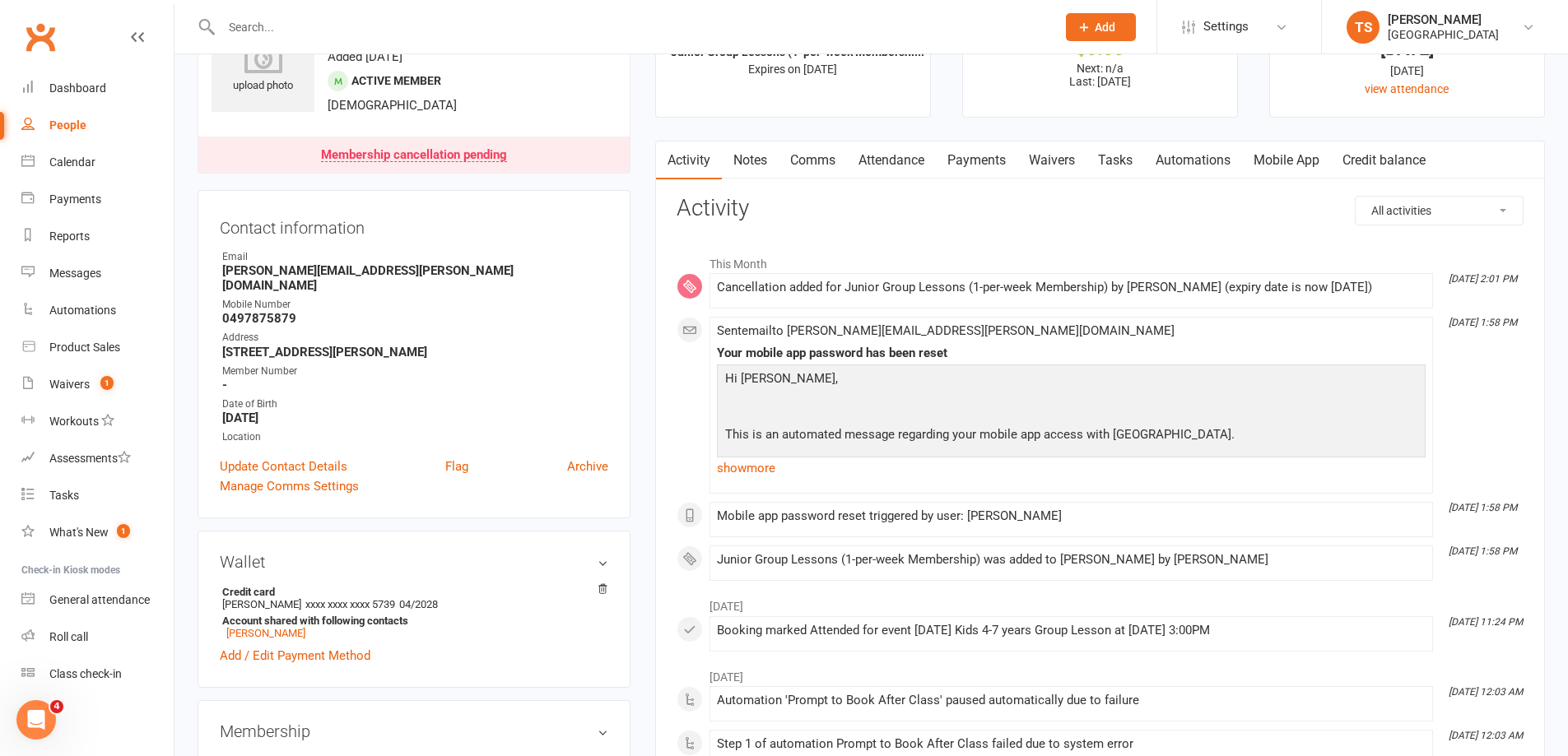
click at [987, 157] on link "Payments" at bounding box center [976, 160] width 81 height 38
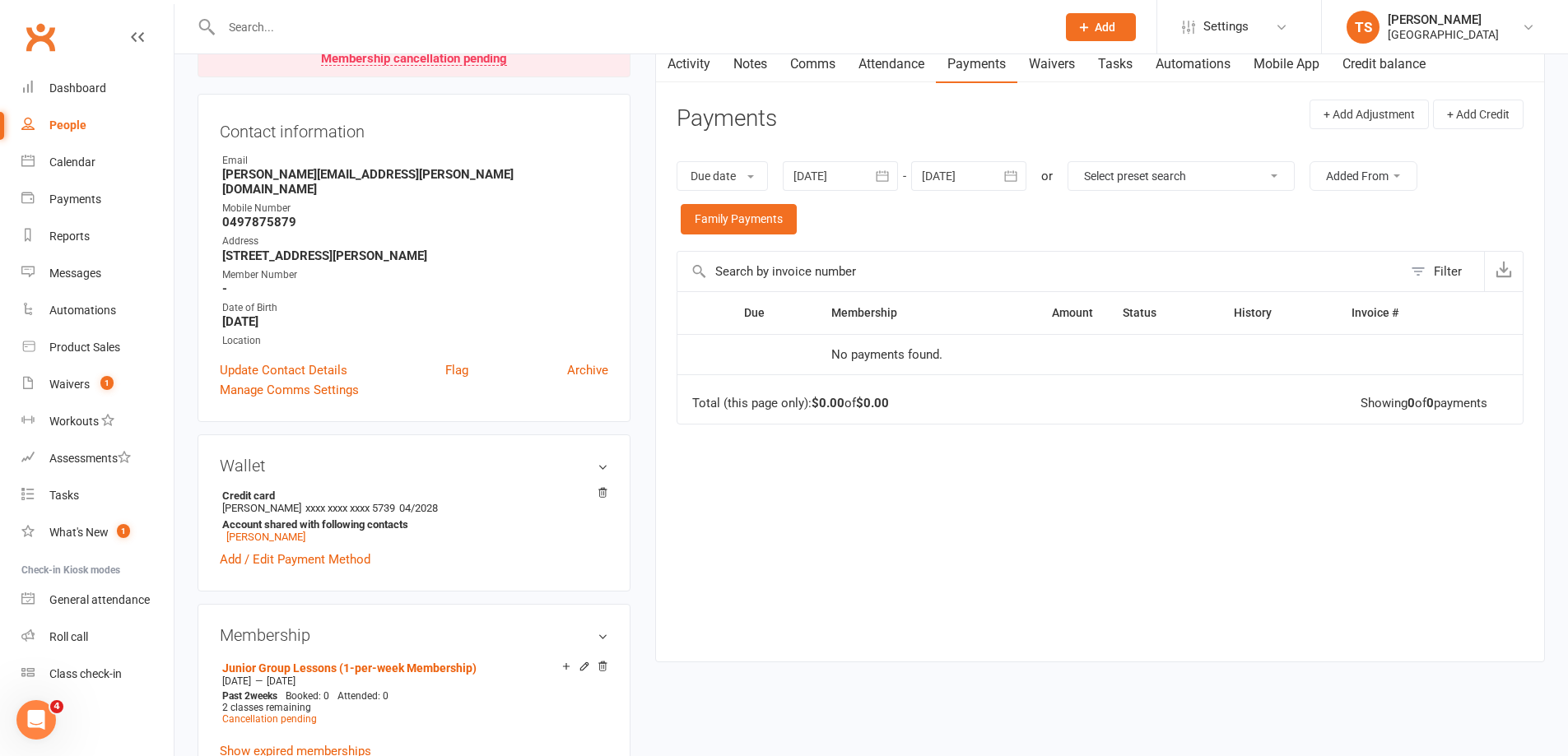
scroll to position [329, 0]
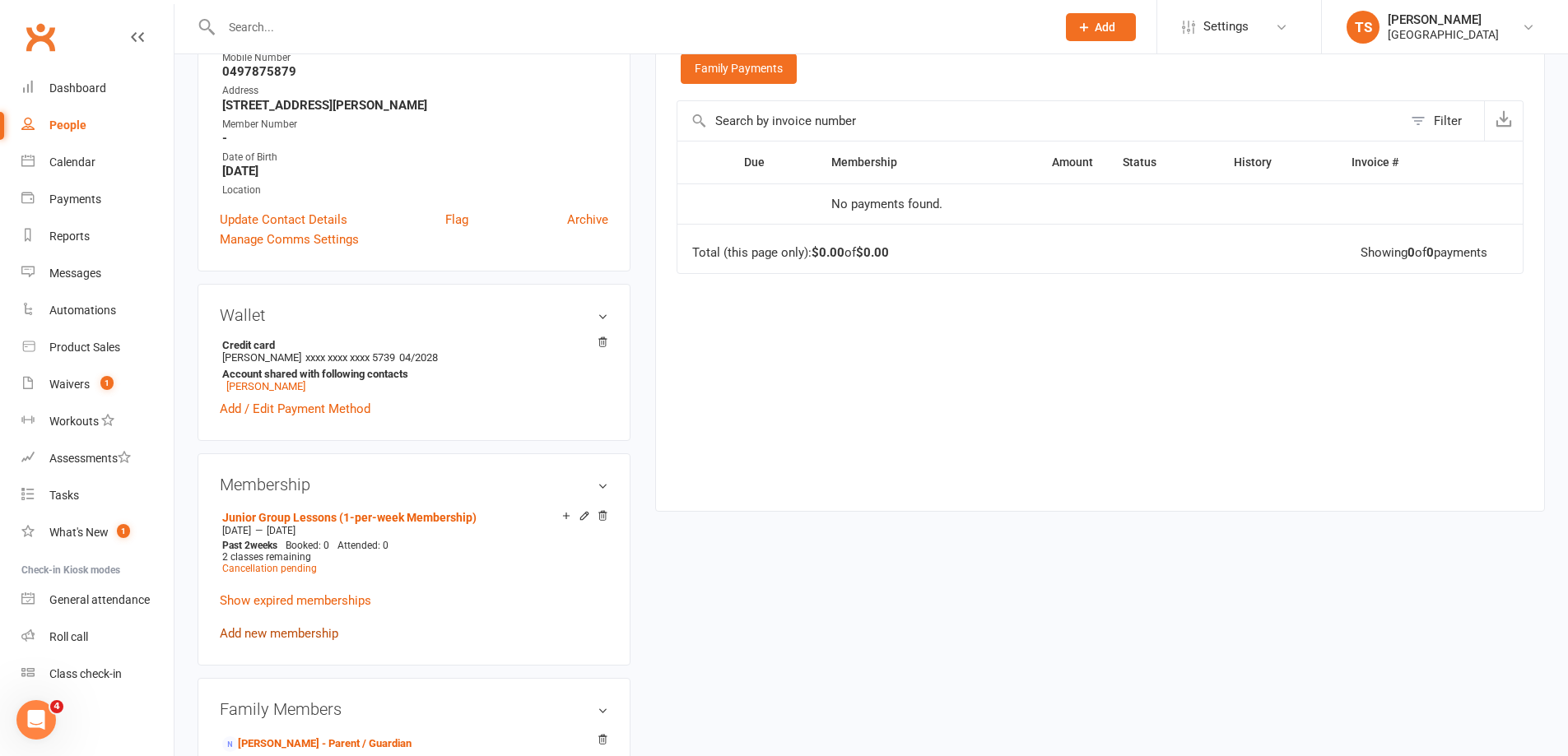
click at [275, 626] on link "Add new membership" at bounding box center [279, 634] width 119 height 15
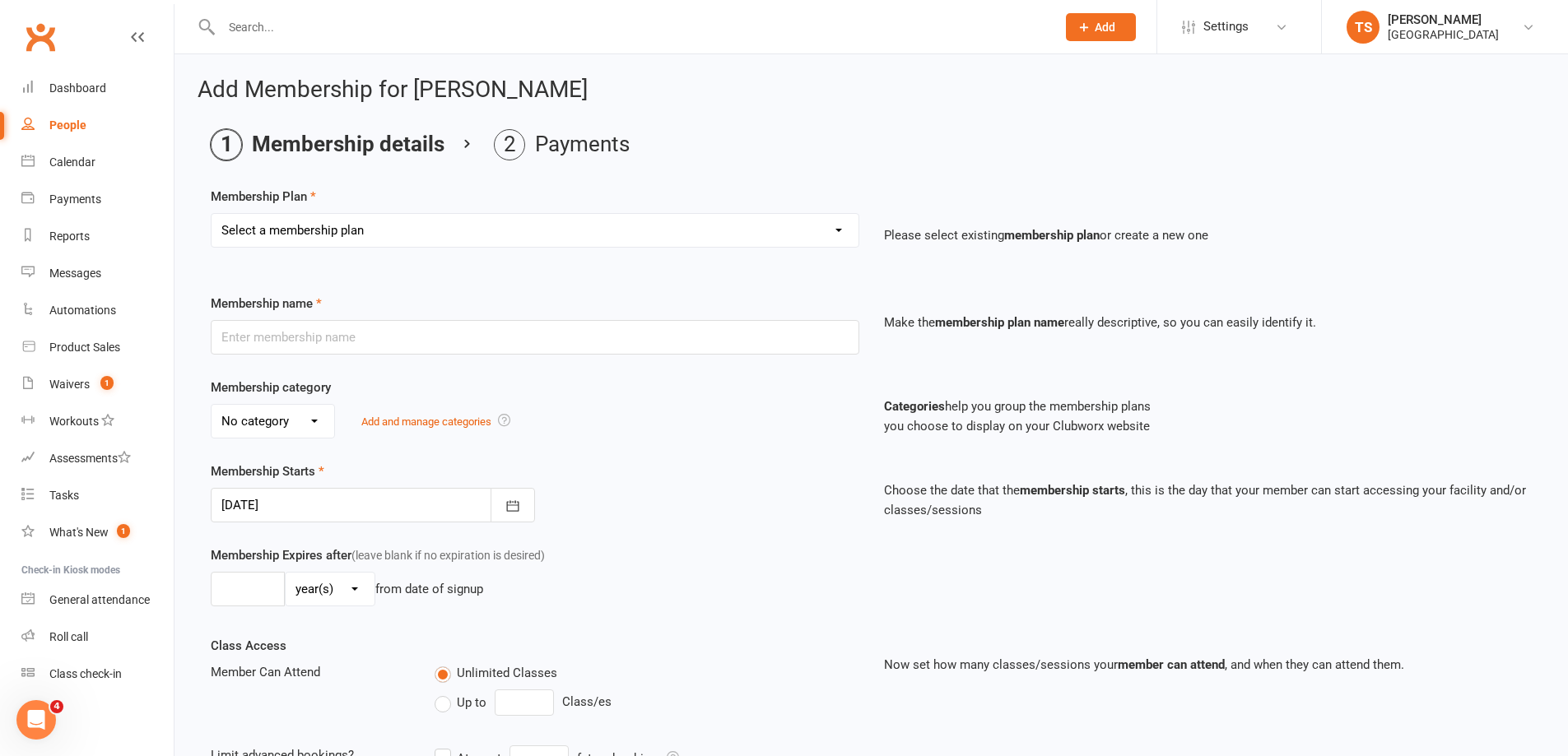
click at [826, 235] on select "Select a membership plan Create new Membership Plan Trial Junior Group Lesson (…" at bounding box center [535, 230] width 646 height 33
select select "19"
click at [212, 214] on select "Select a membership plan Create new Membership Plan Trial Junior Group Lesson (…" at bounding box center [535, 230] width 646 height 33
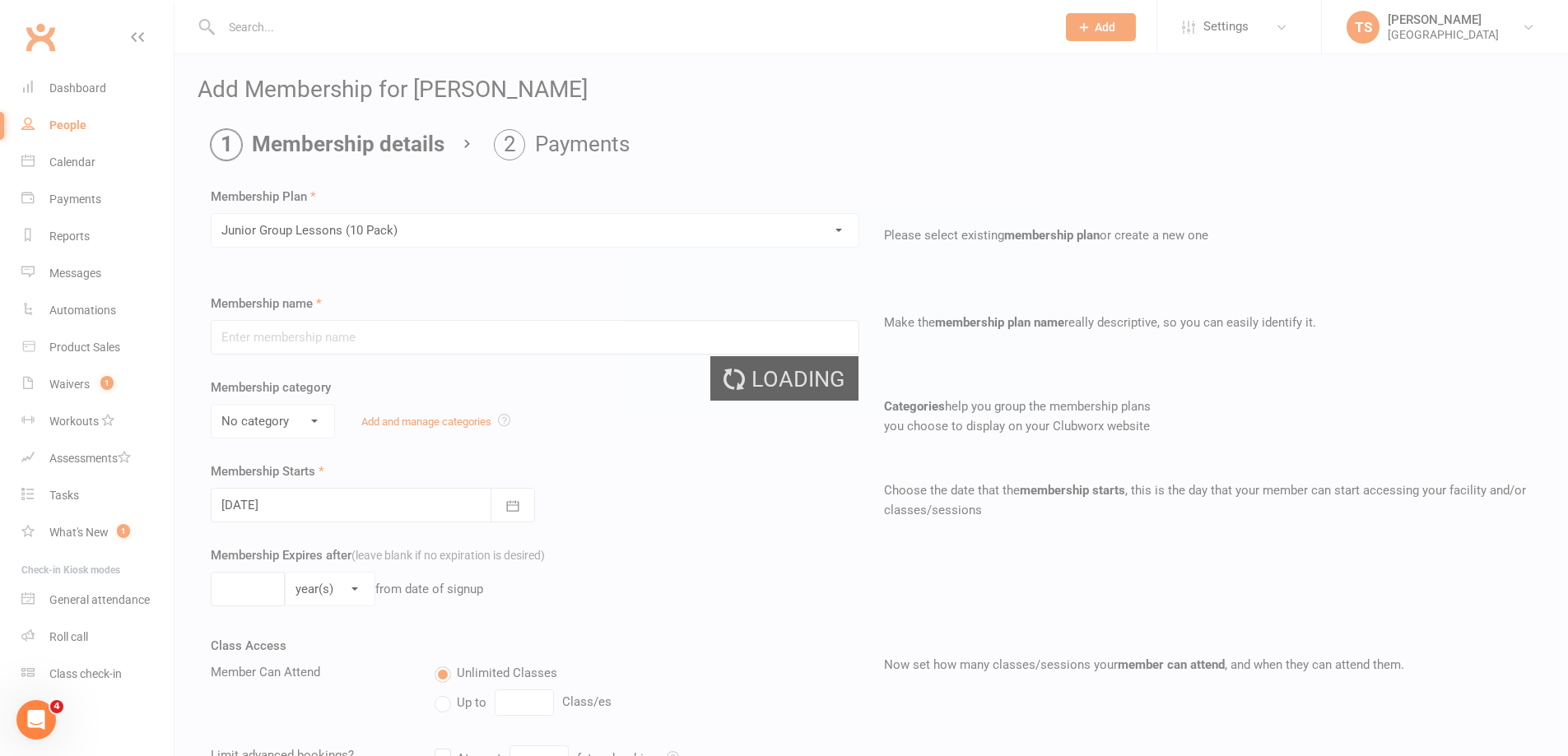
type input "Junior Group Lessons (10 Pack)"
select select "4"
type input "14"
select select "1"
type input "10"
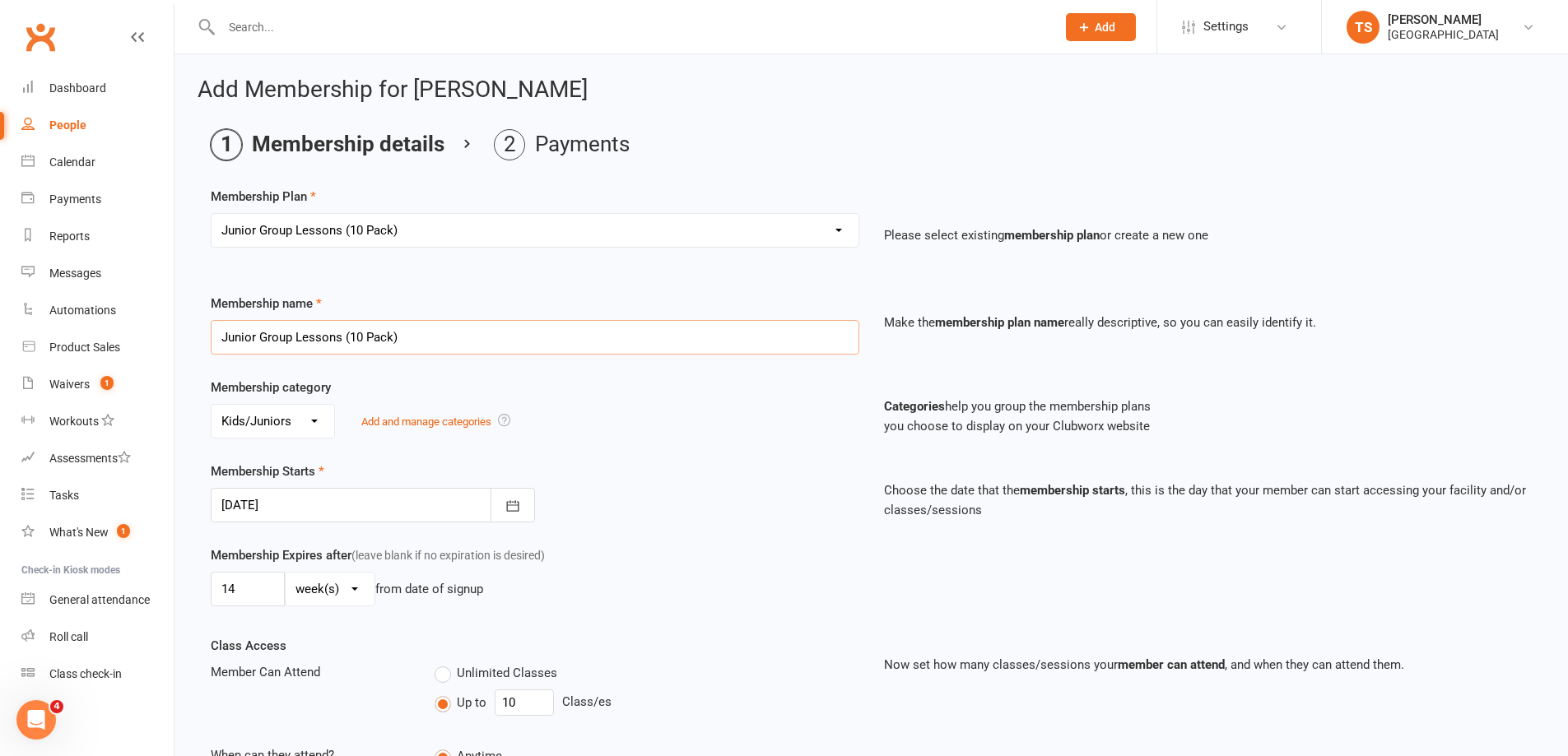
click at [834, 337] on input "Junior Group Lessons (10 Pack)" at bounding box center [535, 338] width 648 height 35
click at [508, 509] on icon "button" at bounding box center [513, 506] width 17 height 17
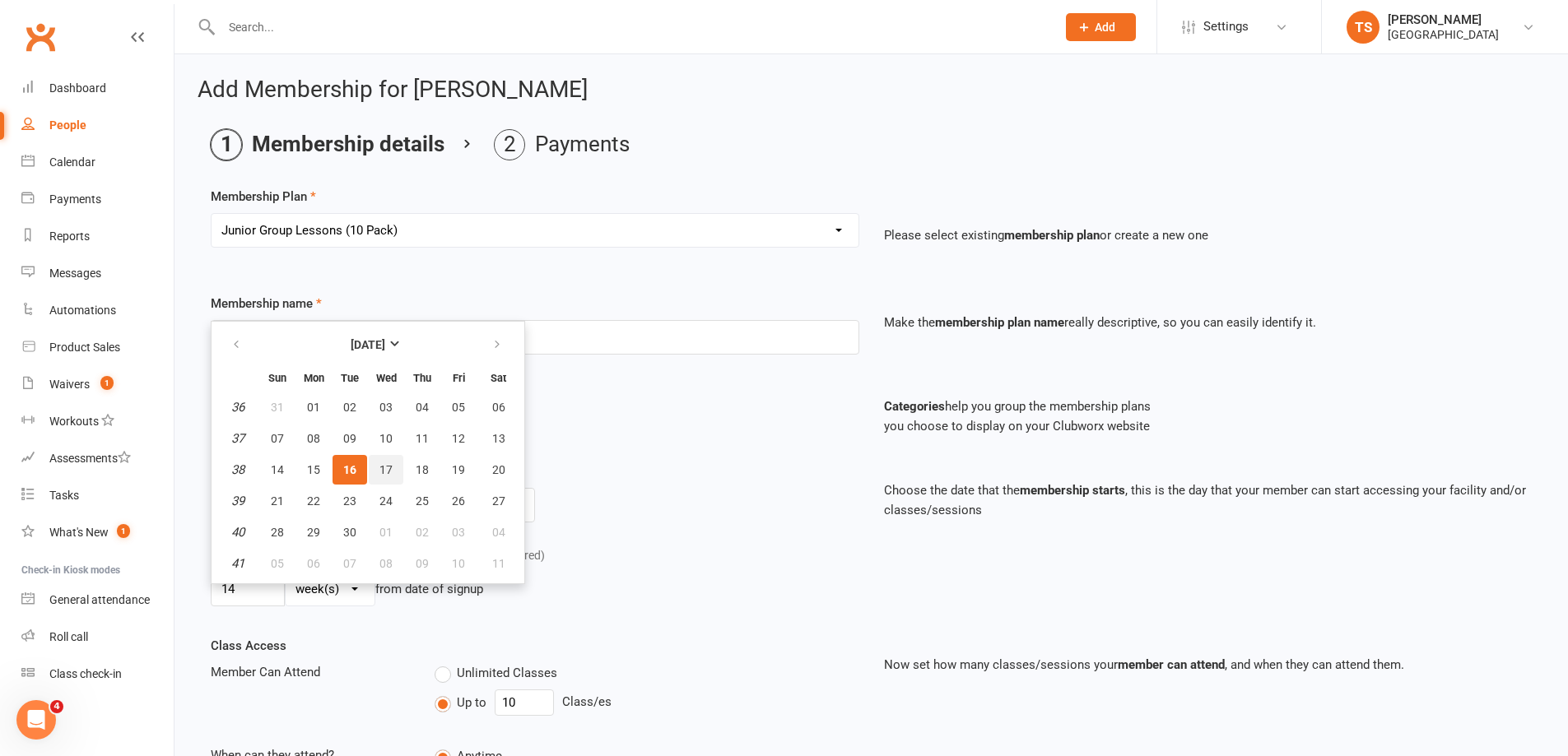
click at [379, 470] on span "17" at bounding box center [386, 470] width 13 height 13
type input "[DATE]"
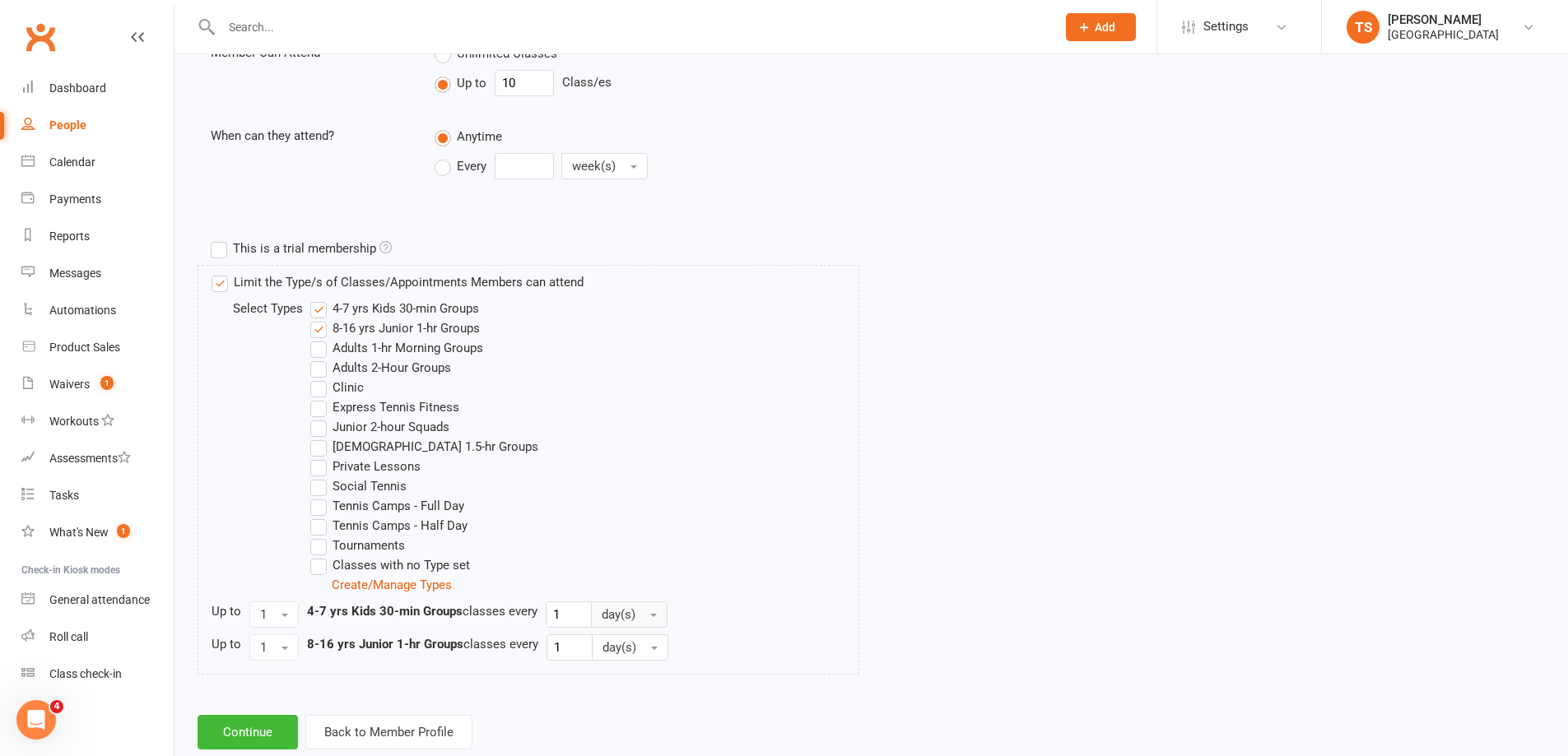
scroll to position [660, 0]
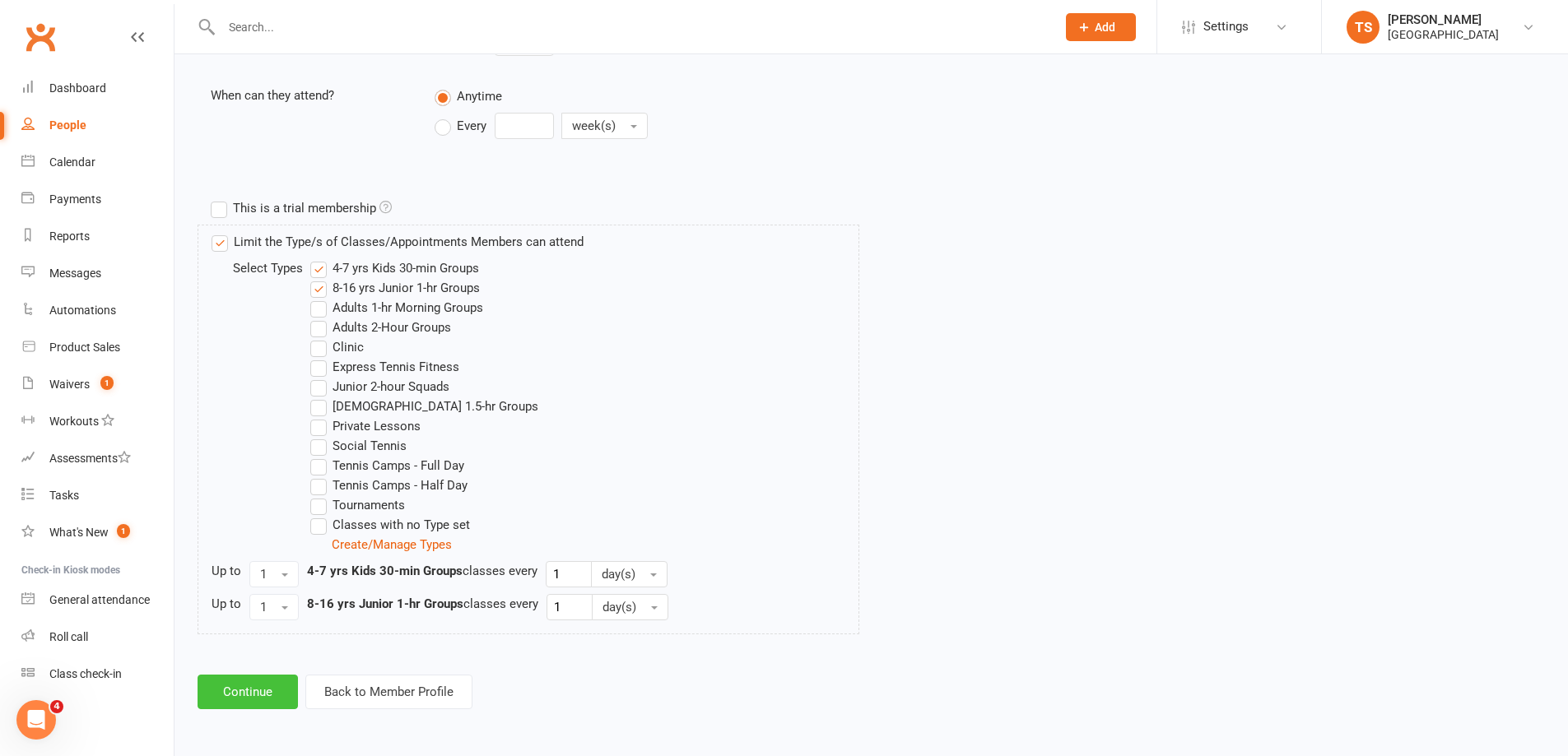
click at [242, 688] on button "Continue" at bounding box center [247, 692] width 100 height 35
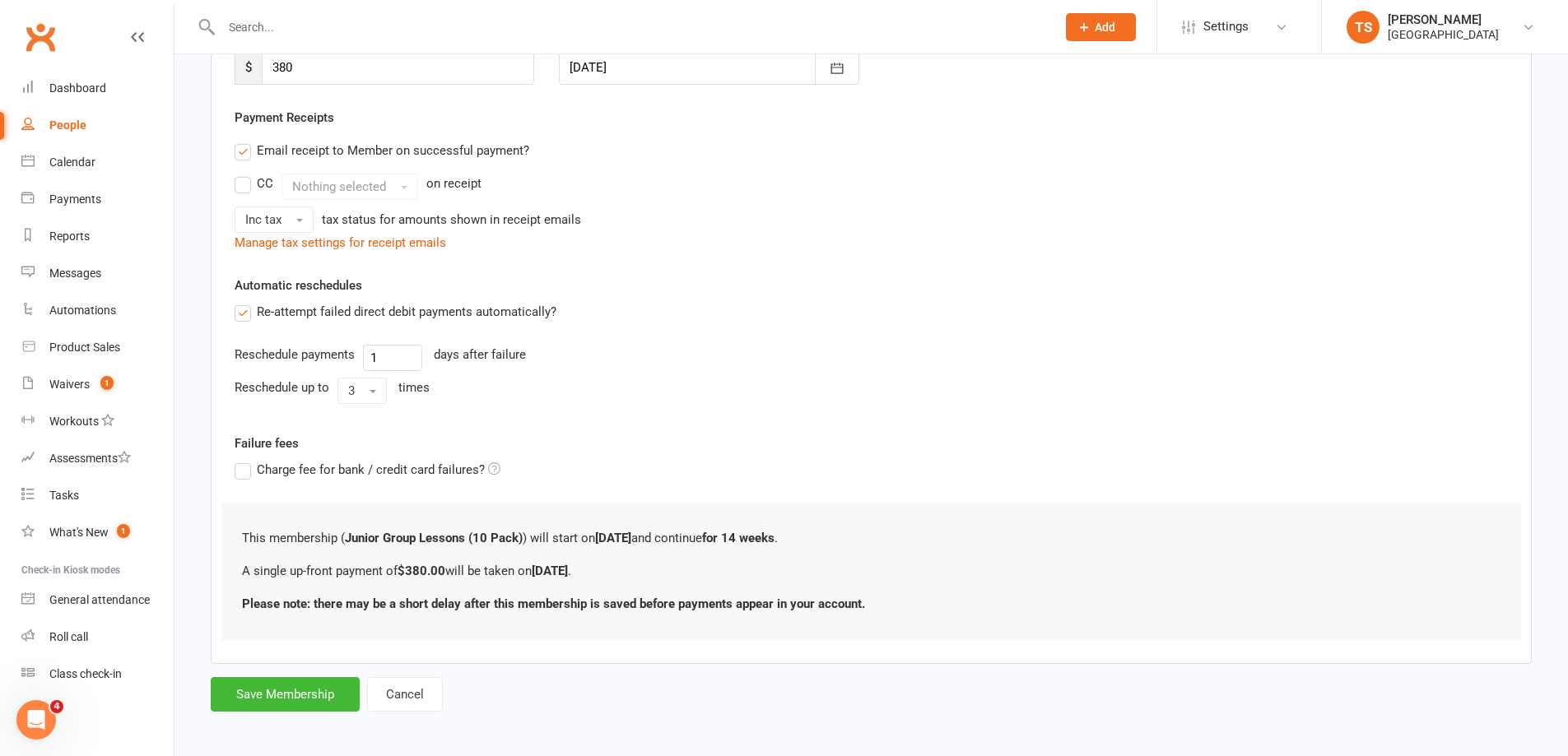
scroll to position [272, 0]
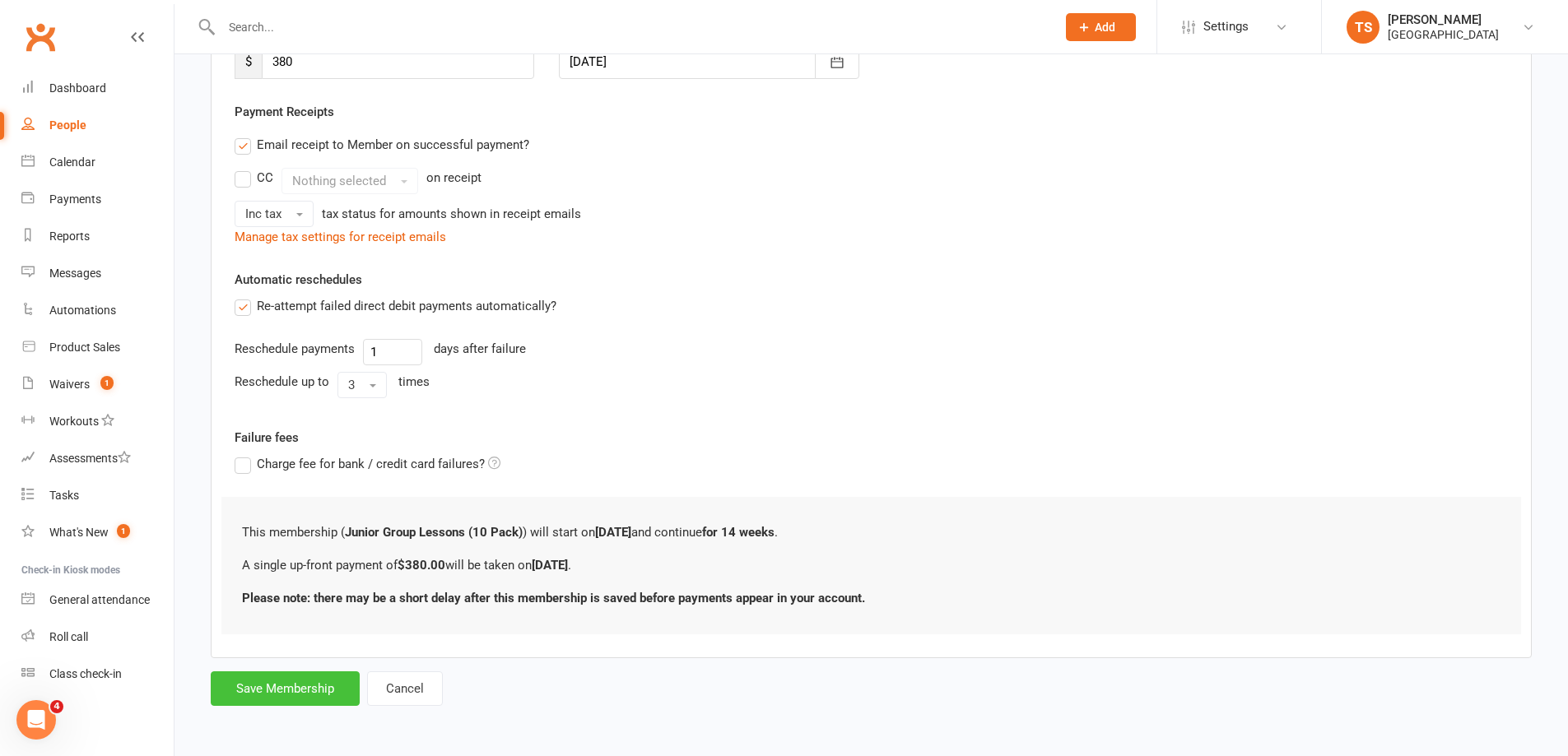
click at [290, 690] on button "Save Membership" at bounding box center [285, 689] width 149 height 35
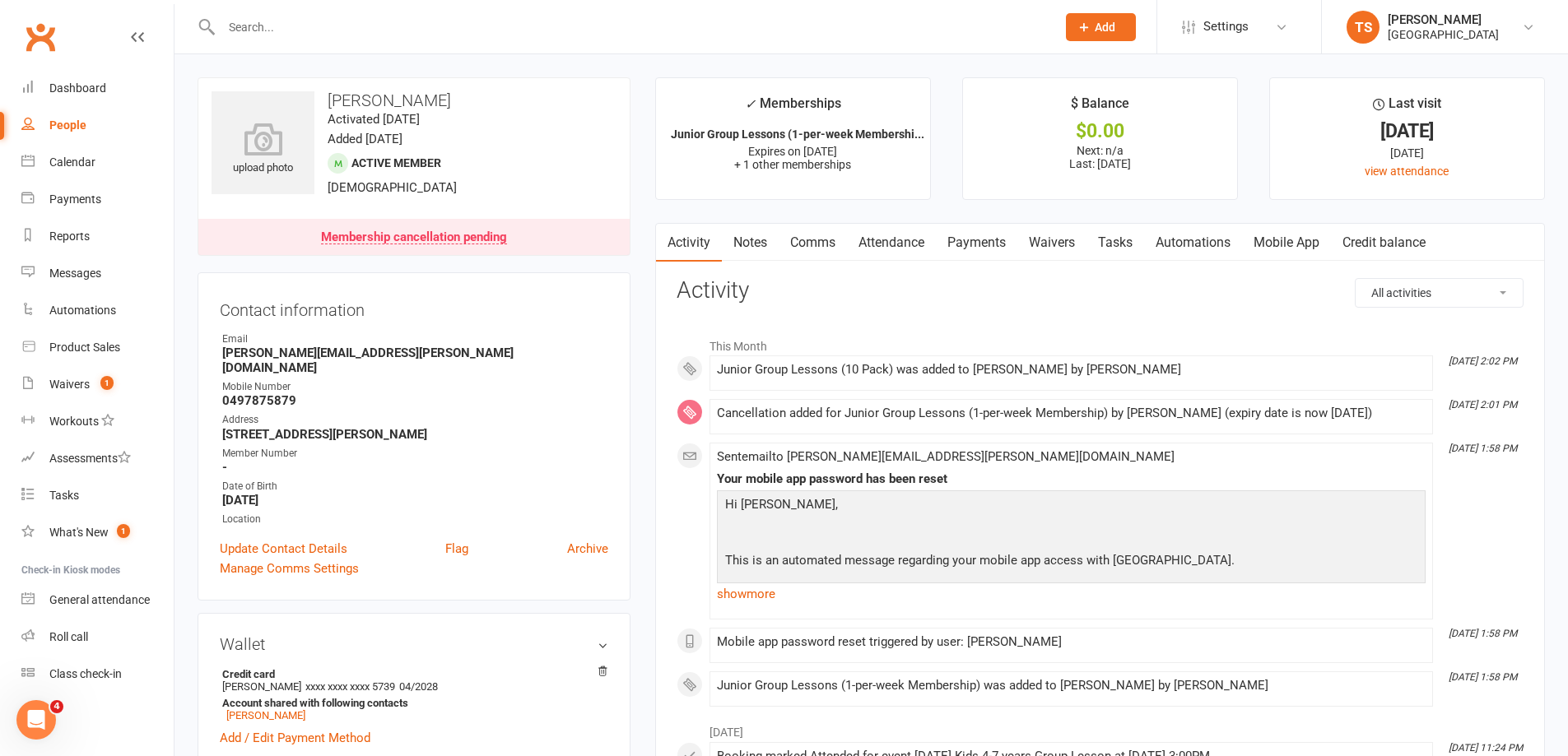
drag, startPoint x: 1295, startPoint y: 242, endPoint x: 1310, endPoint y: 251, distance: 17.5
click at [1295, 243] on link "Mobile App" at bounding box center [1286, 242] width 89 height 38
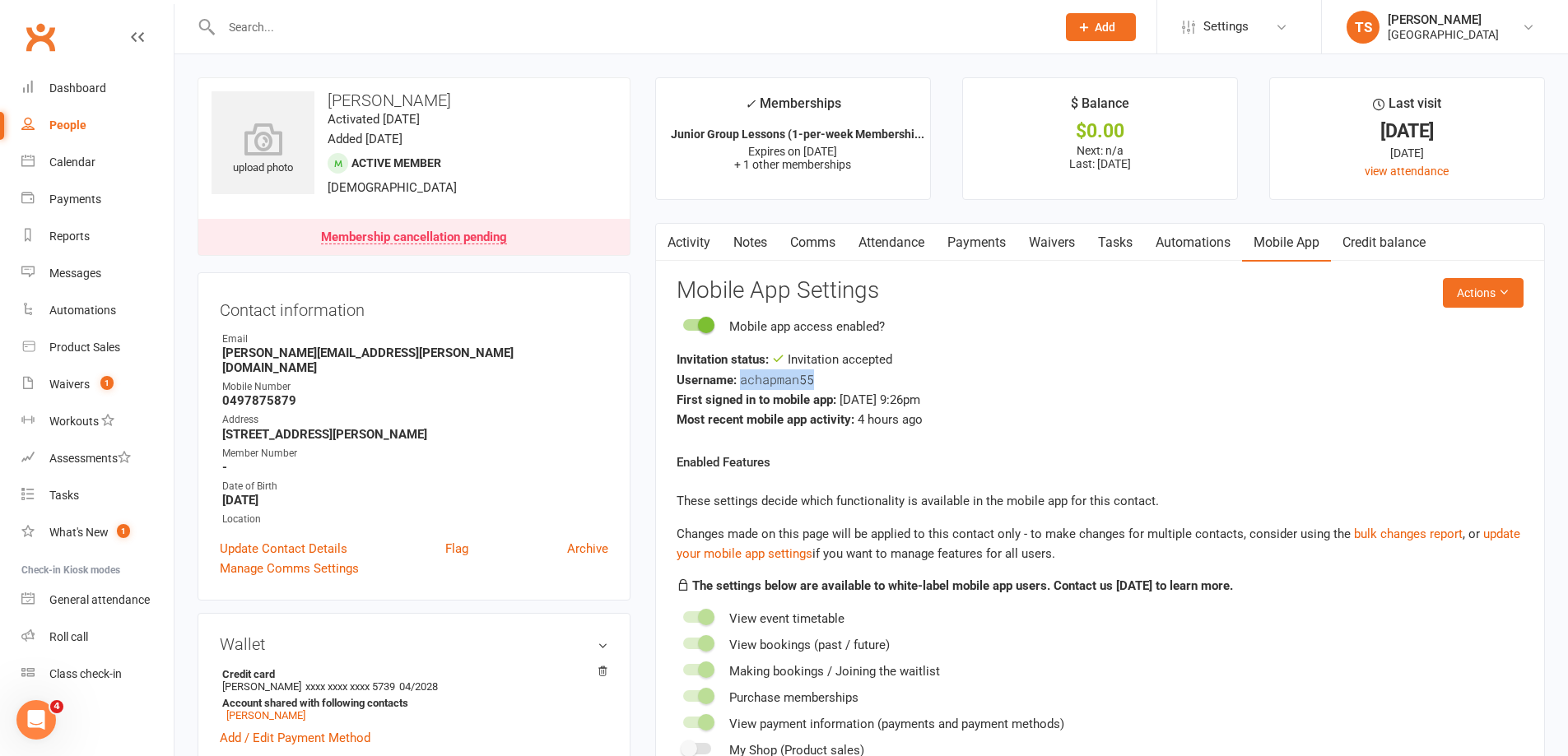
drag, startPoint x: 812, startPoint y: 377, endPoint x: 742, endPoint y: 383, distance: 70.3
click at [742, 383] on span "achapman55" at bounding box center [776, 379] width 74 height 17
copy span "achapman55"
click at [1489, 283] on button "Actions" at bounding box center [1483, 293] width 81 height 29
click at [1384, 400] on link "Reset password" at bounding box center [1428, 396] width 163 height 33
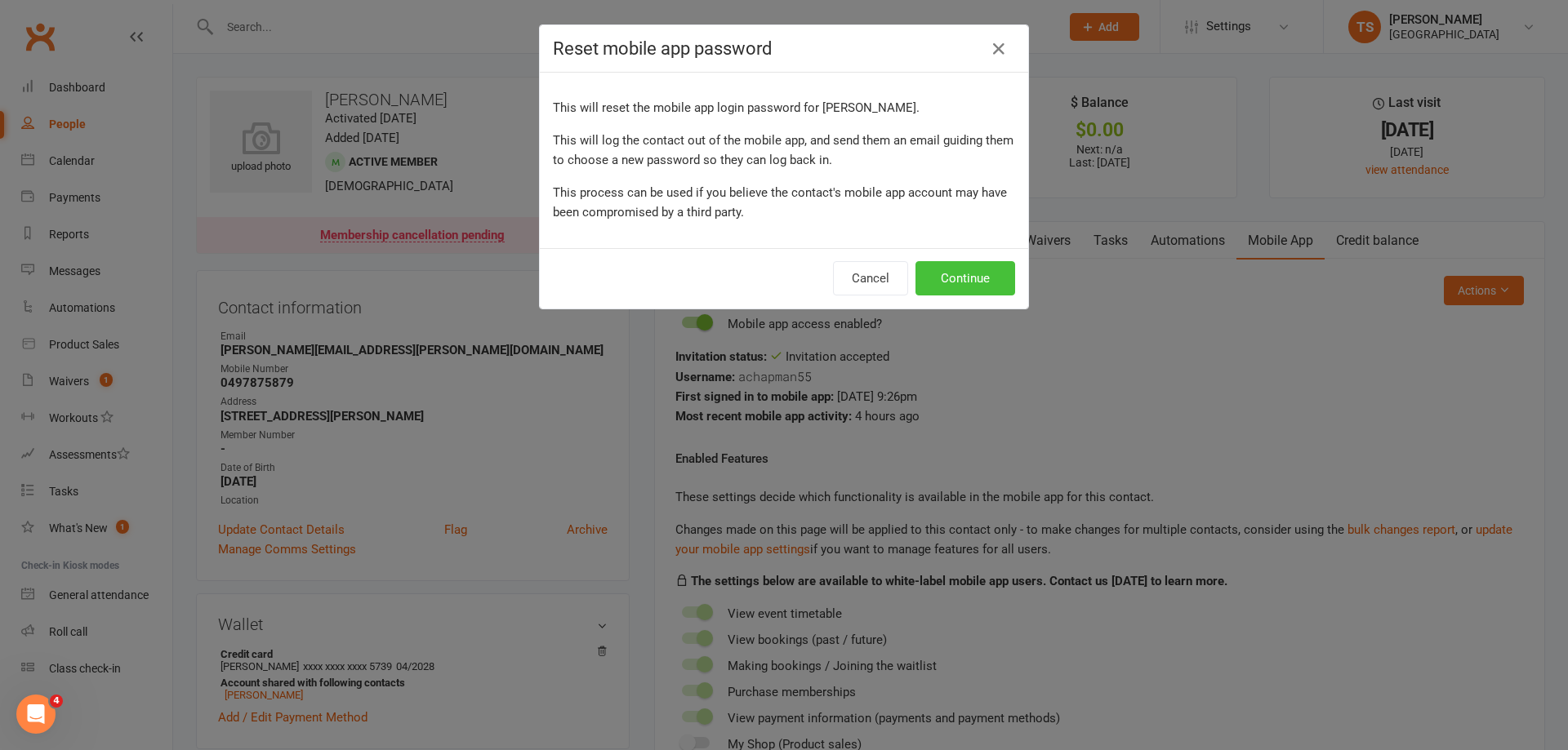
click at [957, 279] on button "Continue" at bounding box center [965, 279] width 100 height 35
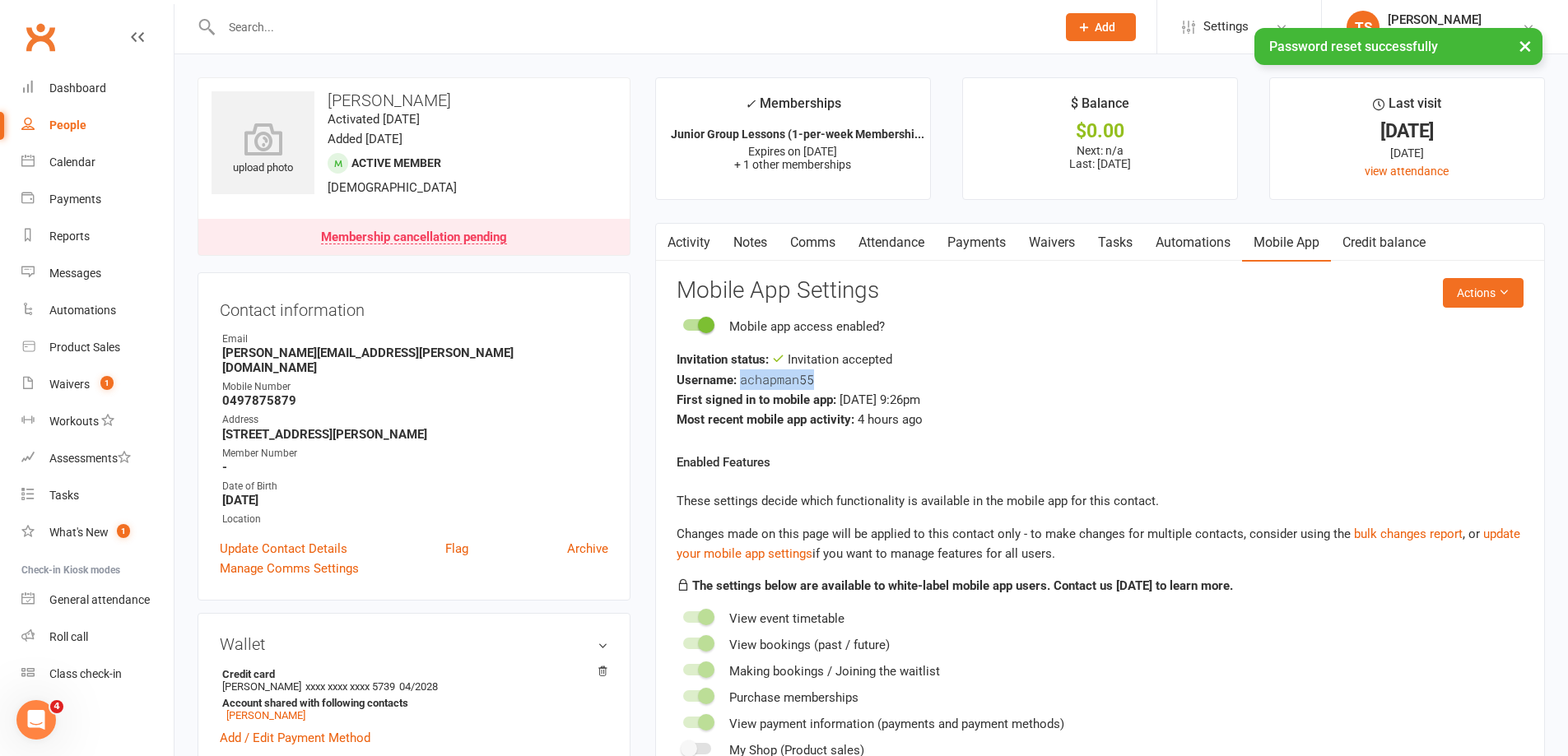
drag, startPoint x: 817, startPoint y: 378, endPoint x: 742, endPoint y: 379, distance: 75.0
click at [742, 379] on div "Username: achapman55" at bounding box center [1100, 379] width 847 height 20
copy span "achapman55"
